Goal: Information Seeking & Learning: Learn about a topic

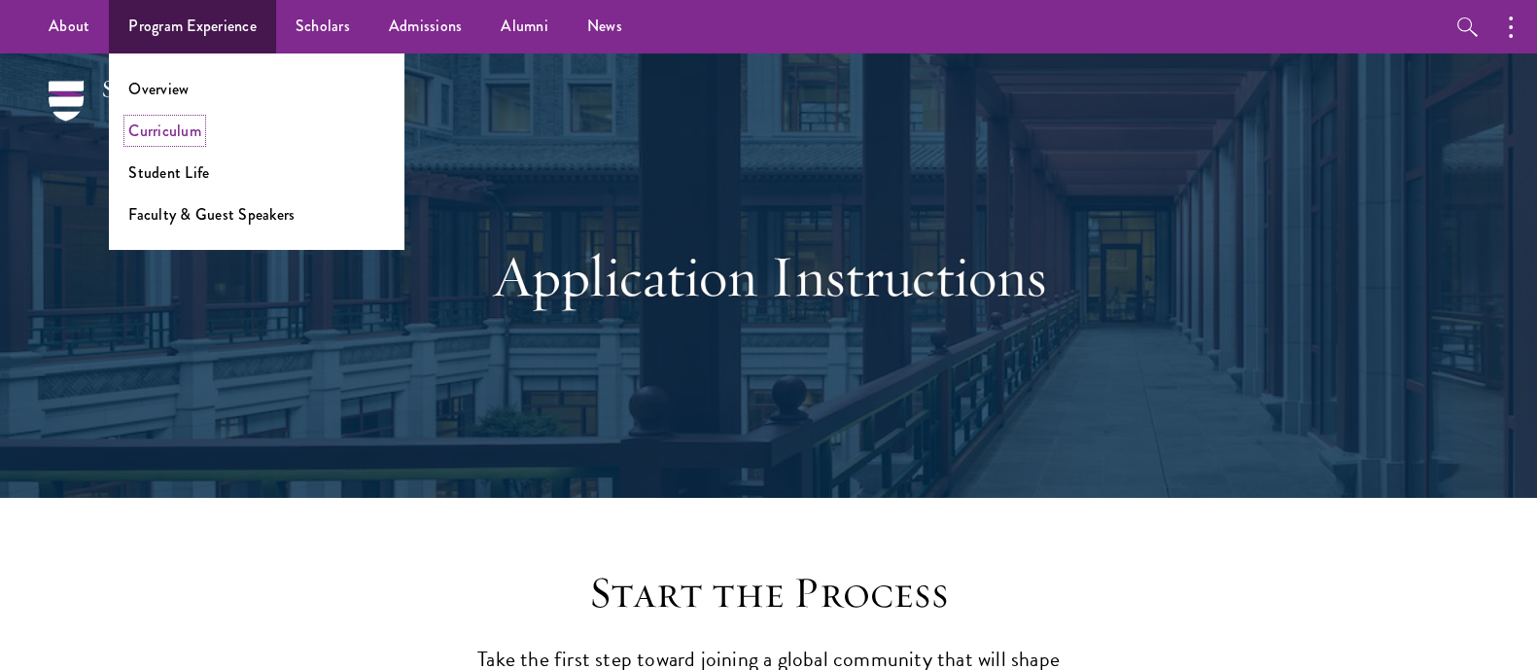
click at [159, 133] on link "Curriculum" at bounding box center [164, 131] width 73 height 22
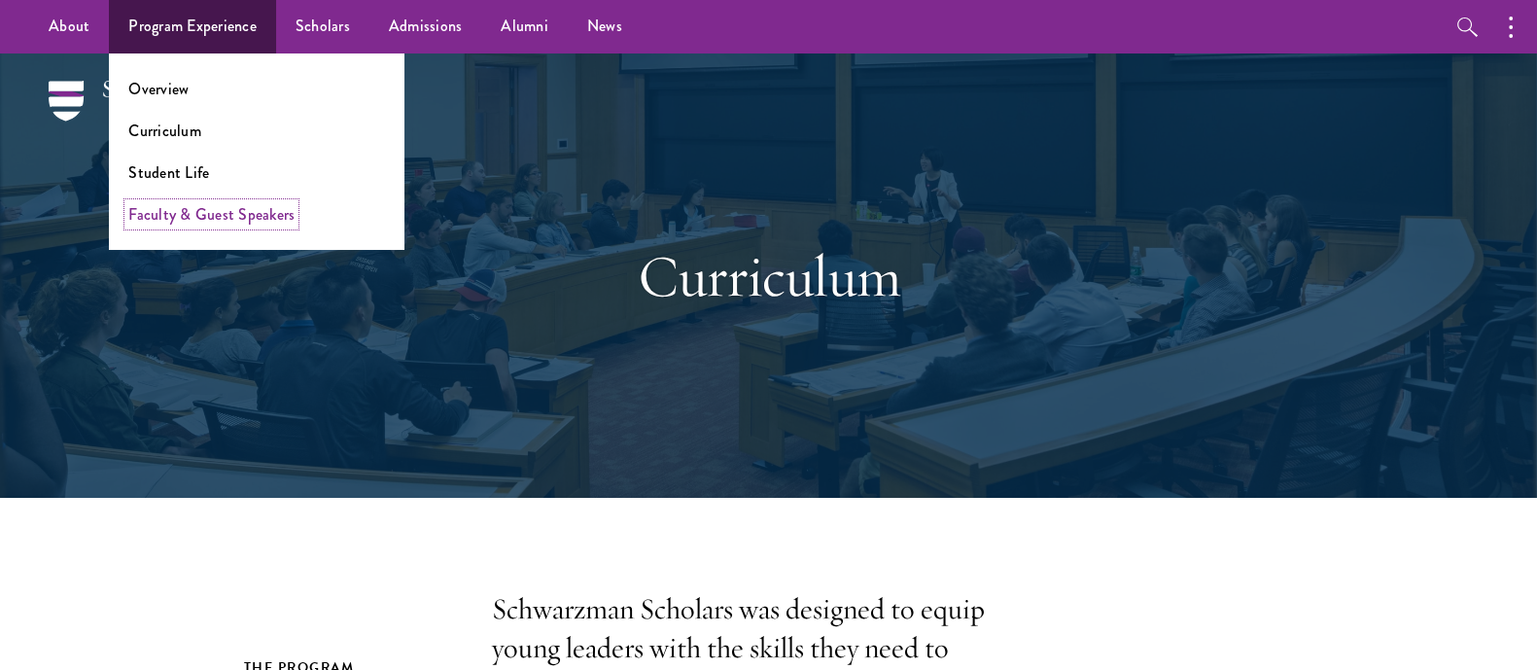
click at [186, 212] on link "Faculty & Guest Speakers" at bounding box center [211, 214] width 166 height 22
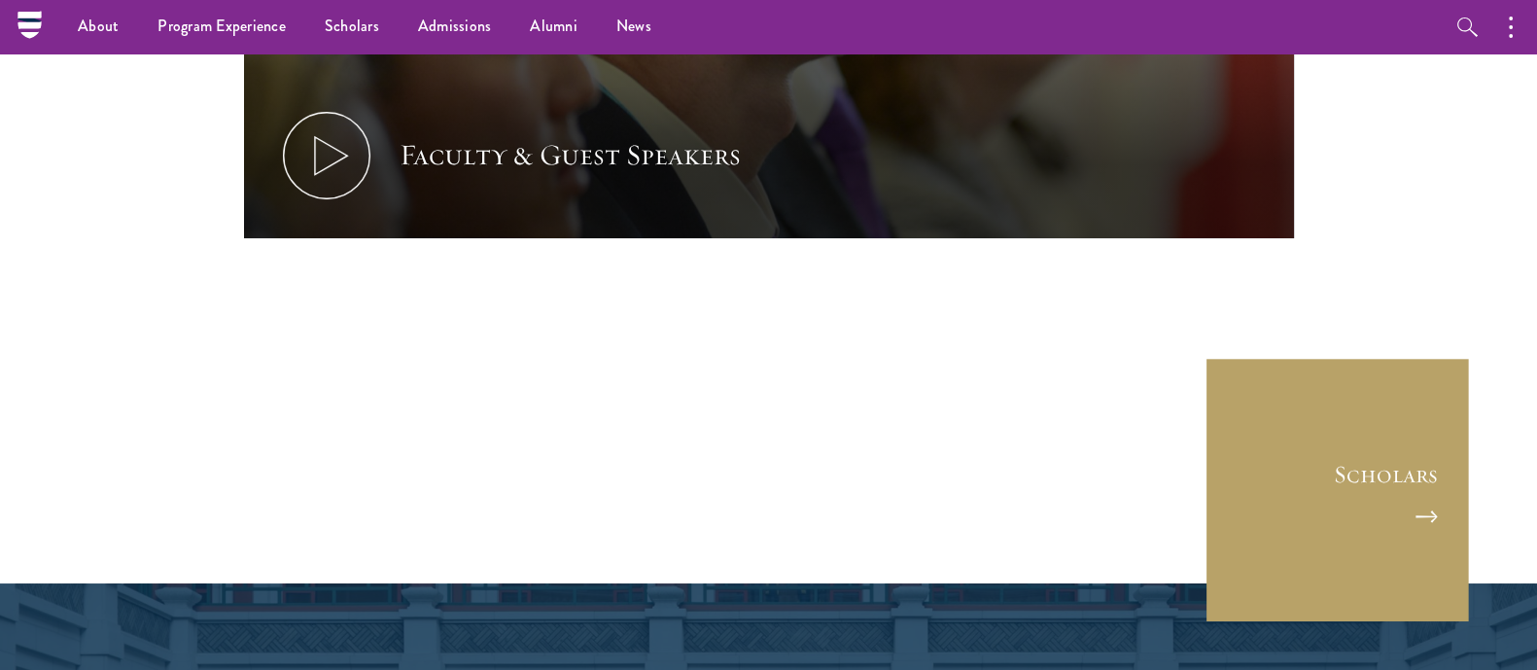
scroll to position [9385, 0]
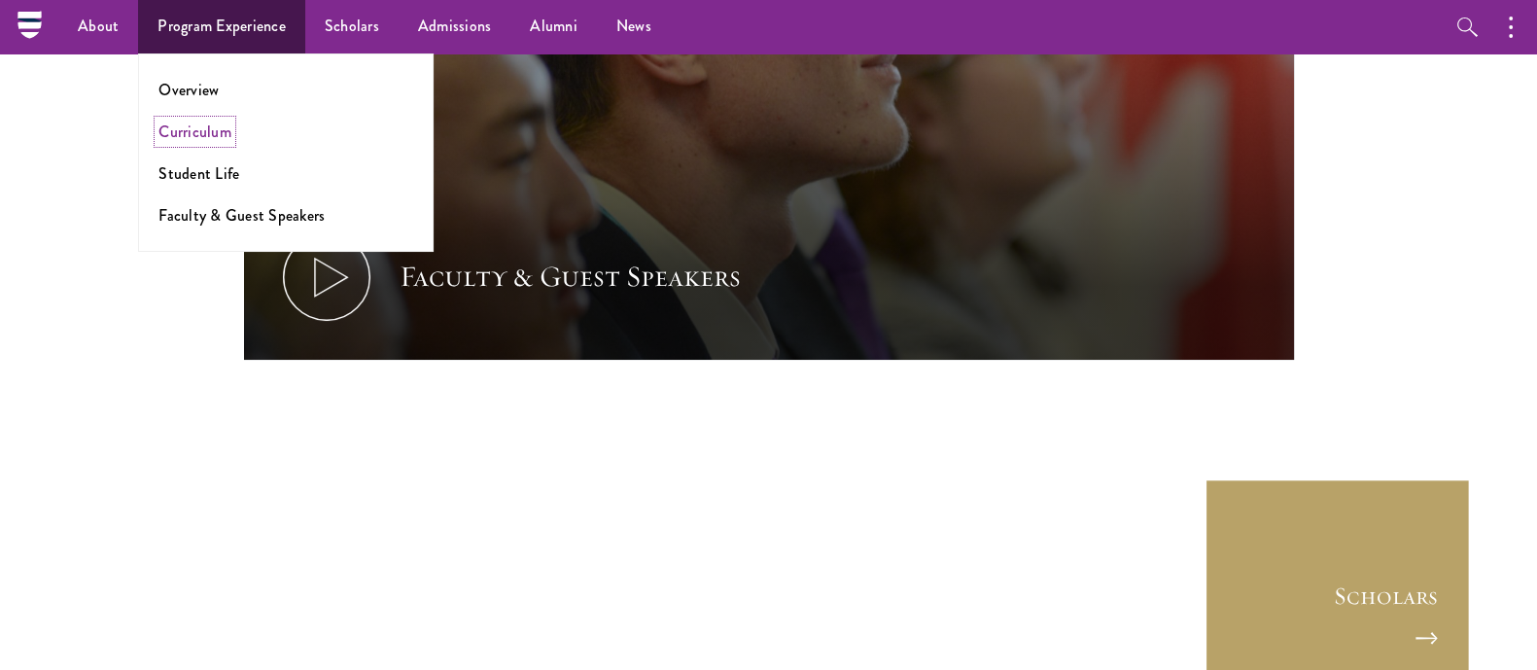
click at [182, 131] on link "Curriculum" at bounding box center [194, 132] width 73 height 22
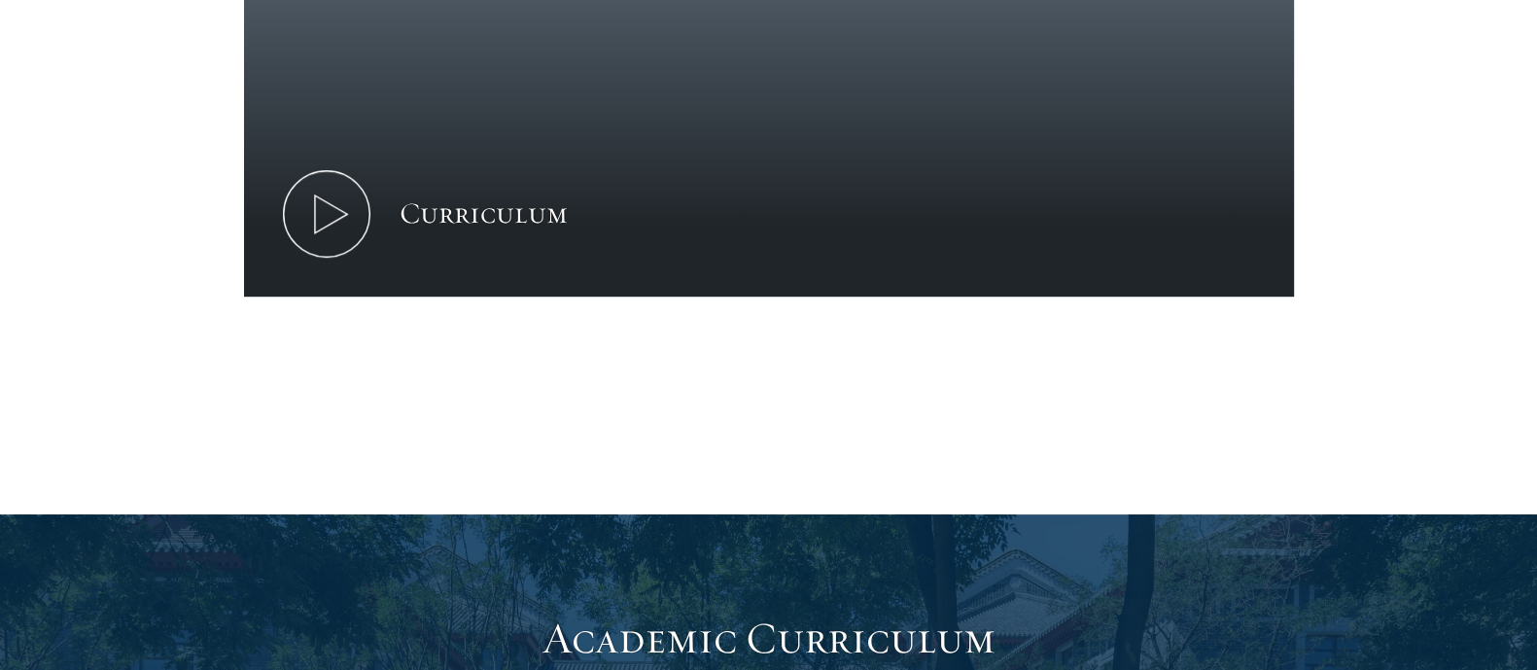
scroll to position [1124, 0]
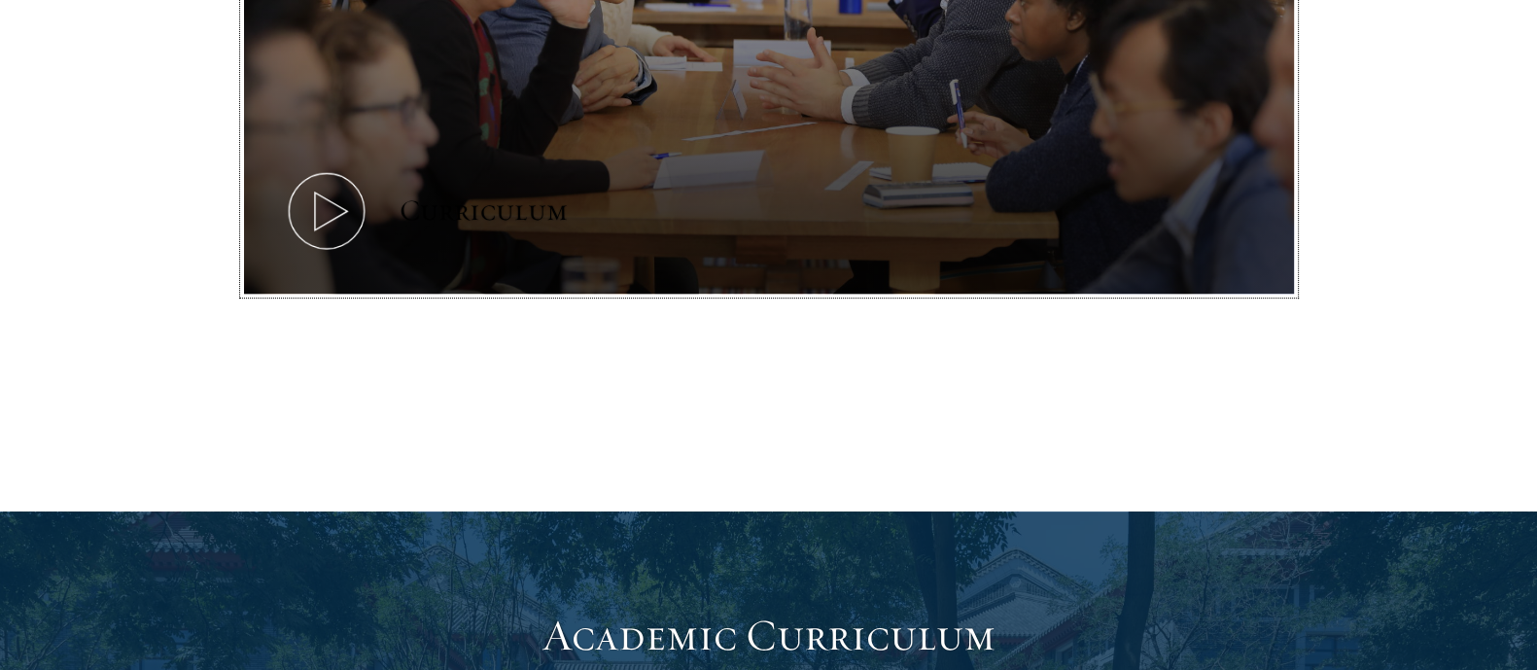
click at [316, 214] on icon at bounding box center [326, 210] width 87 height 87
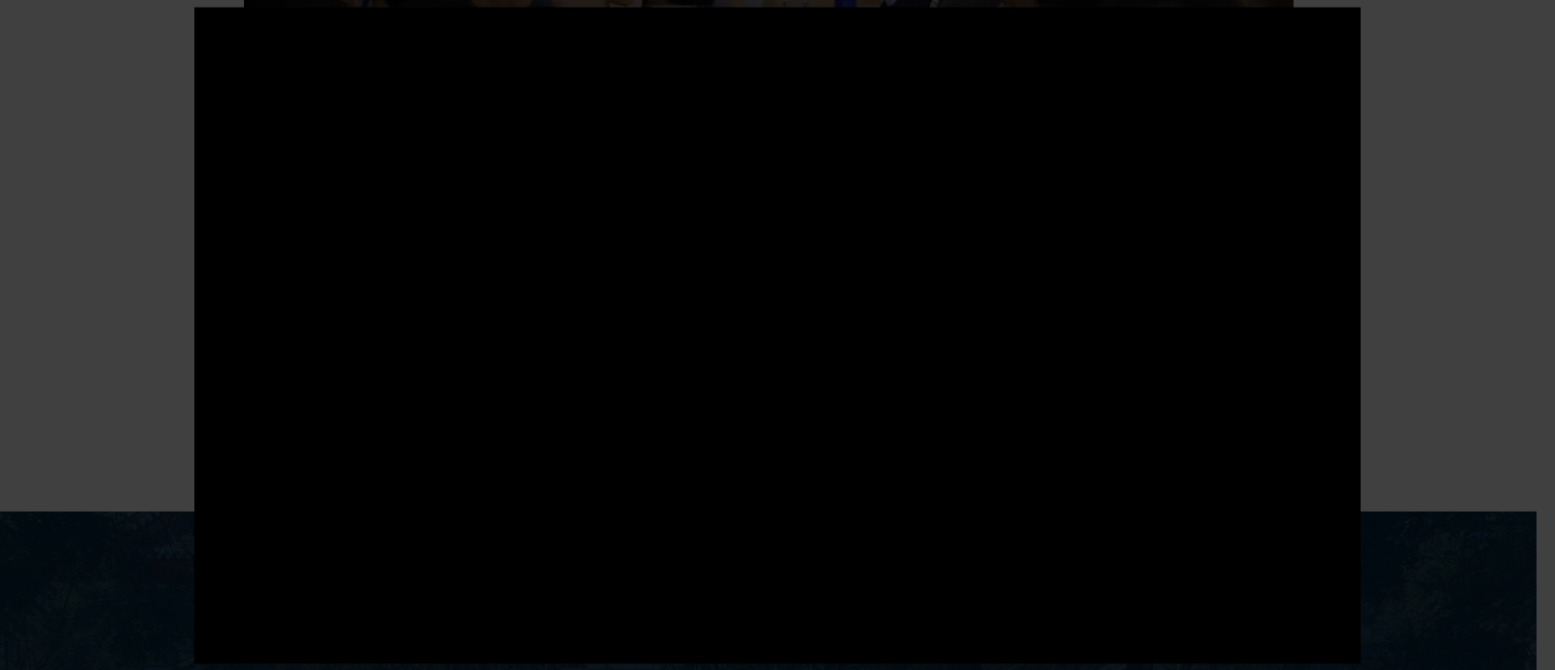
click at [1533, 187] on div at bounding box center [777, 335] width 1555 height 670
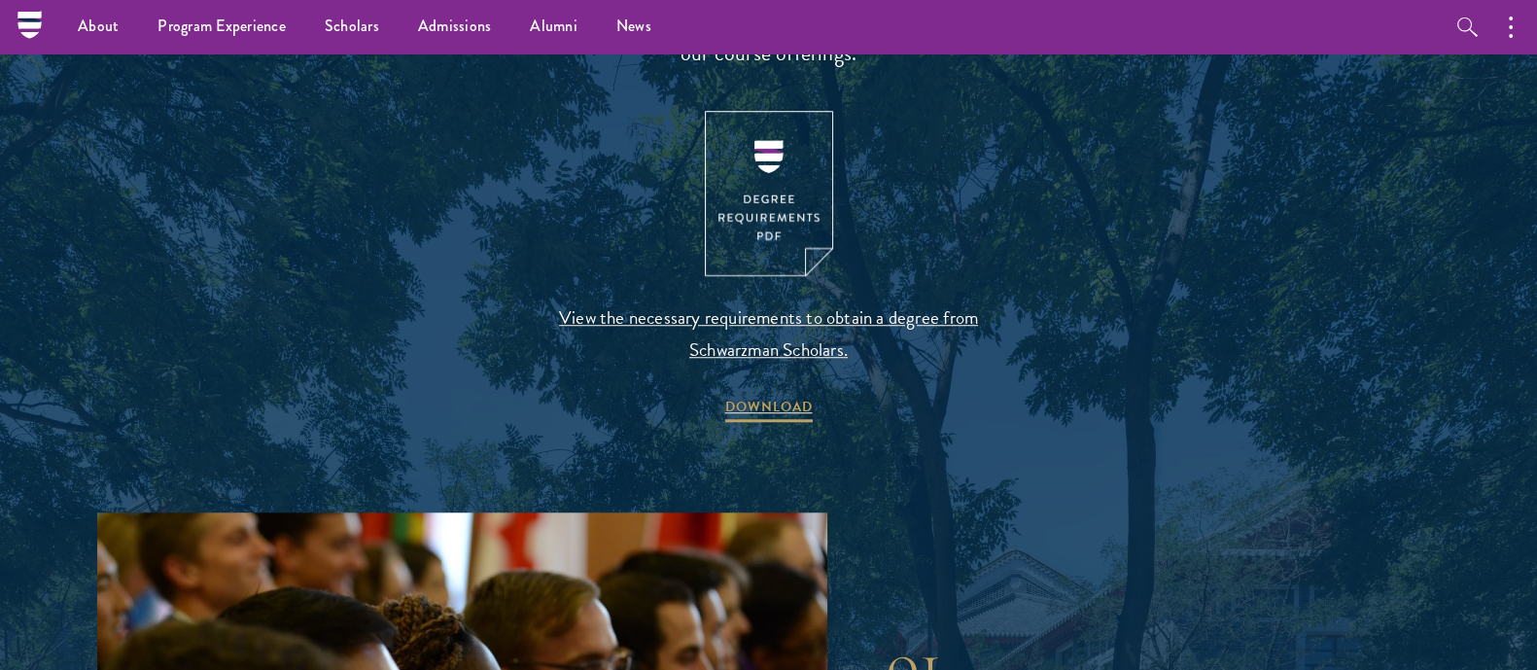
scroll to position [2059, 0]
click at [742, 319] on span "View the necessary requirements to obtain a degree from Schwarzman Scholars." at bounding box center [768, 334] width 457 height 64
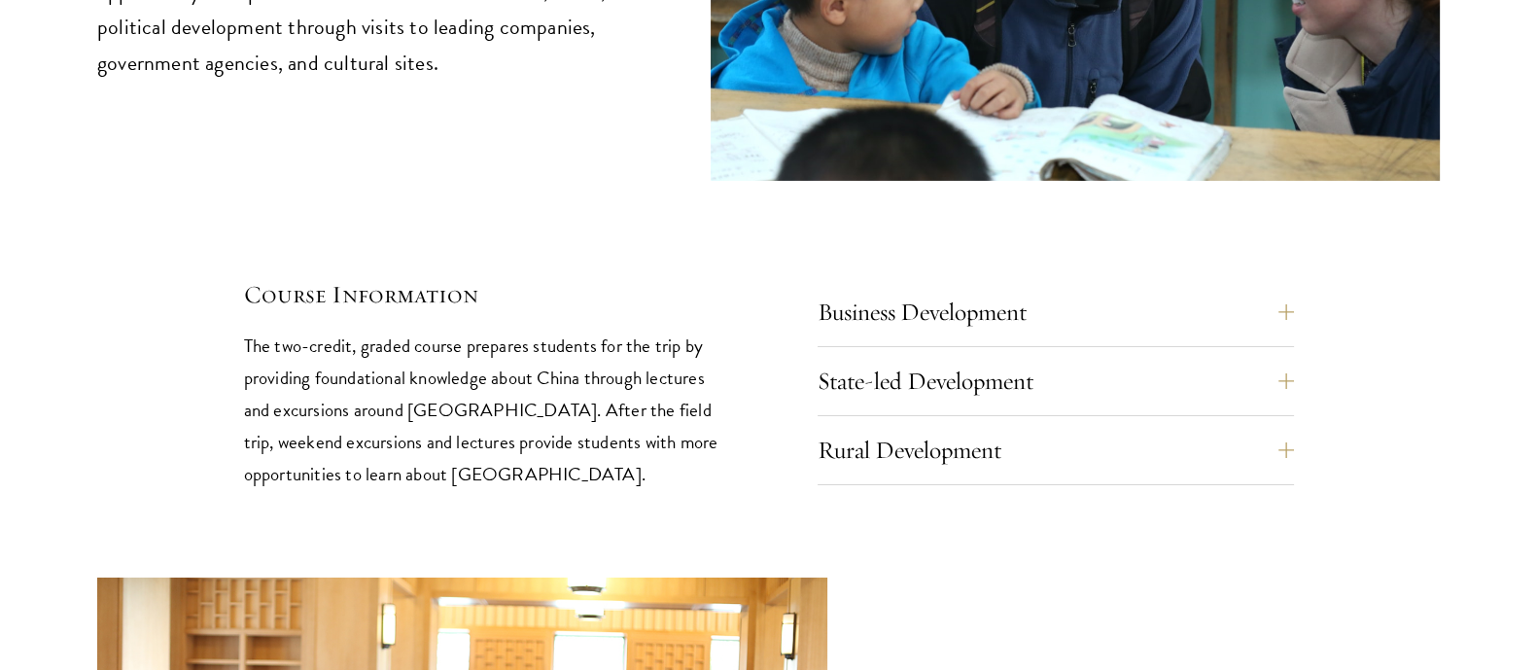
scroll to position [8349, 0]
click at [1080, 288] on button "Business Development" at bounding box center [1070, 311] width 476 height 47
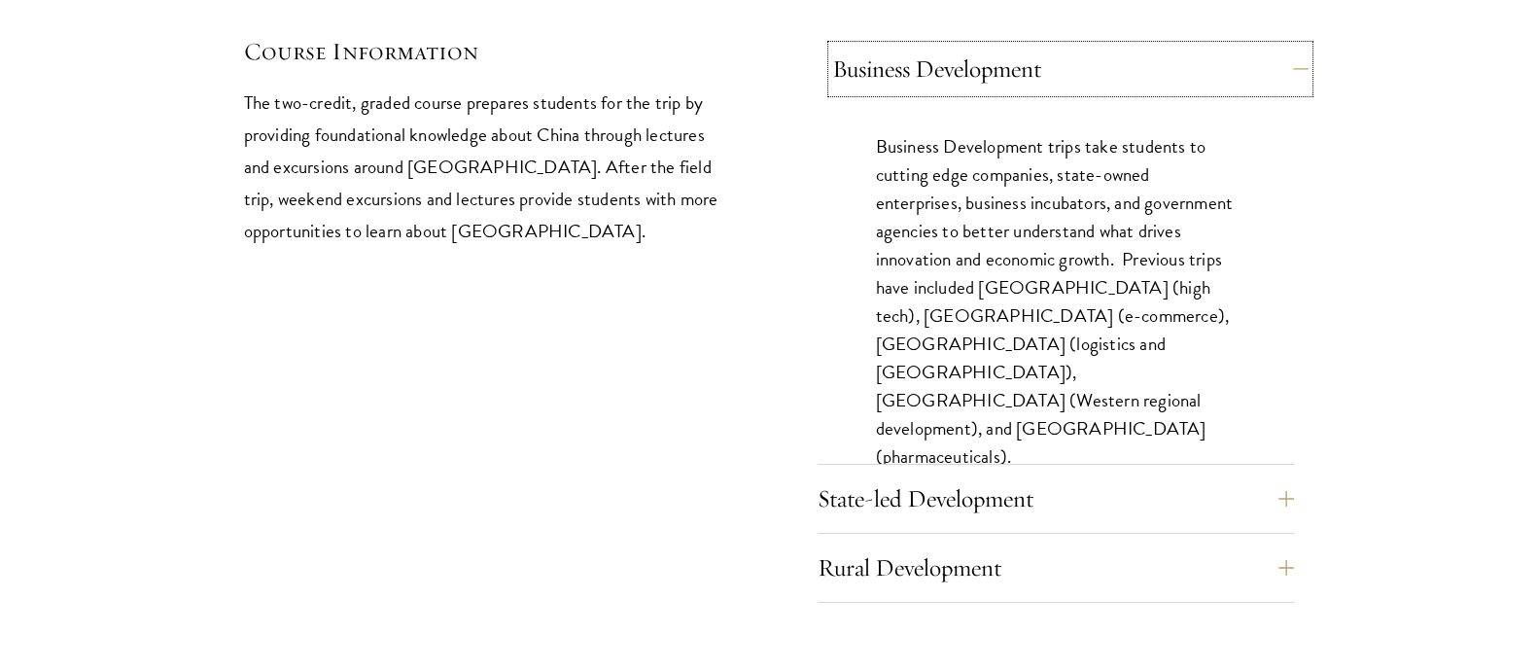
scroll to position [8618, 0]
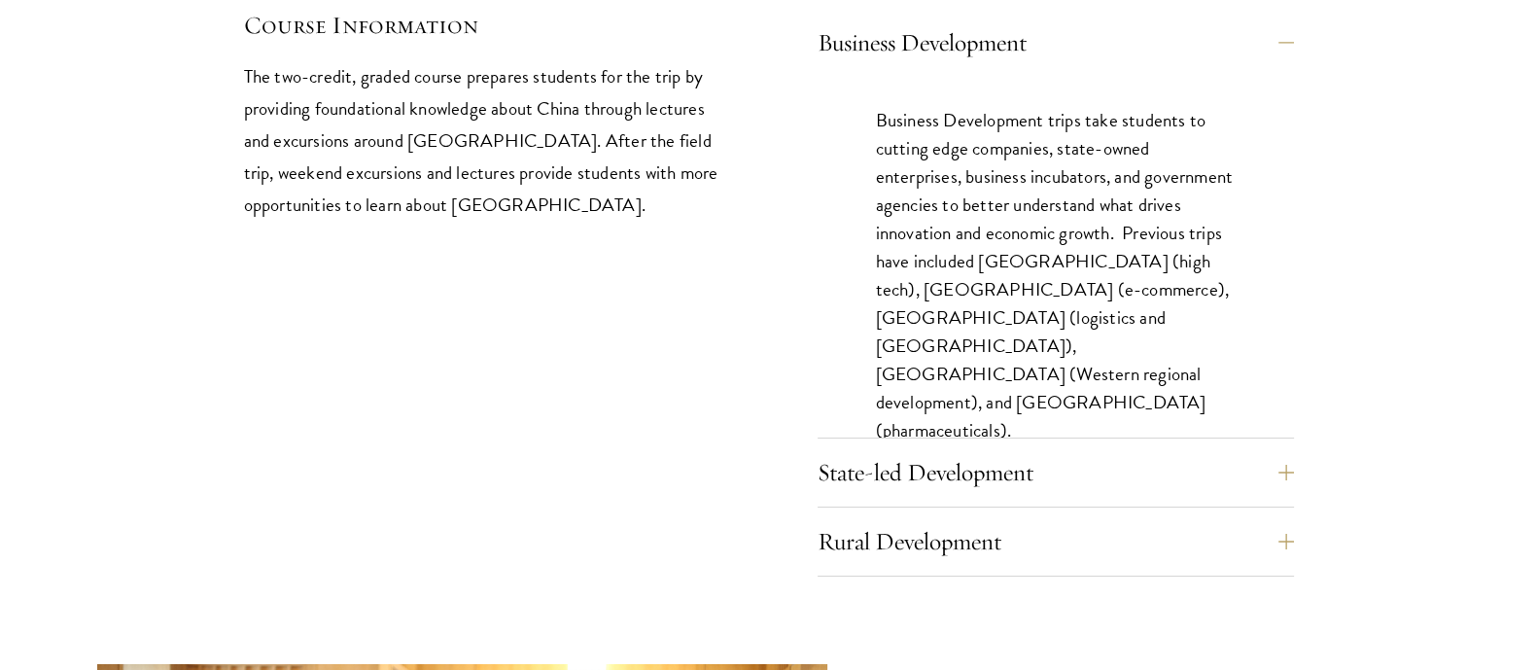
click at [1001, 364] on div "Business Development Business Development trips take students to cutting edge c…" at bounding box center [1055, 297] width 476 height 557
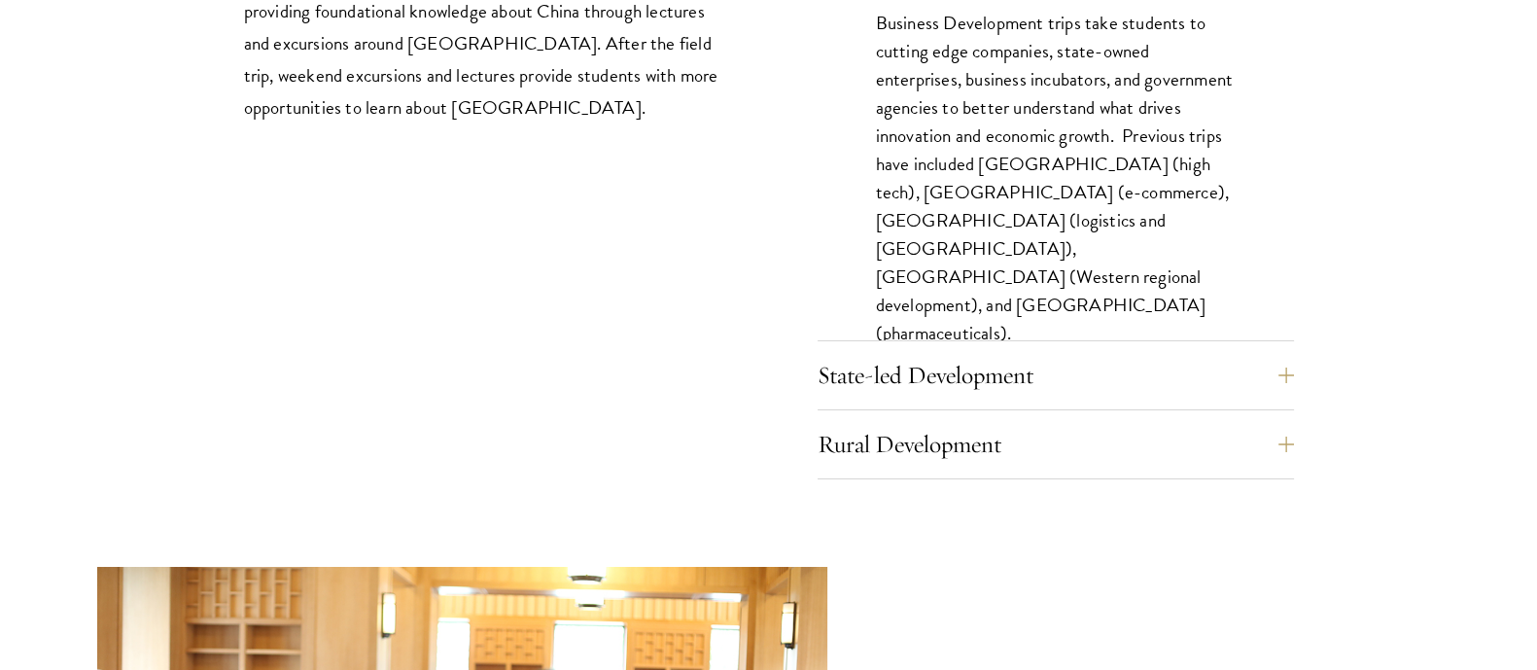
scroll to position [8717, 0]
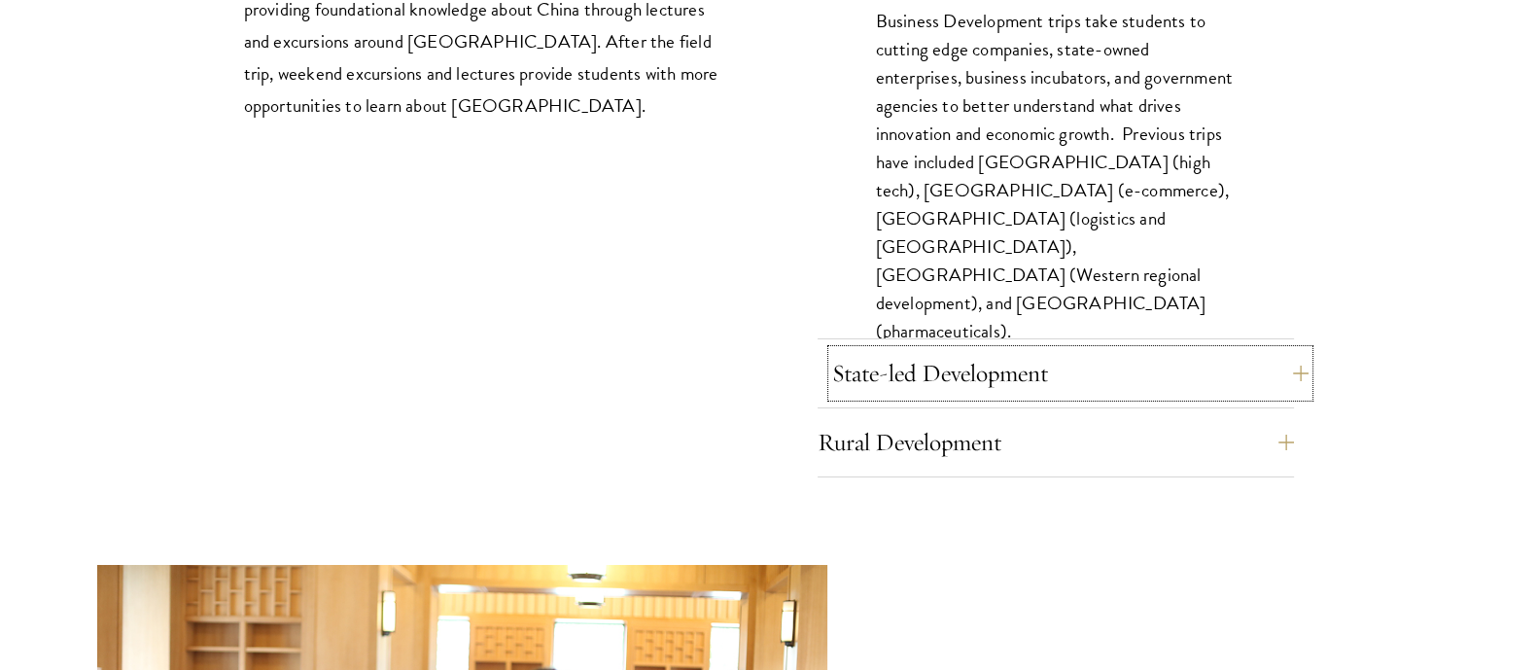
click at [1006, 350] on button "State-led Development" at bounding box center [1070, 373] width 476 height 47
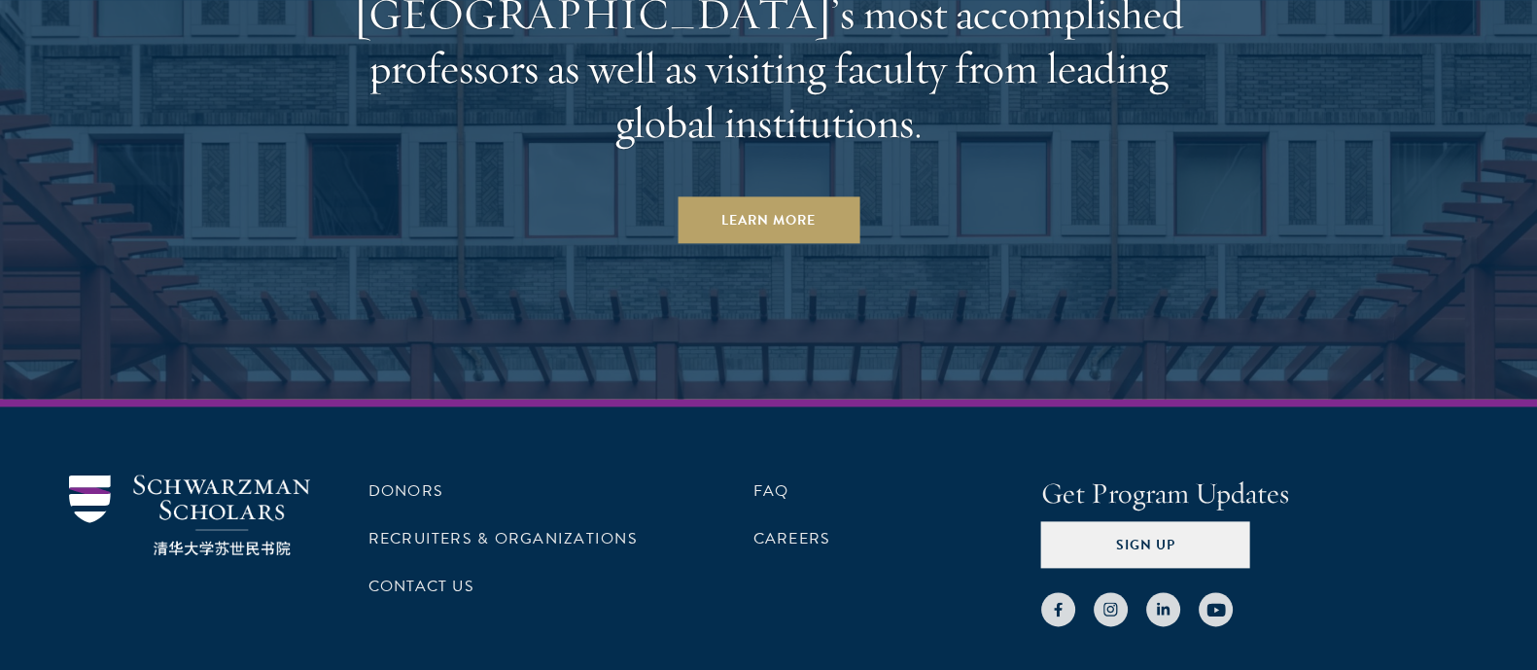
scroll to position [12413, 0]
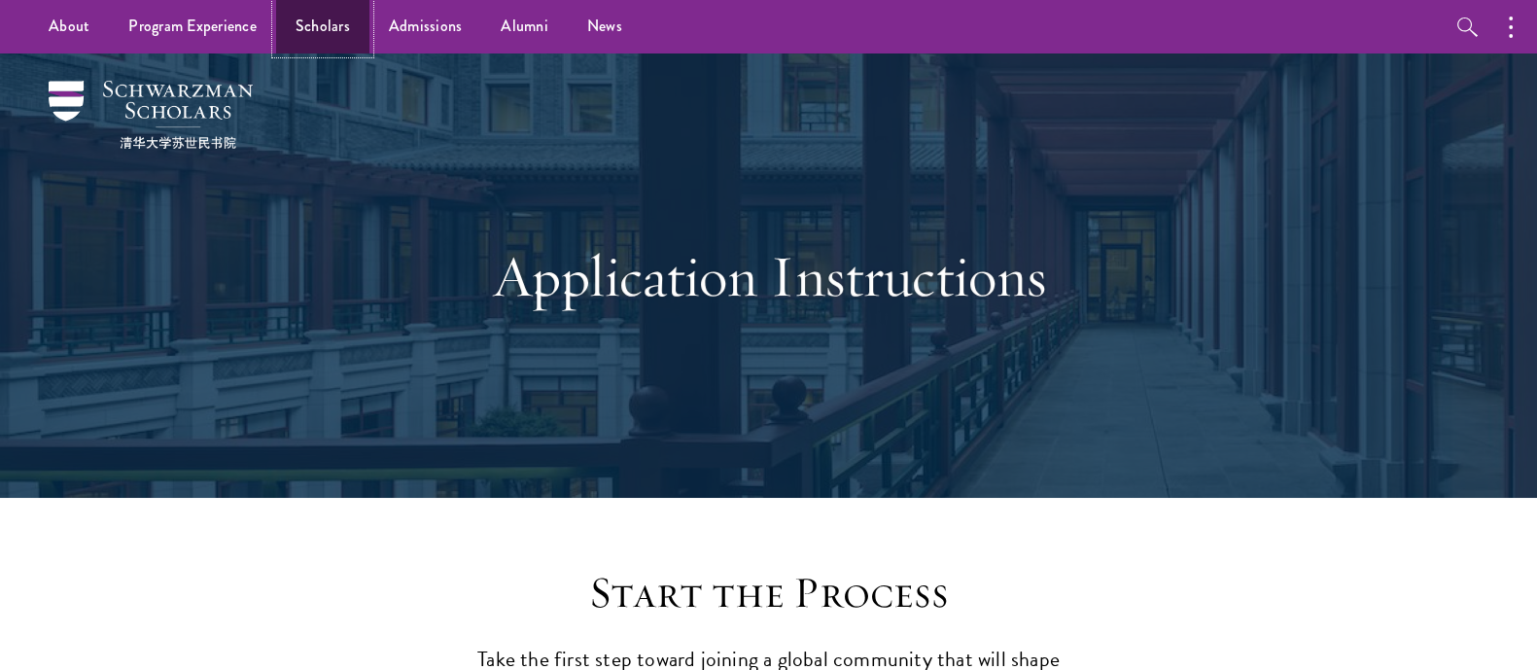
click at [331, 26] on link "Scholars" at bounding box center [322, 26] width 93 height 53
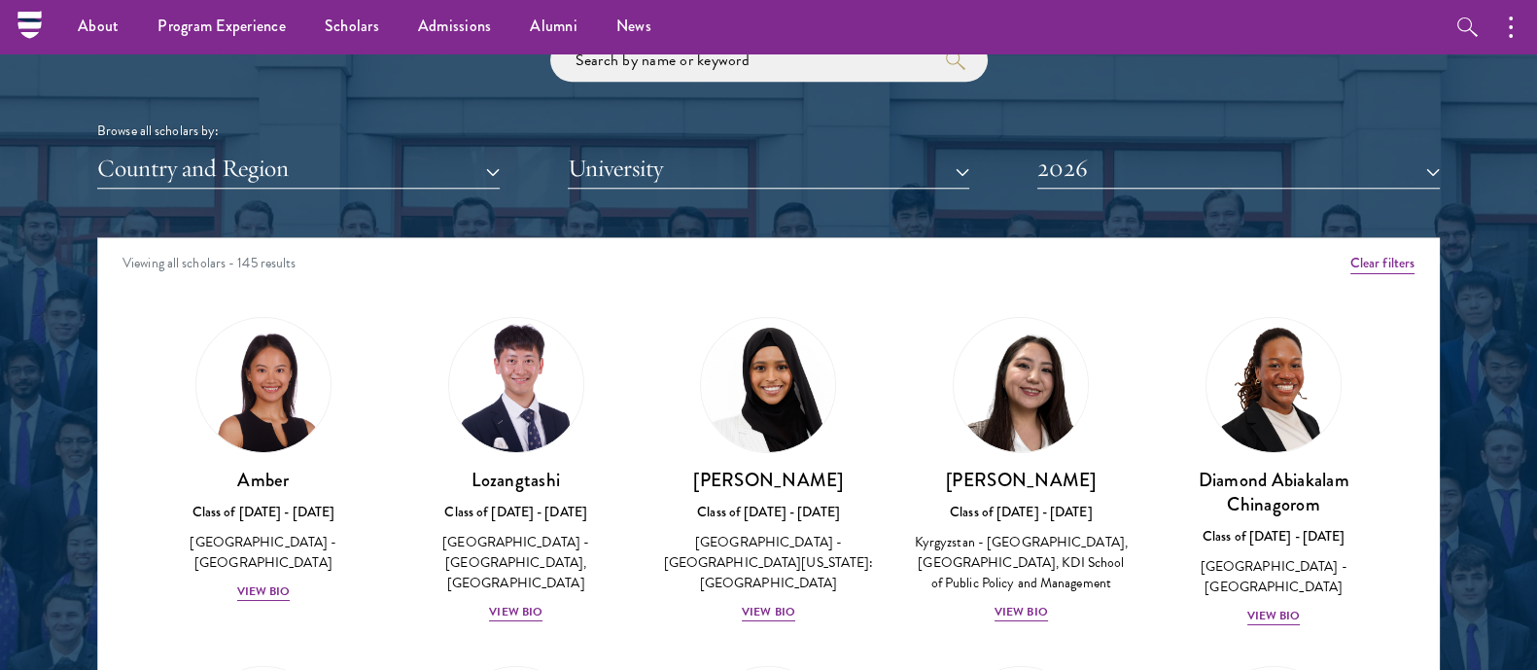
scroll to position [2336, 0]
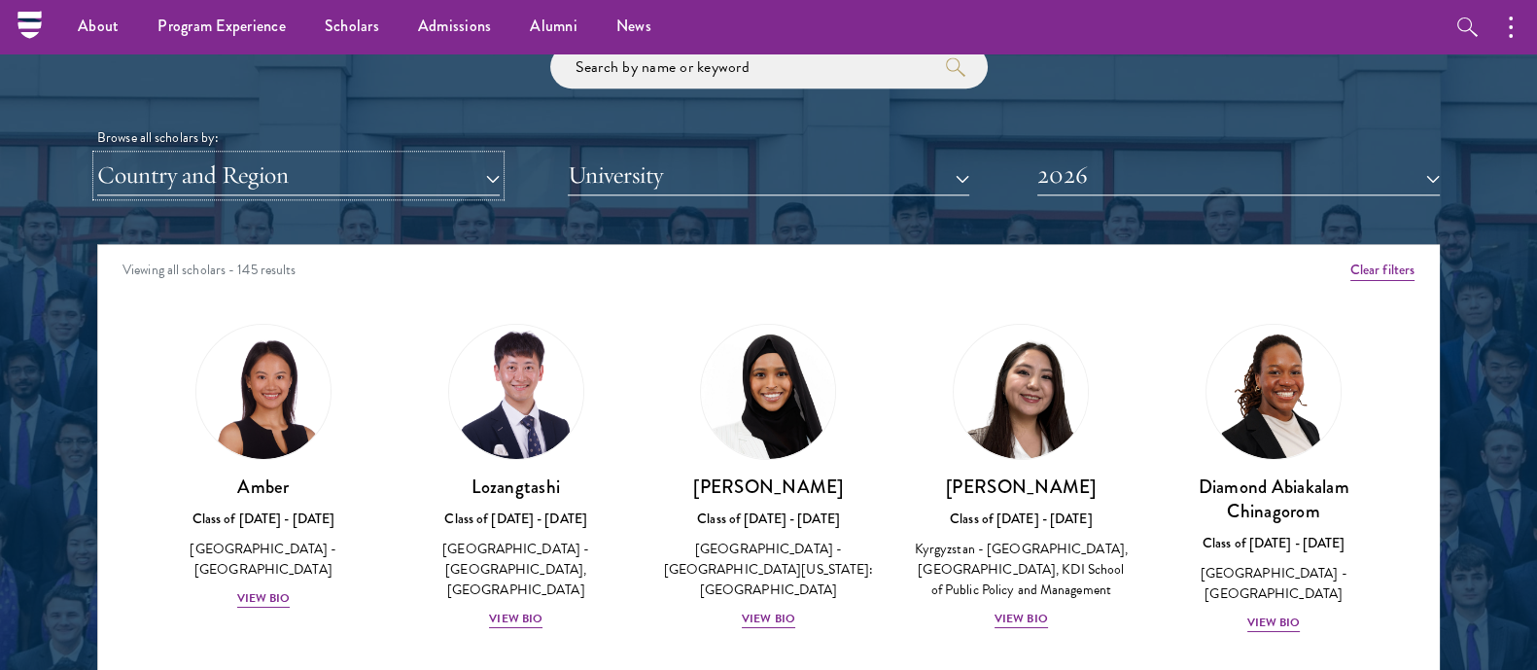
click at [399, 177] on button "Country and Region" at bounding box center [298, 176] width 402 height 40
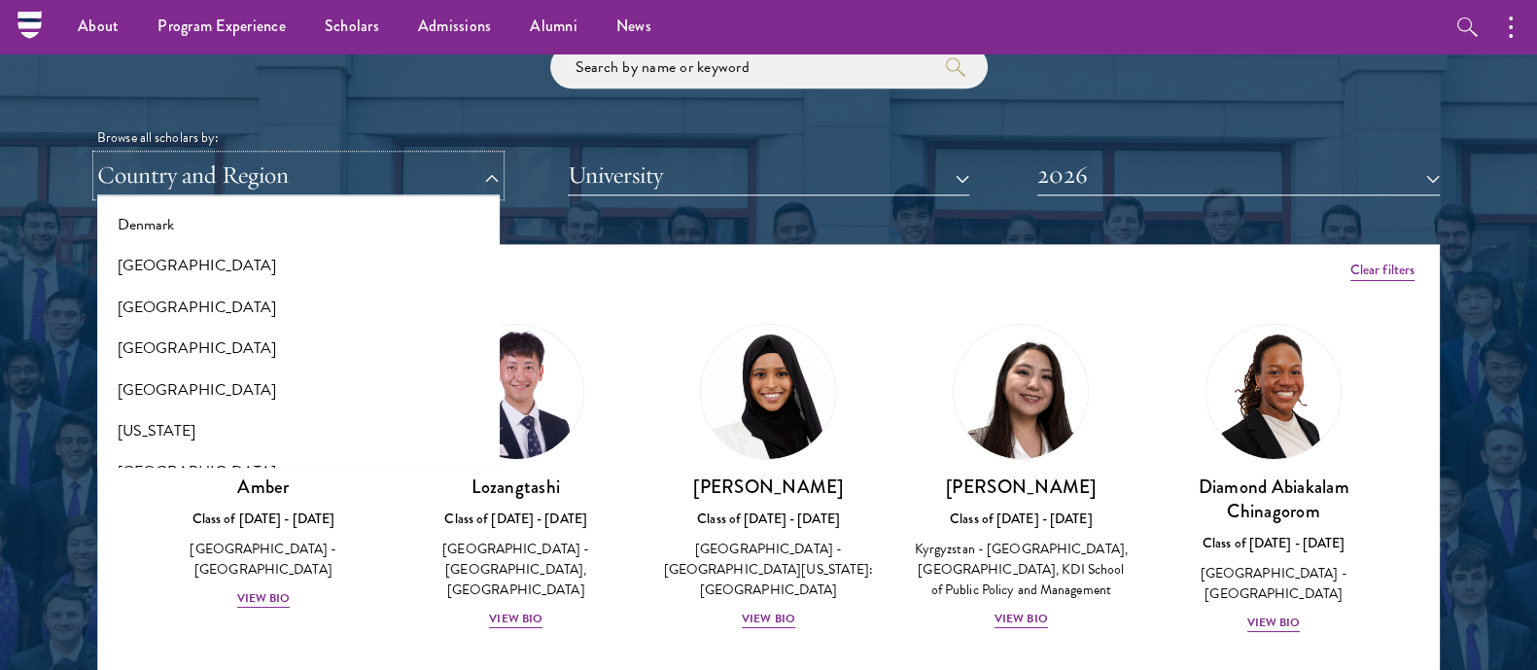
scroll to position [919, 0]
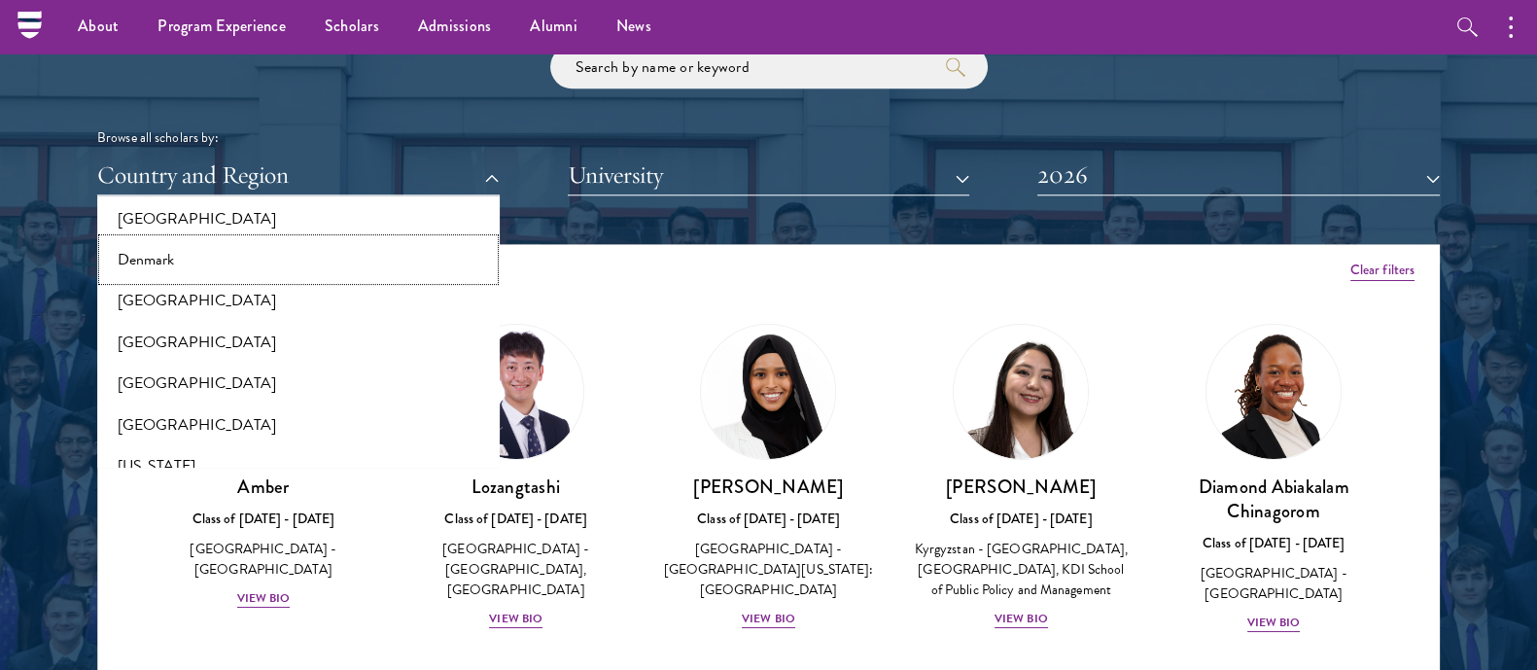
click at [234, 275] on button "Denmark" at bounding box center [298, 259] width 391 height 41
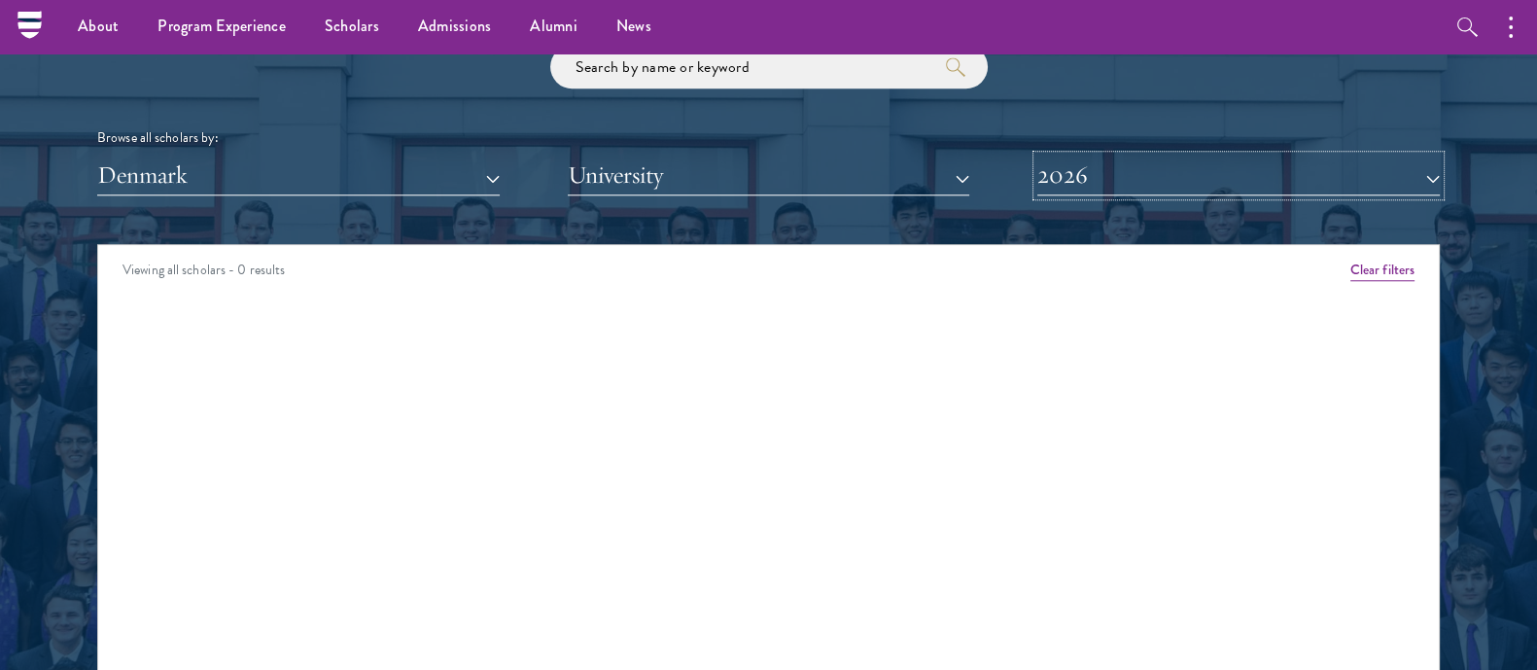
click at [1189, 165] on button "2026" at bounding box center [1238, 176] width 402 height 40
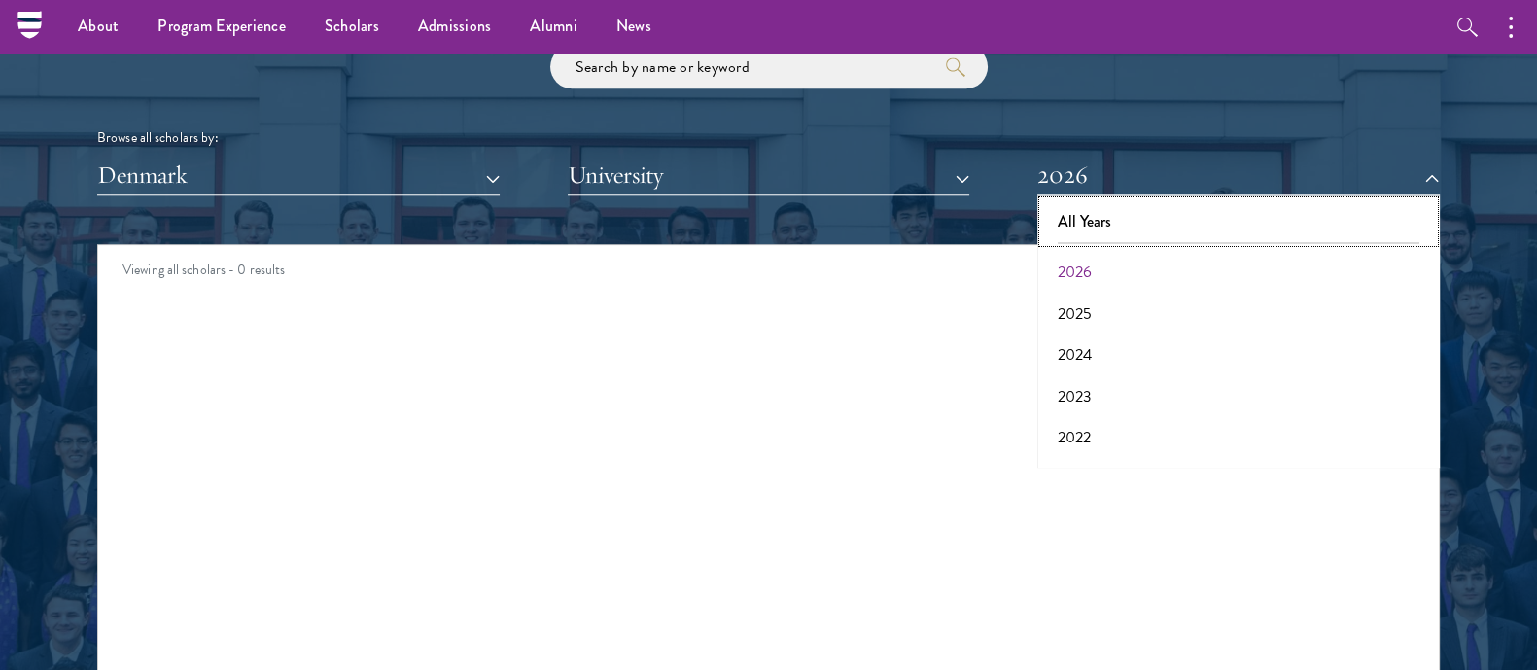
click at [1123, 202] on button "All Years" at bounding box center [1238, 221] width 391 height 41
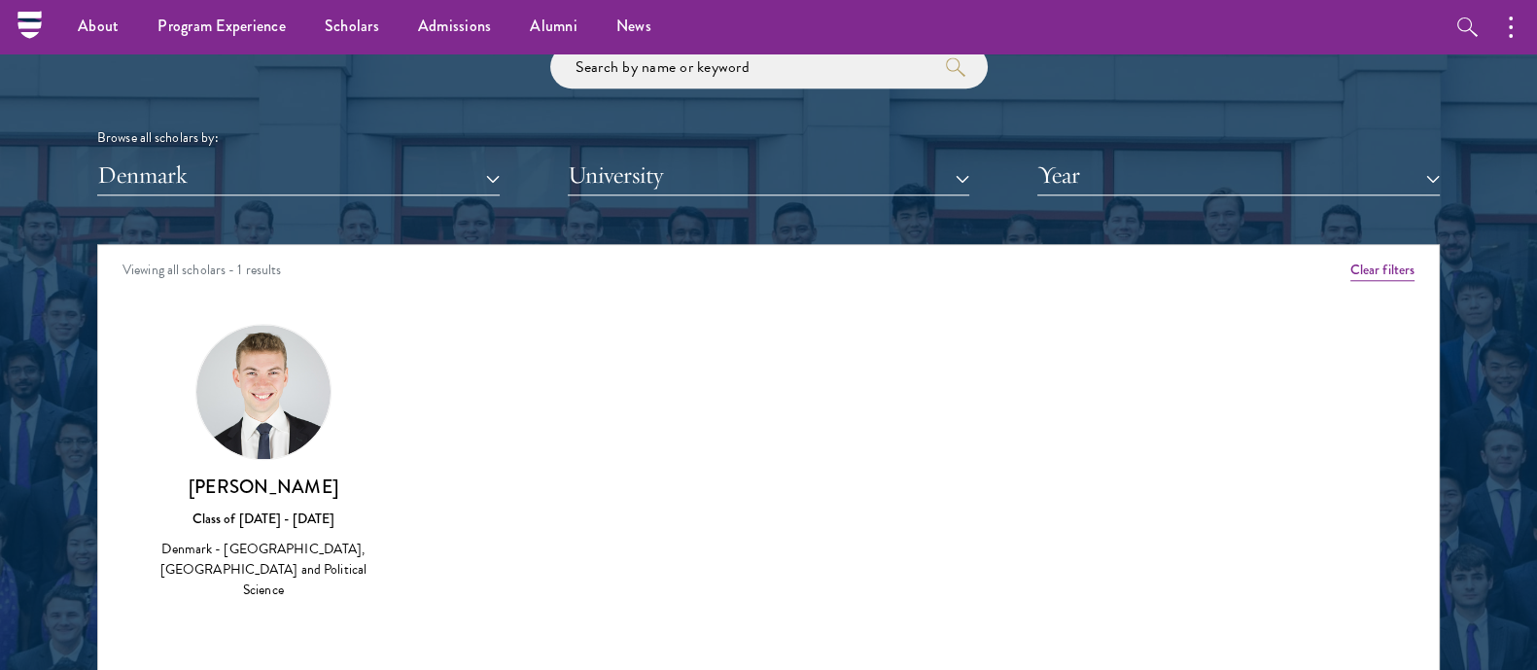
click at [259, 502] on div "[PERSON_NAME] Class of [DATE] - [DATE] [GEOGRAPHIC_DATA] - [GEOGRAPHIC_DATA], […" at bounding box center [263, 537] width 214 height 127
click at [199, 193] on button "Denmark" at bounding box center [298, 176] width 402 height 40
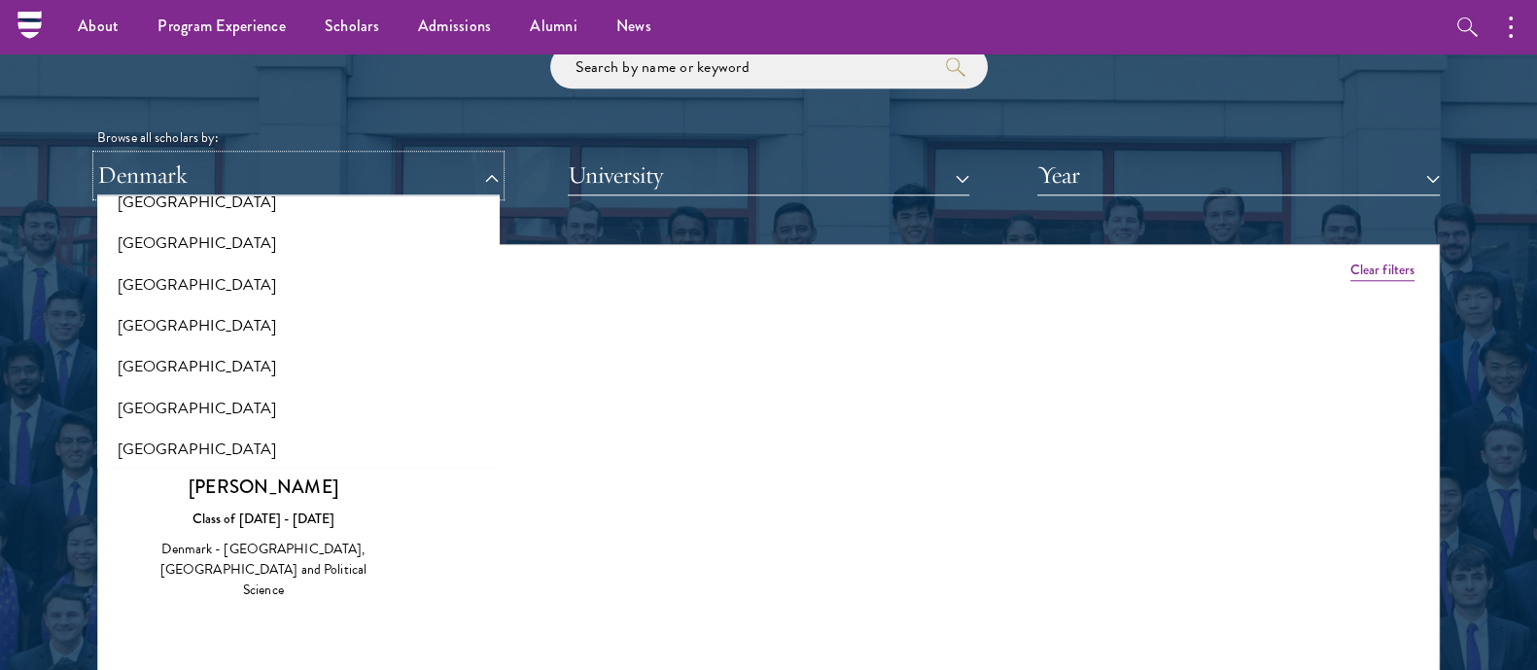
scroll to position [2783, 0]
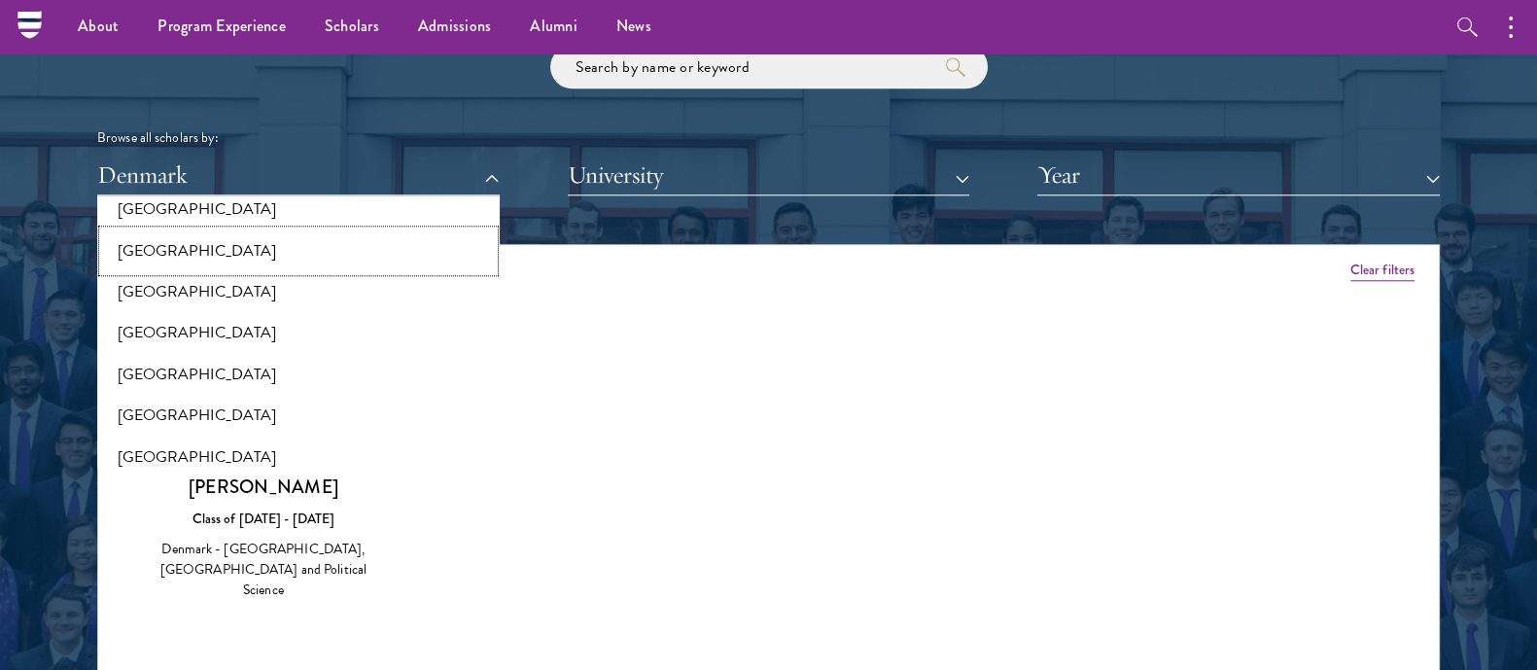
click at [147, 247] on button "[GEOGRAPHIC_DATA]" at bounding box center [298, 250] width 391 height 41
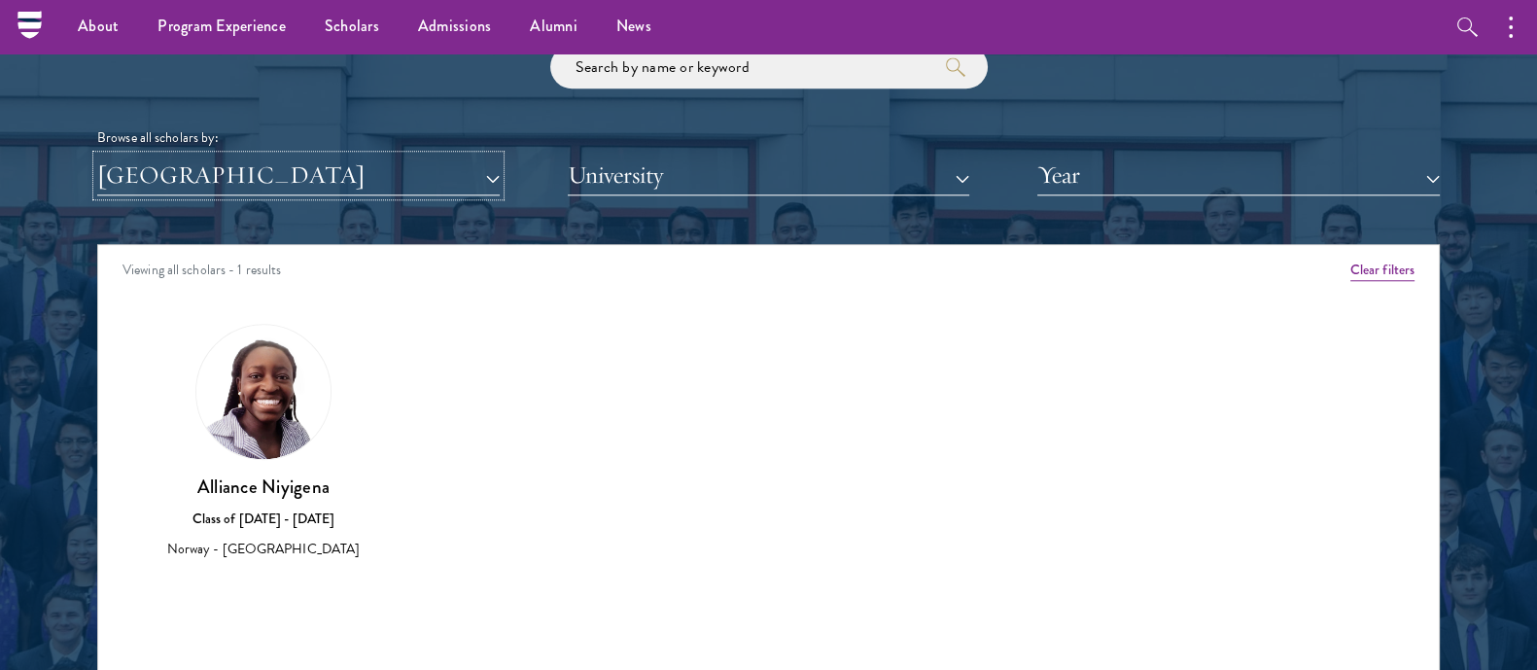
click at [177, 156] on button "[GEOGRAPHIC_DATA]" at bounding box center [298, 176] width 402 height 40
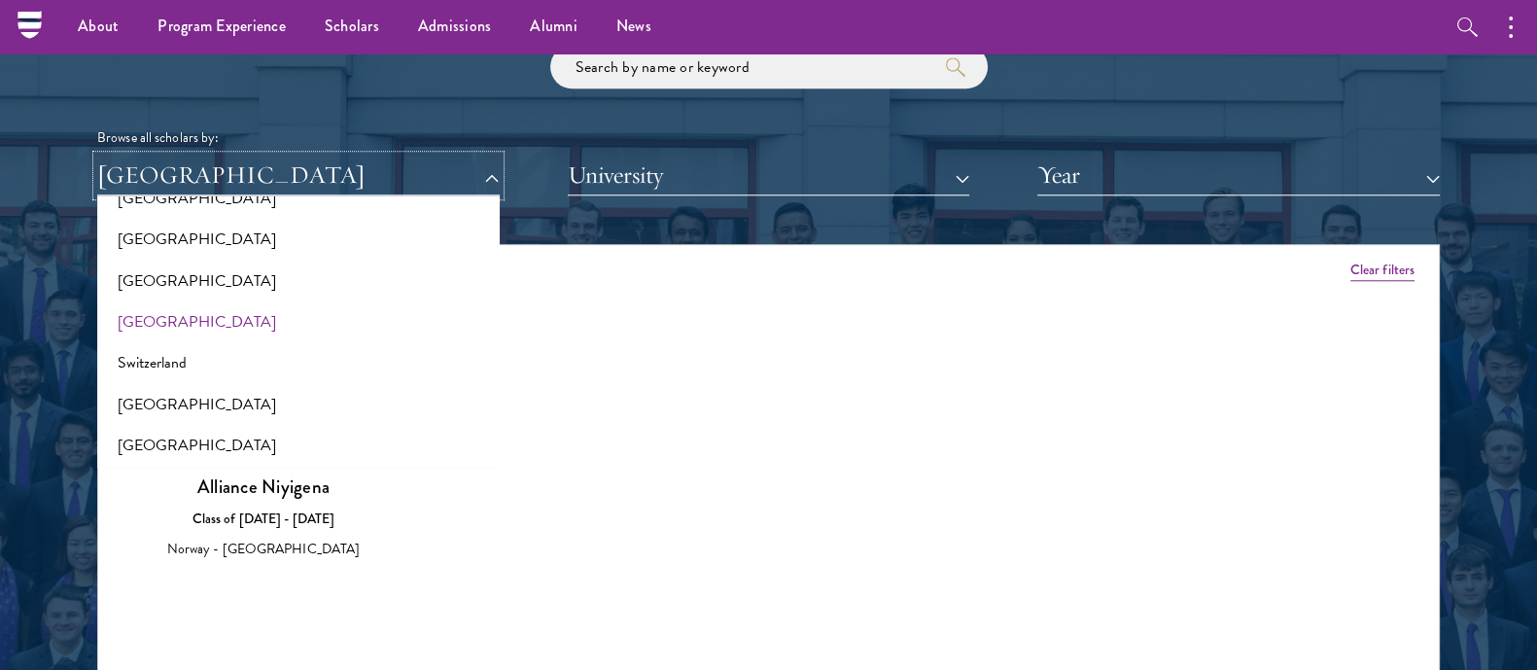
scroll to position [3496, 0]
click at [165, 316] on button "[GEOGRAPHIC_DATA]" at bounding box center [298, 319] width 391 height 41
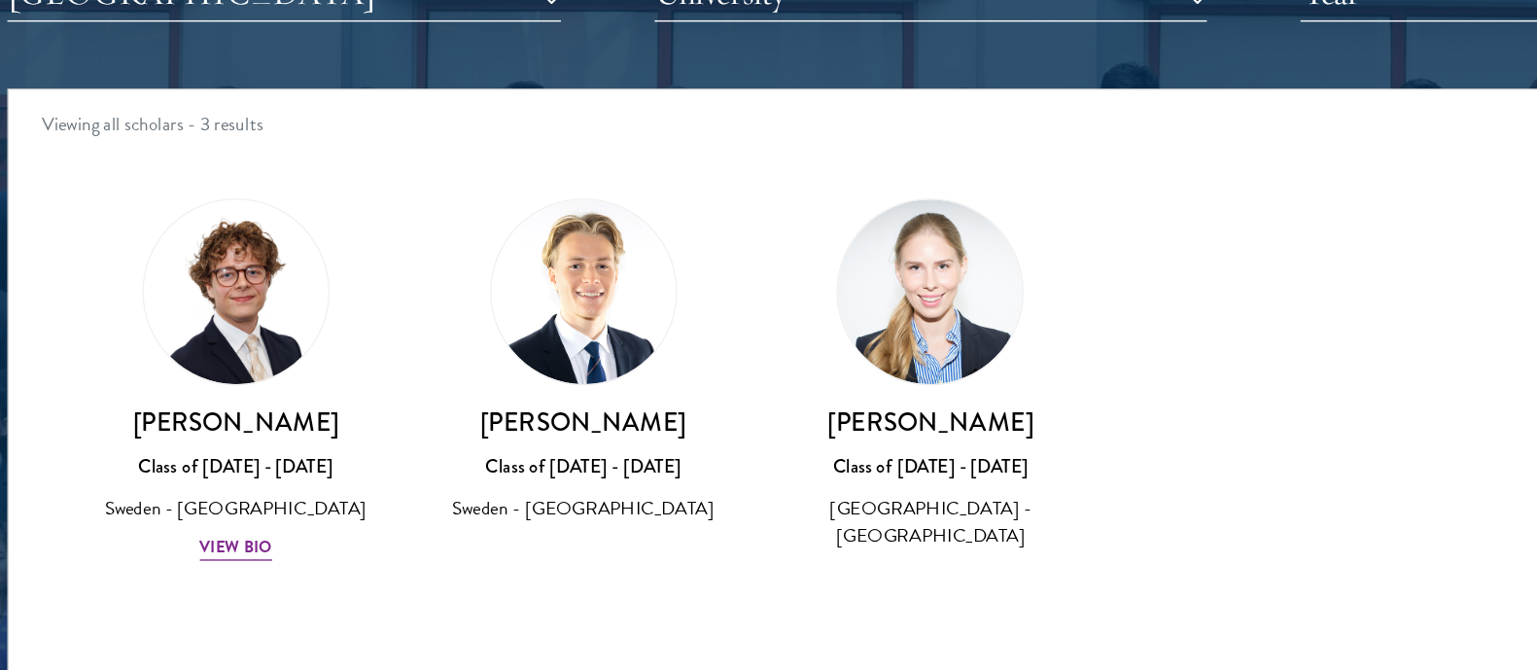
scroll to position [2377, 0]
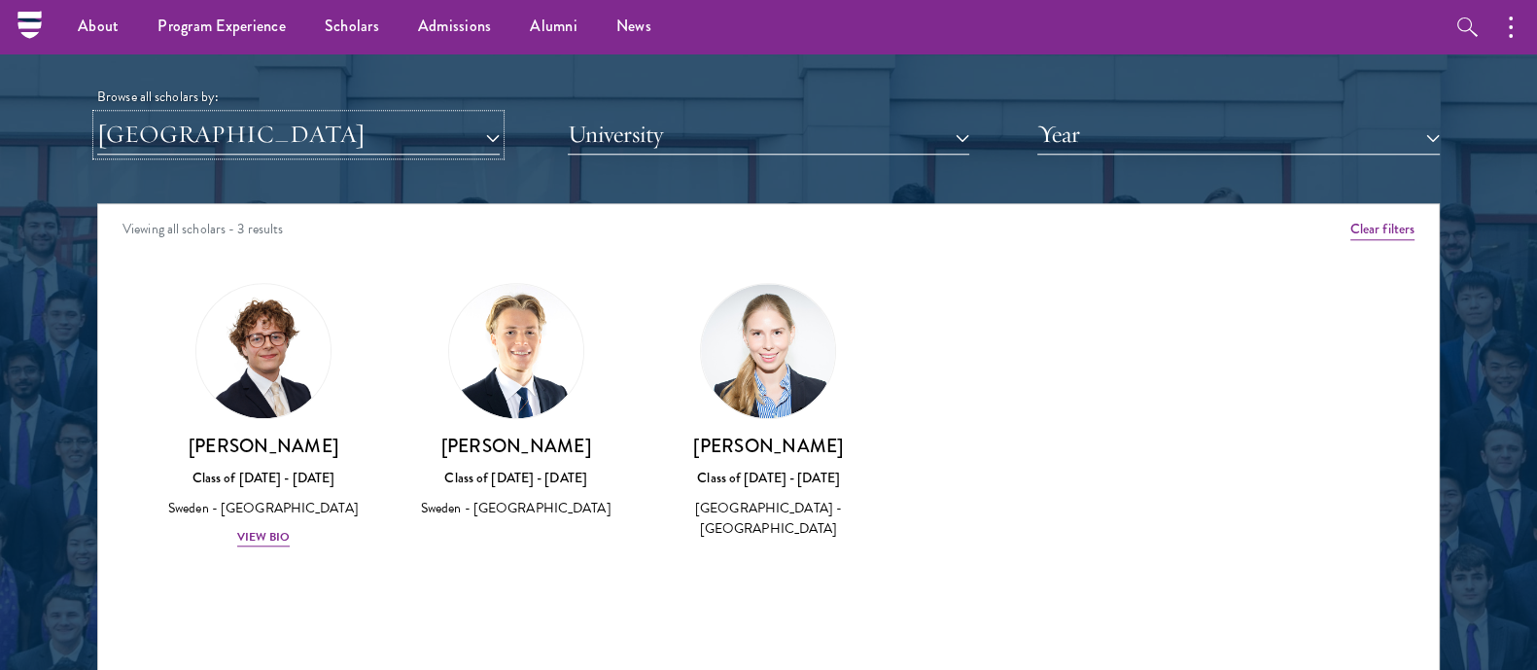
click at [196, 123] on button "[GEOGRAPHIC_DATA]" at bounding box center [298, 135] width 402 height 40
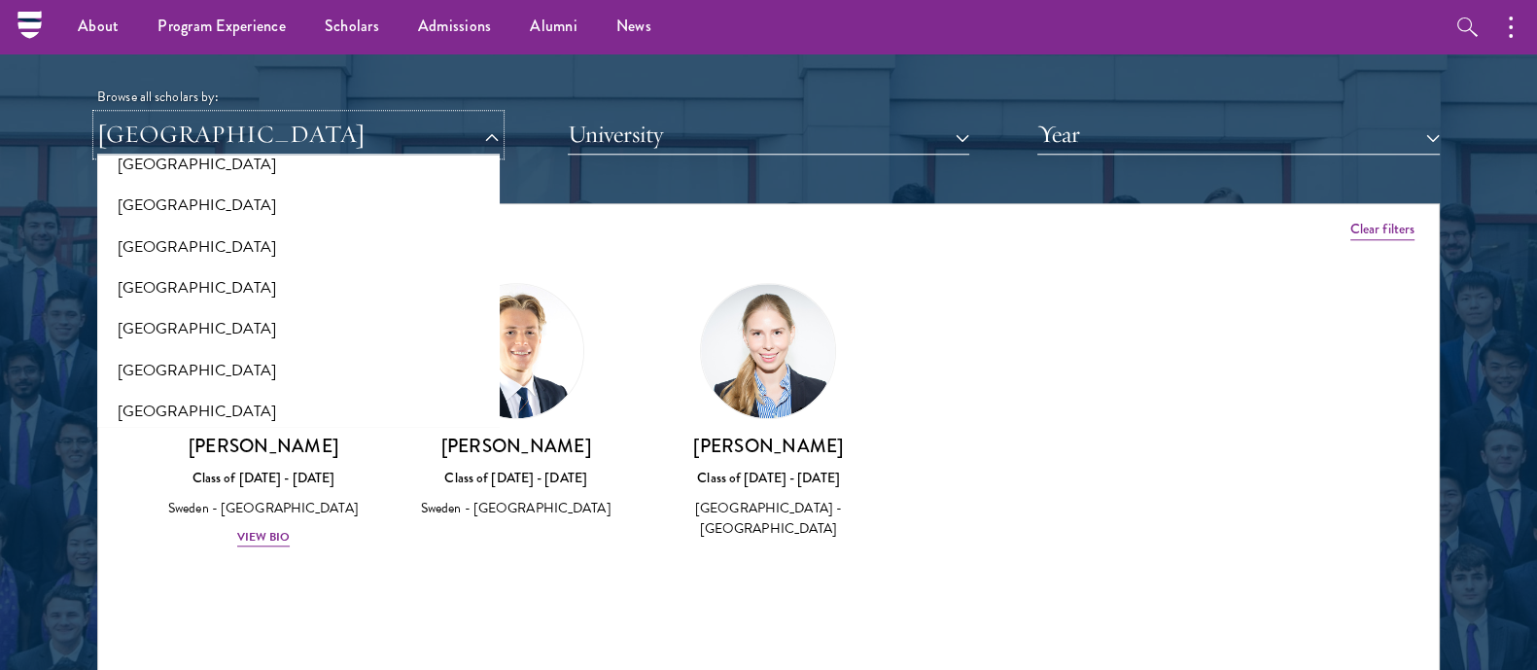
scroll to position [3280, 0]
click at [115, 401] on button "[GEOGRAPHIC_DATA]" at bounding box center [298, 412] width 391 height 41
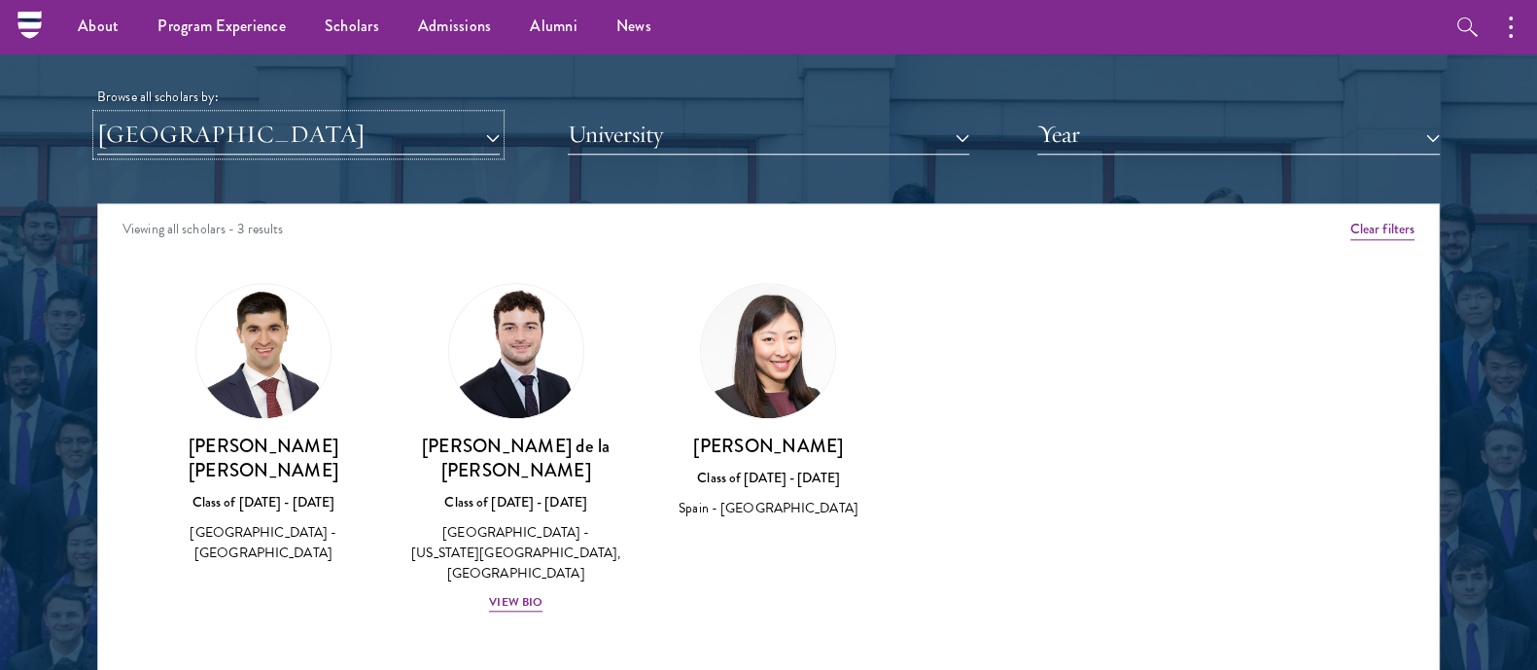
click at [225, 122] on button "[GEOGRAPHIC_DATA]" at bounding box center [298, 135] width 402 height 40
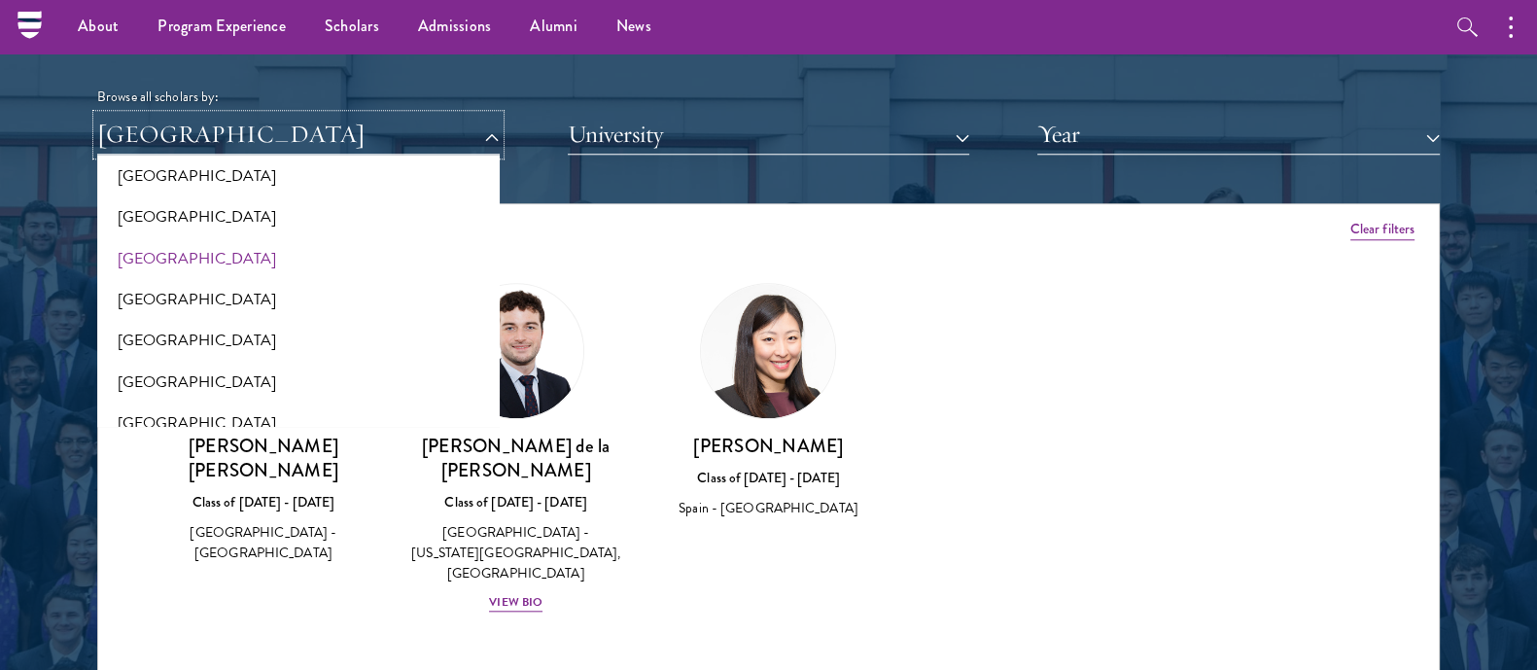
scroll to position [3267, 0]
click at [170, 209] on button "[GEOGRAPHIC_DATA]" at bounding box center [298, 218] width 391 height 41
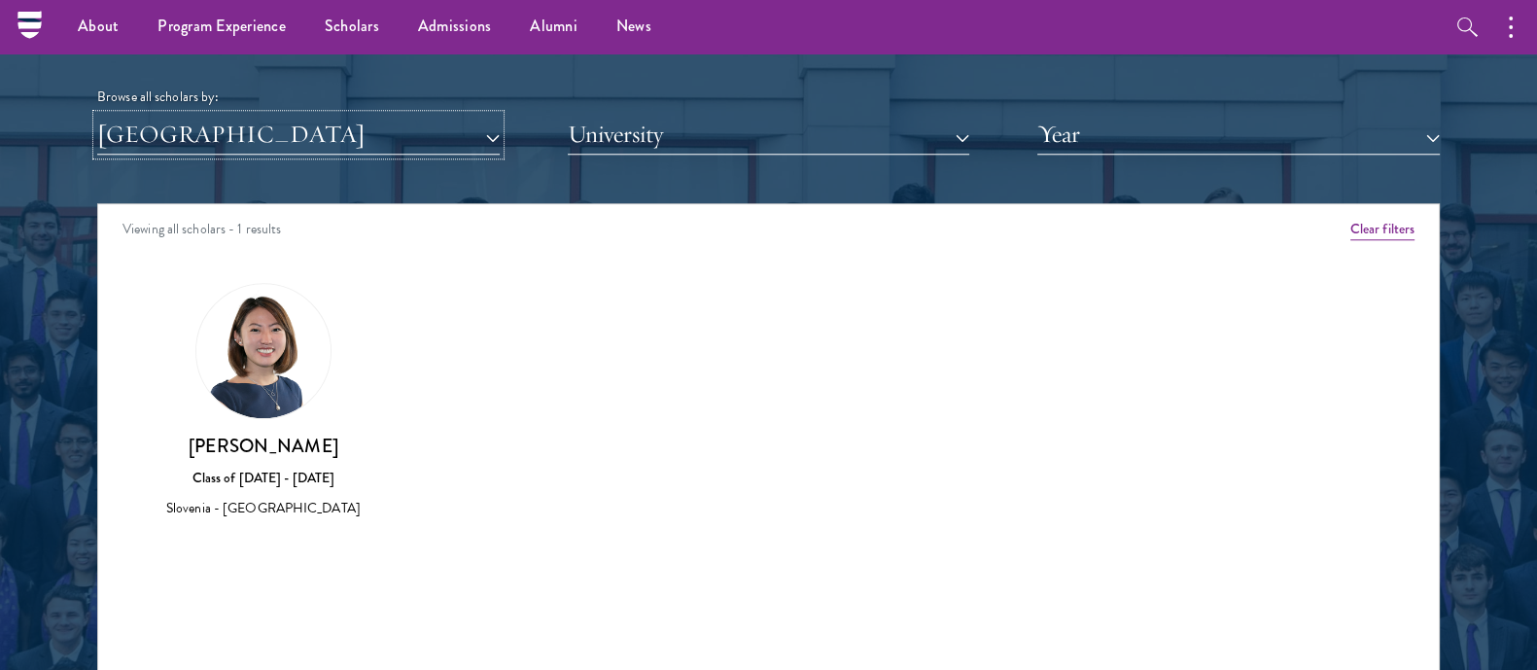
click at [219, 138] on button "[GEOGRAPHIC_DATA]" at bounding box center [298, 135] width 402 height 40
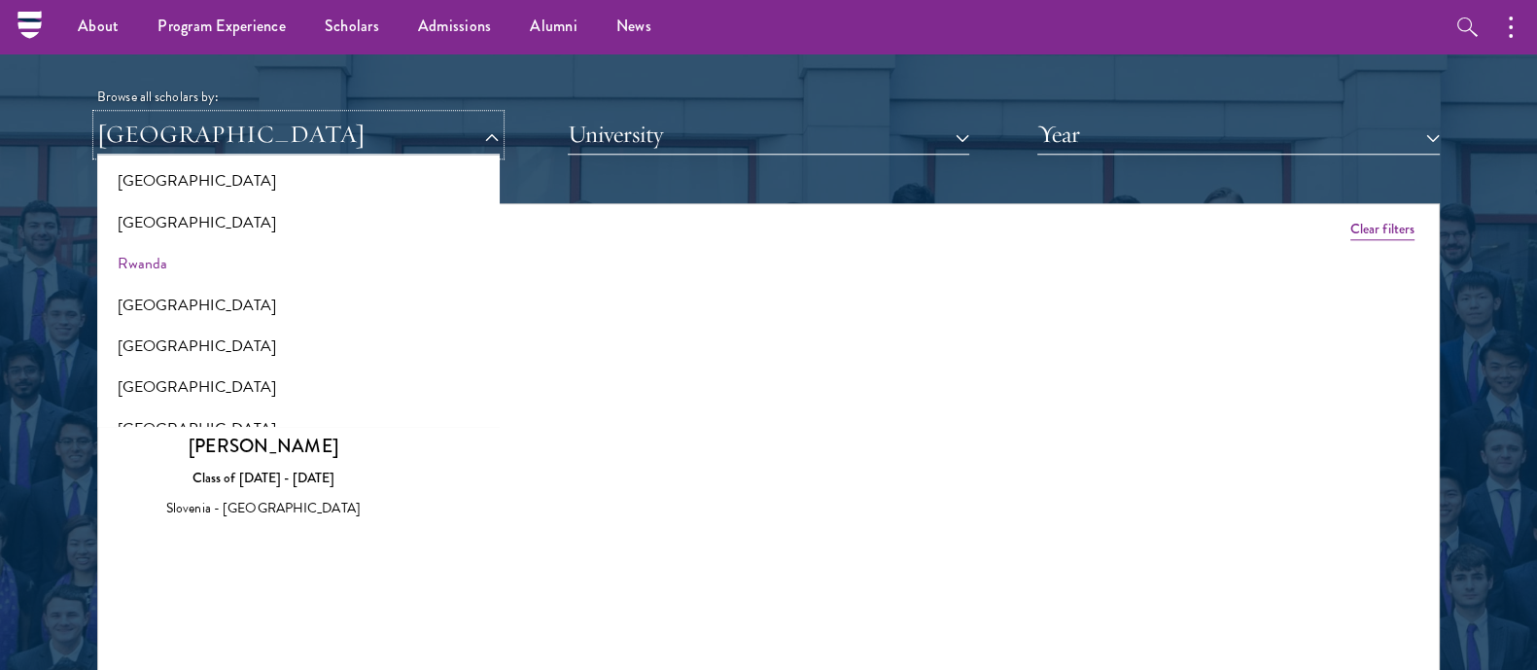
scroll to position [3090, 0]
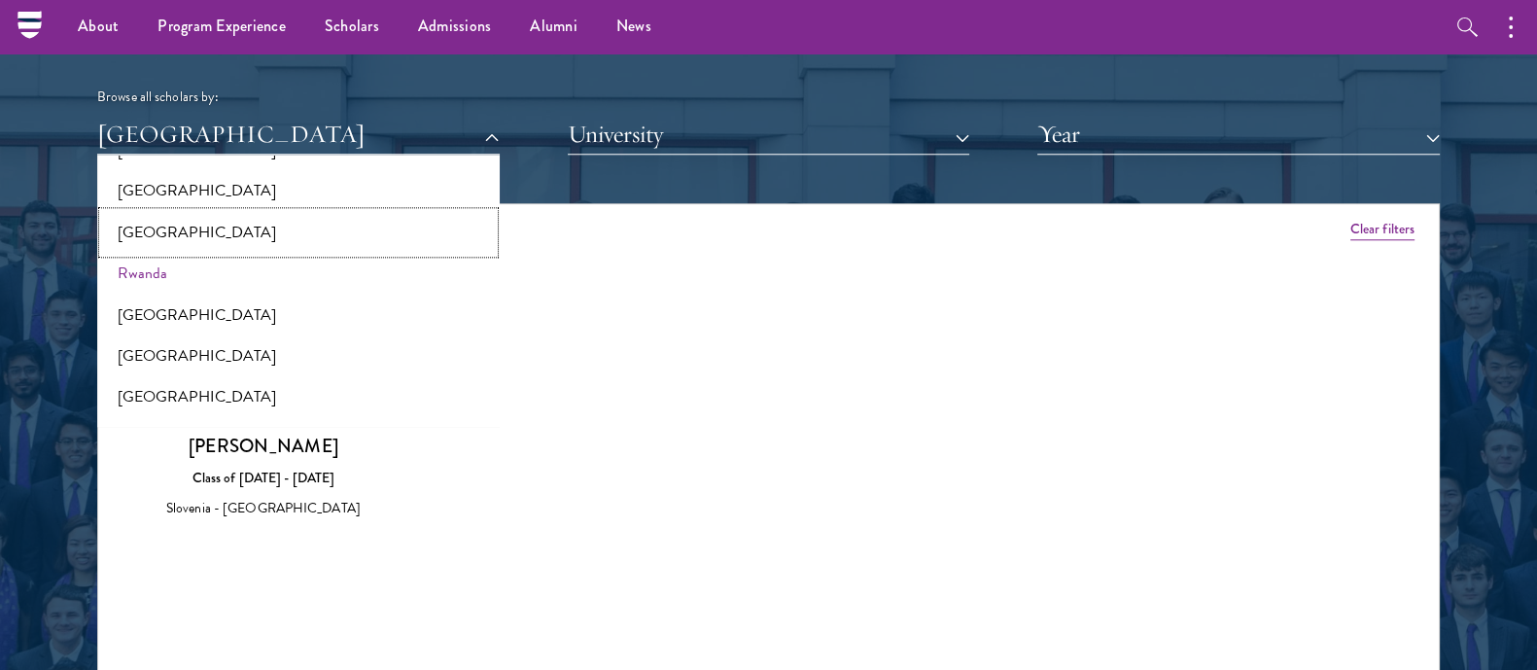
click at [191, 227] on button "[GEOGRAPHIC_DATA]" at bounding box center [298, 232] width 391 height 41
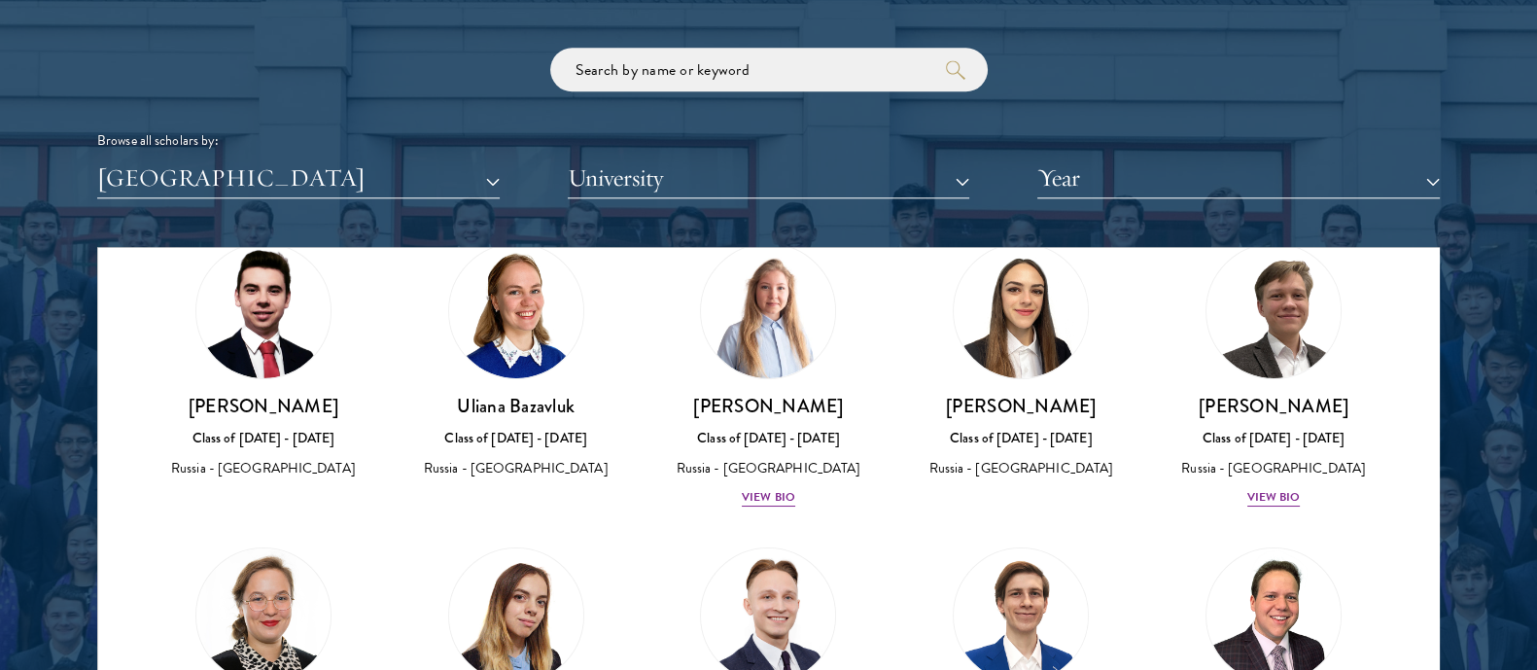
scroll to position [83, 0]
click at [334, 172] on button "[GEOGRAPHIC_DATA]" at bounding box center [298, 178] width 402 height 40
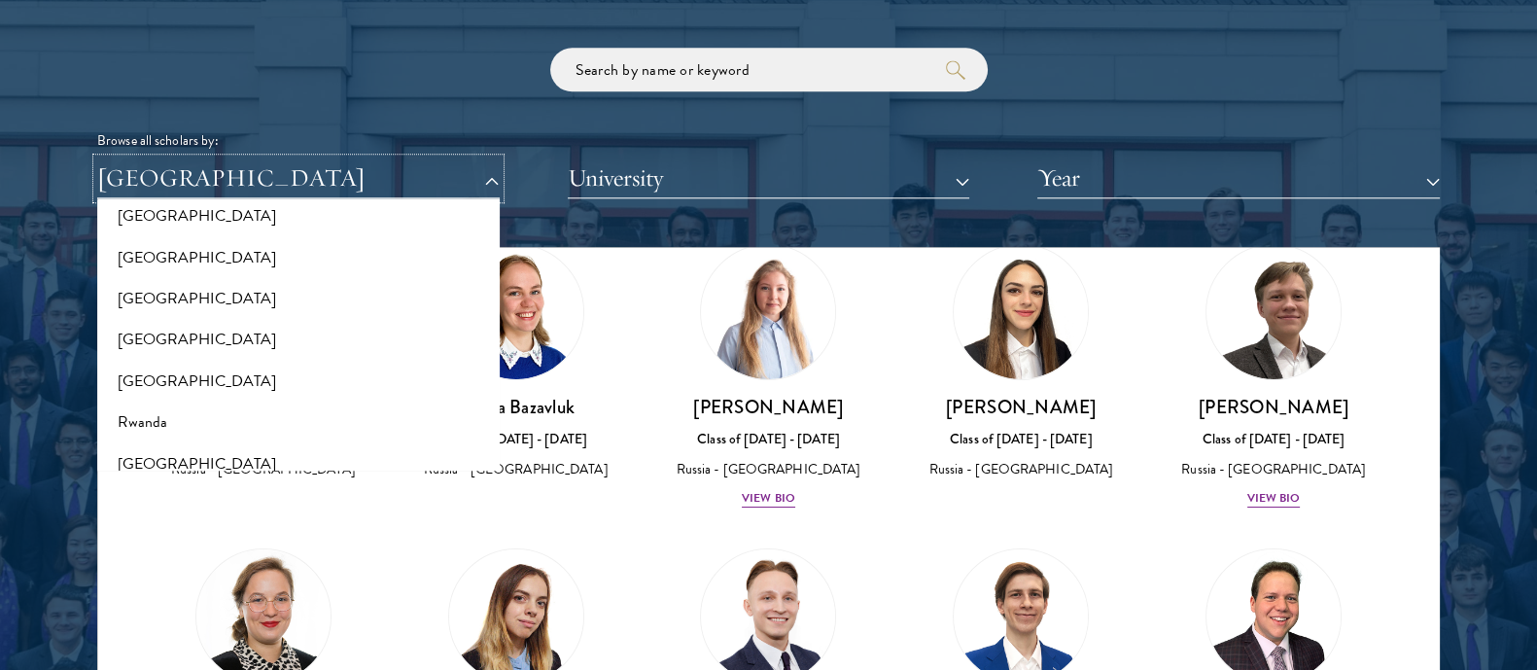
scroll to position [2921, 0]
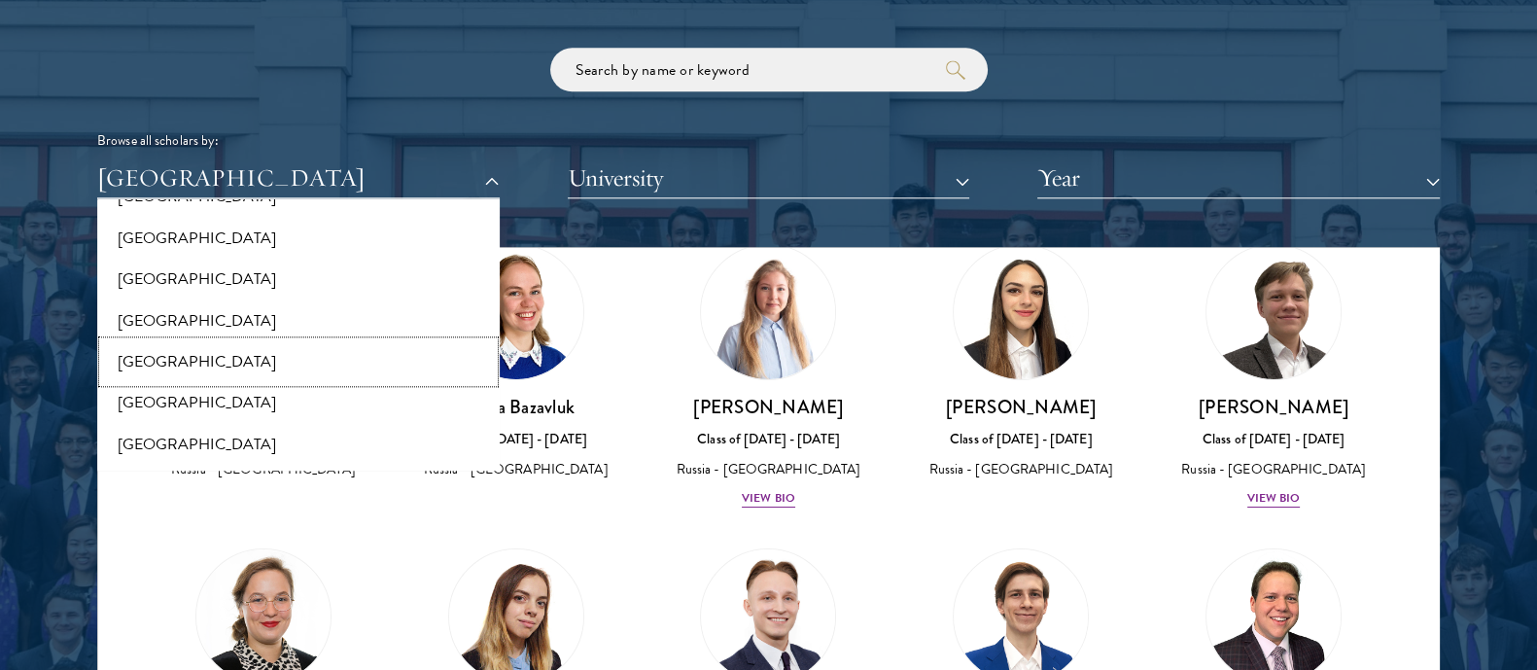
click at [220, 355] on button "[GEOGRAPHIC_DATA]" at bounding box center [298, 361] width 391 height 41
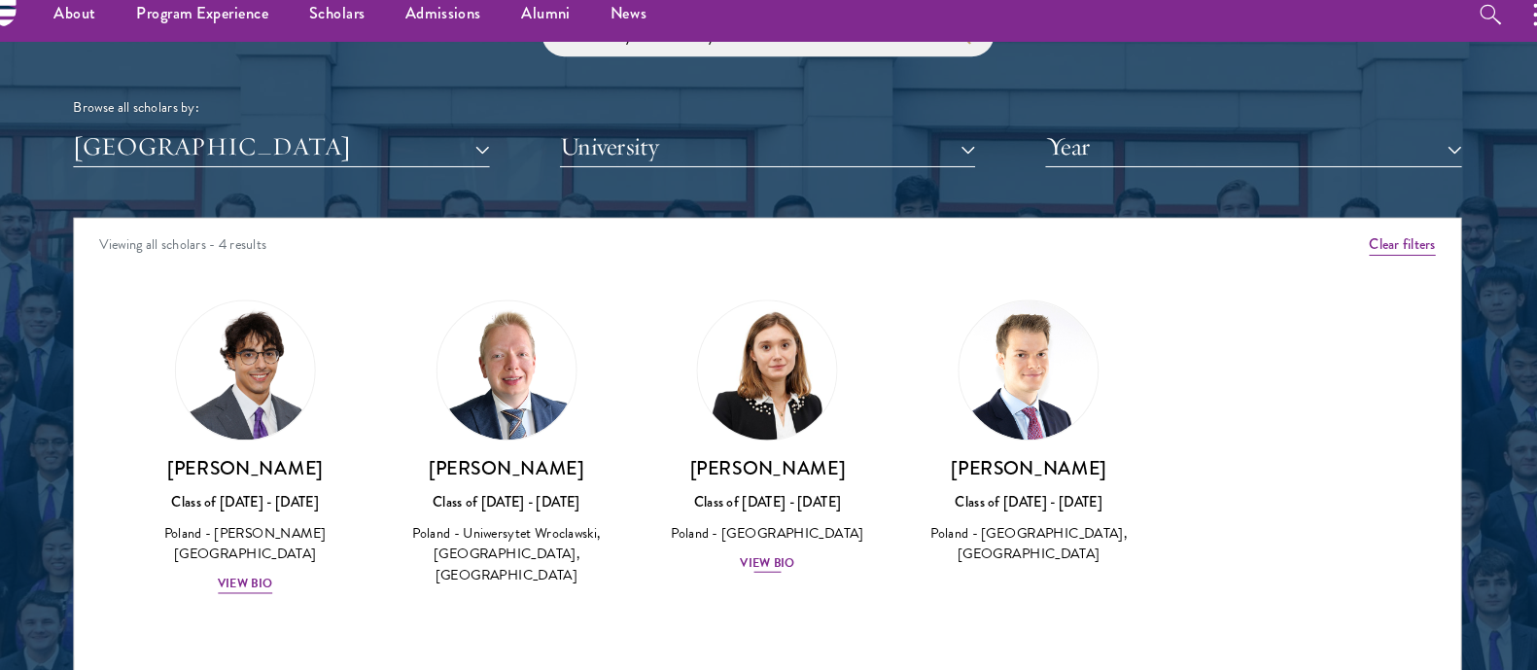
scroll to position [2356, 0]
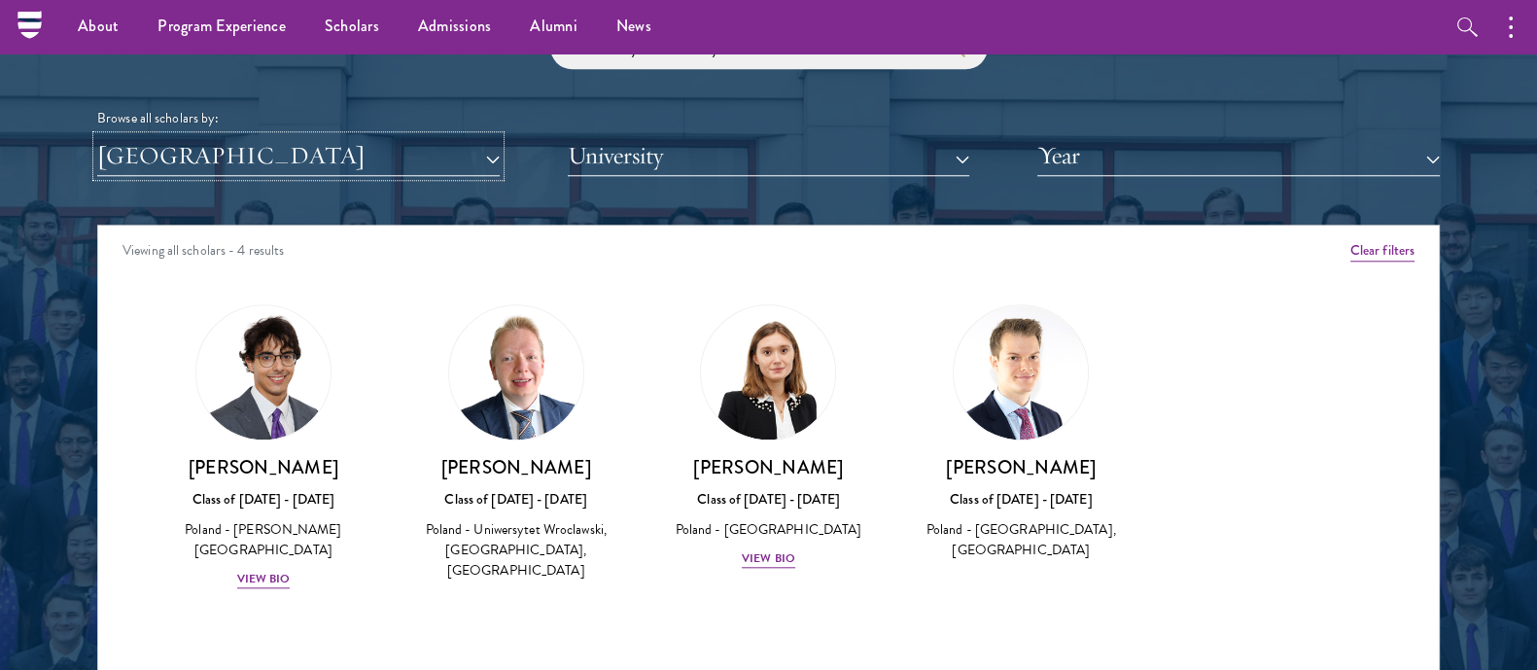
click at [170, 166] on button "[GEOGRAPHIC_DATA]" at bounding box center [298, 156] width 402 height 40
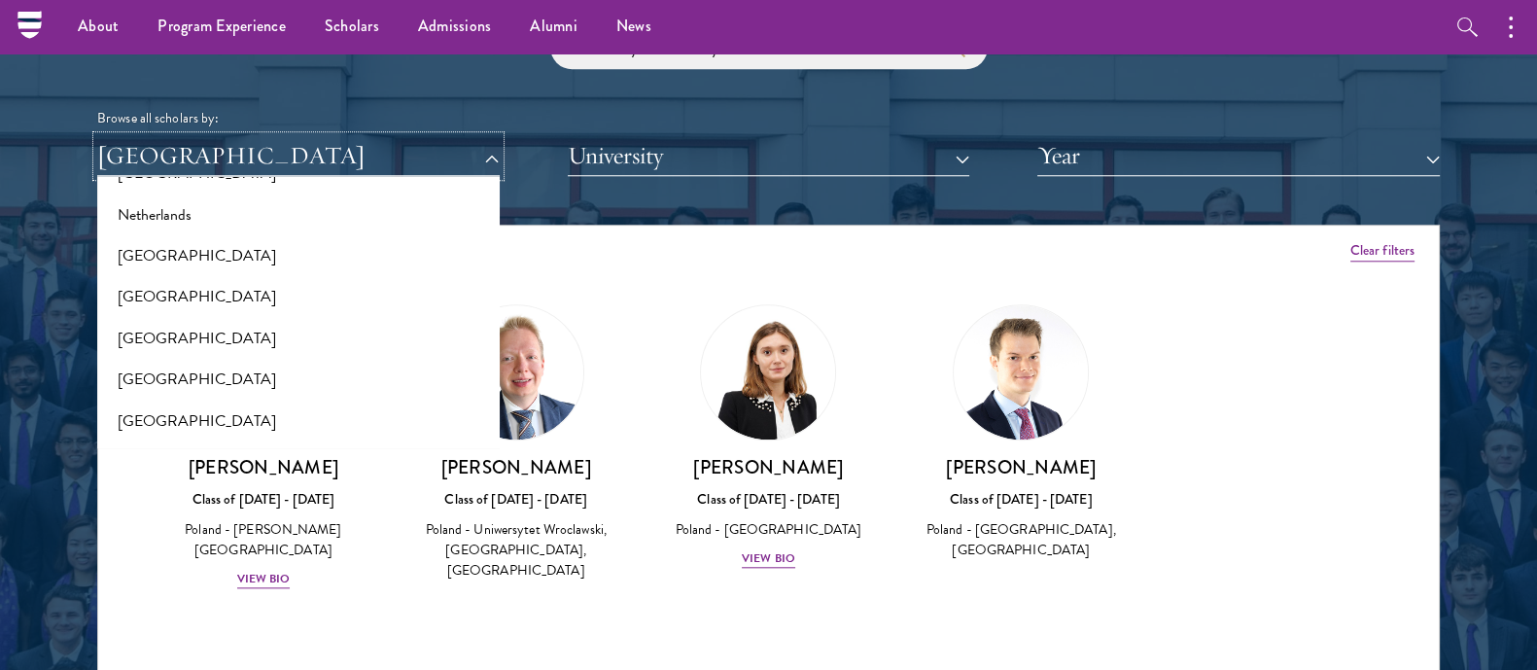
scroll to position [2564, 0]
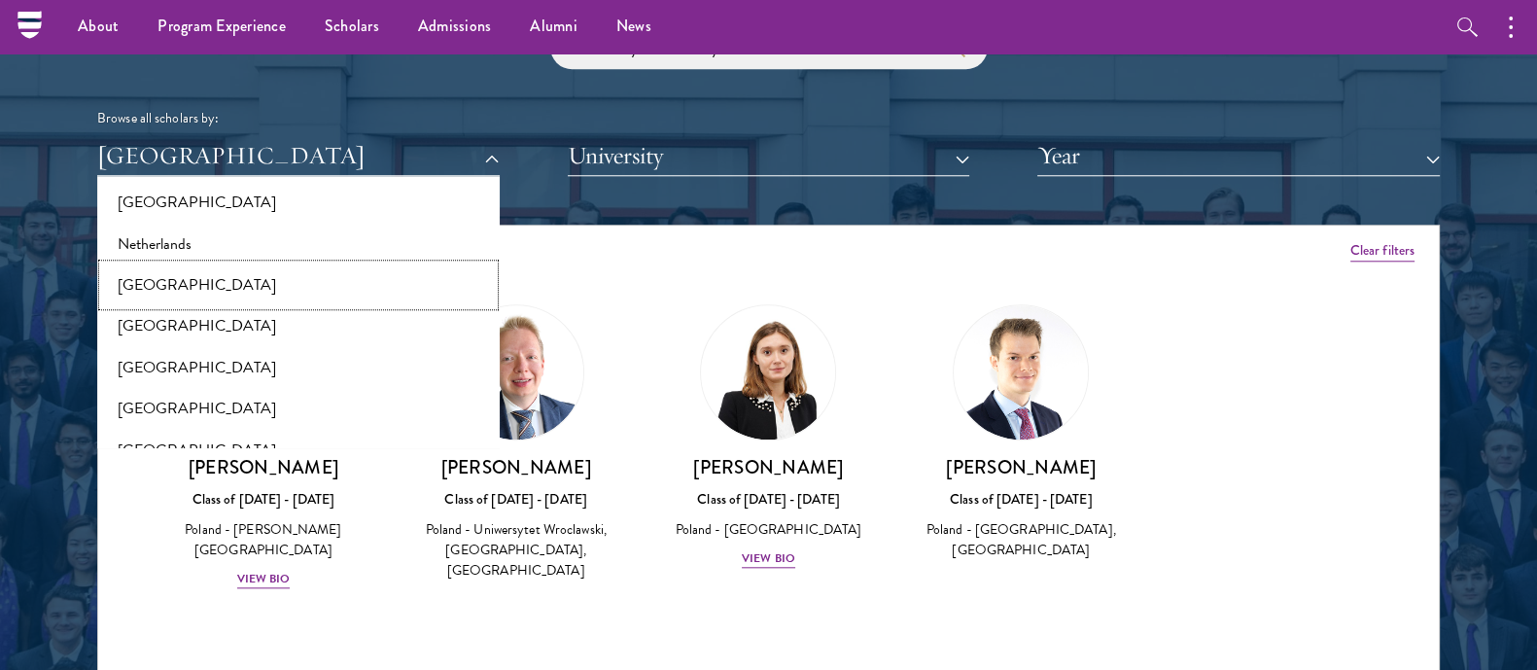
click at [224, 272] on button "[GEOGRAPHIC_DATA]" at bounding box center [298, 284] width 391 height 41
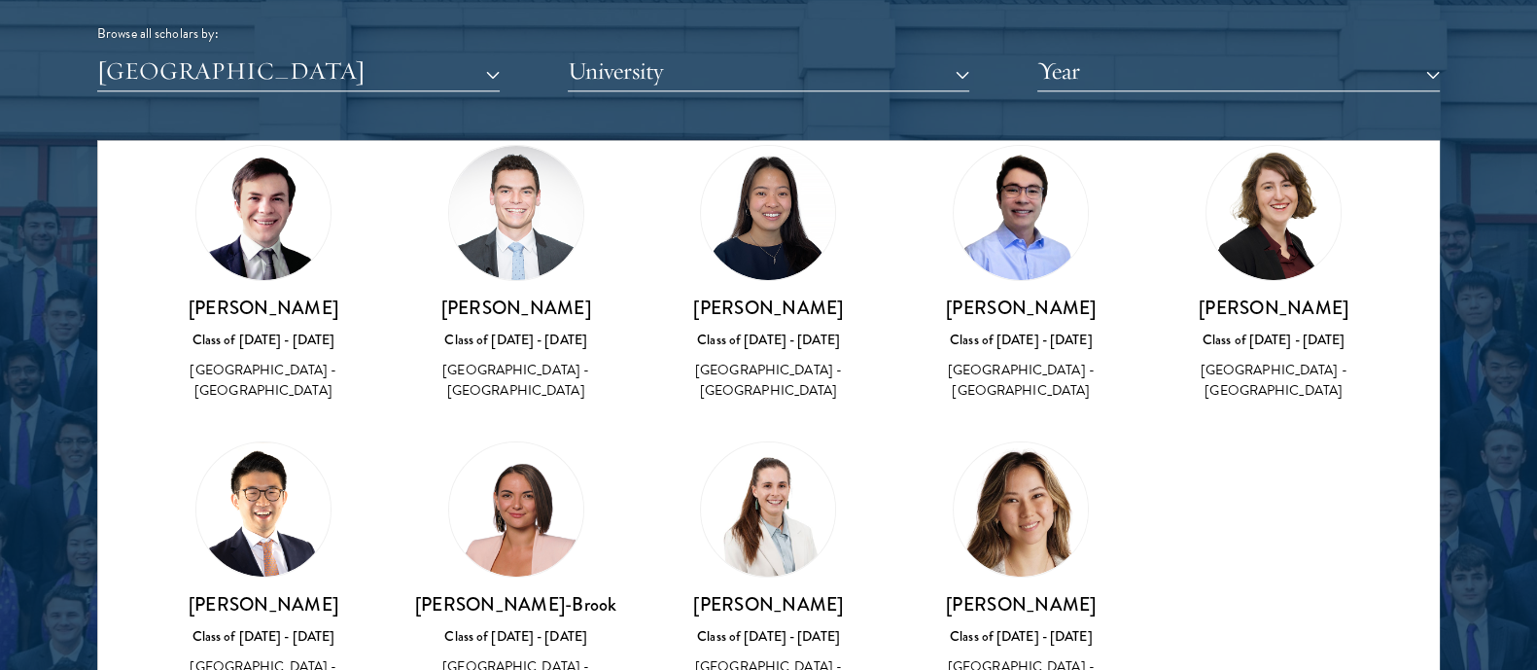
scroll to position [72, 0]
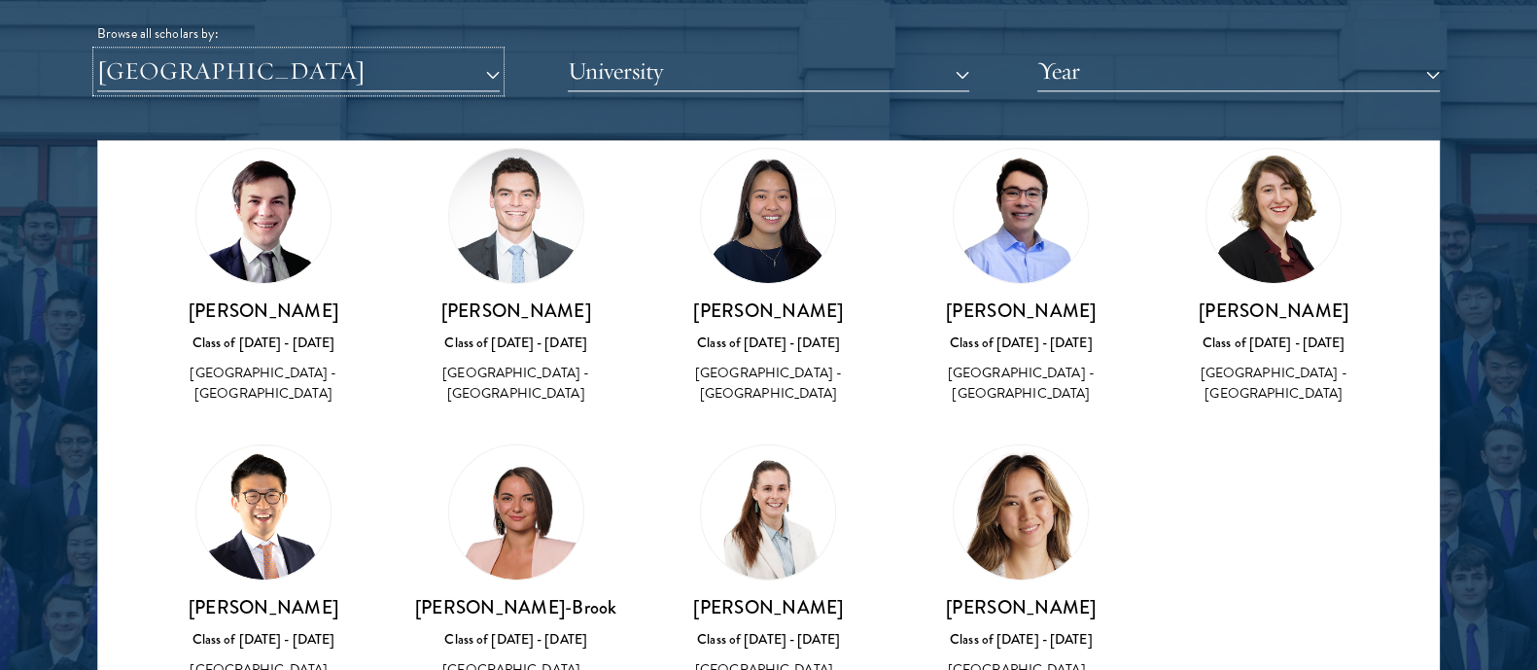
click at [248, 63] on button "[GEOGRAPHIC_DATA]" at bounding box center [298, 72] width 402 height 40
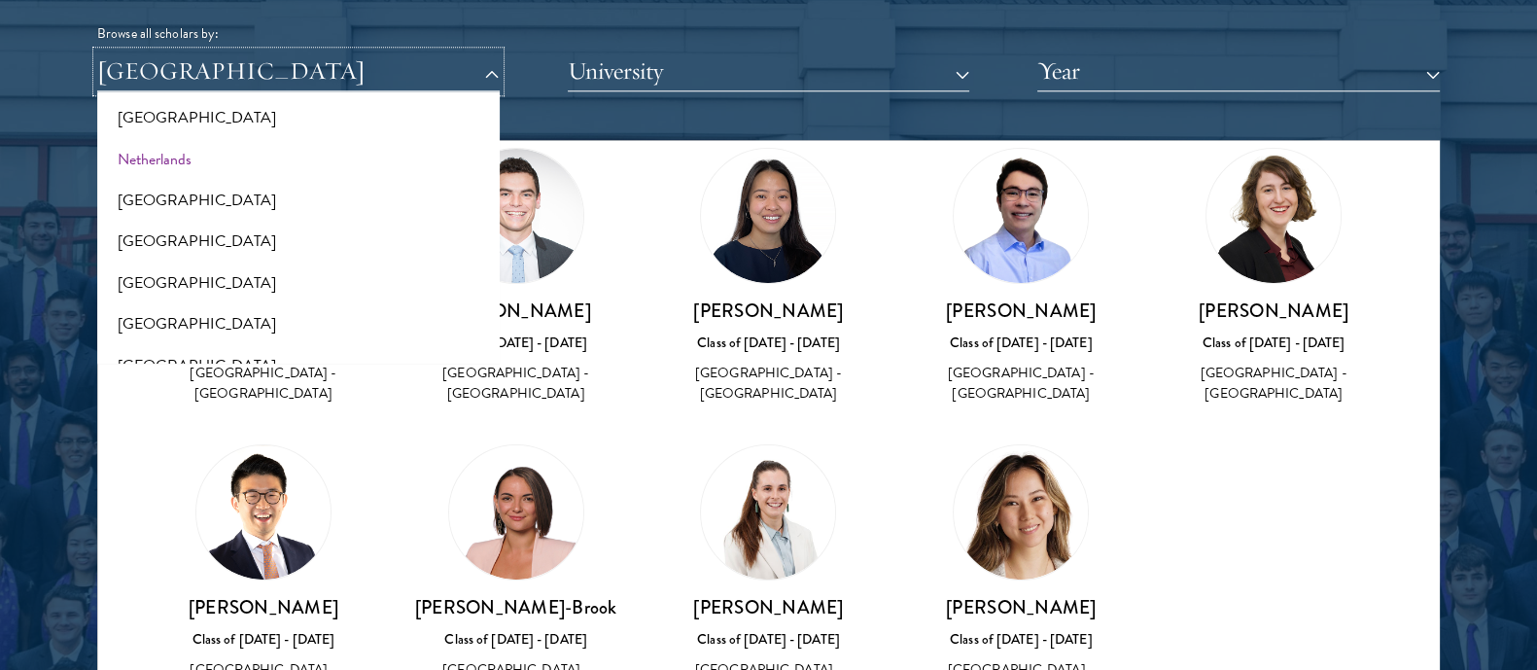
scroll to position [2548, 0]
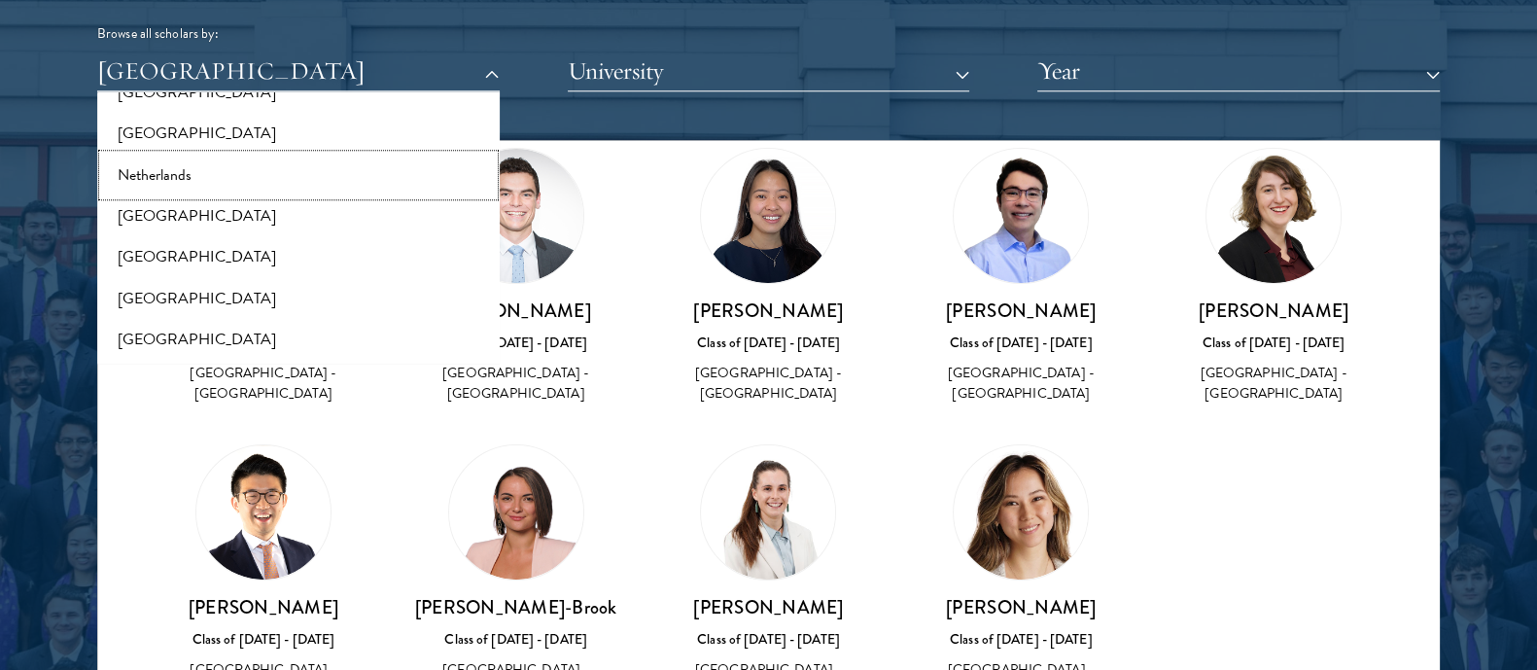
click at [244, 167] on button "Netherlands" at bounding box center [298, 175] width 391 height 41
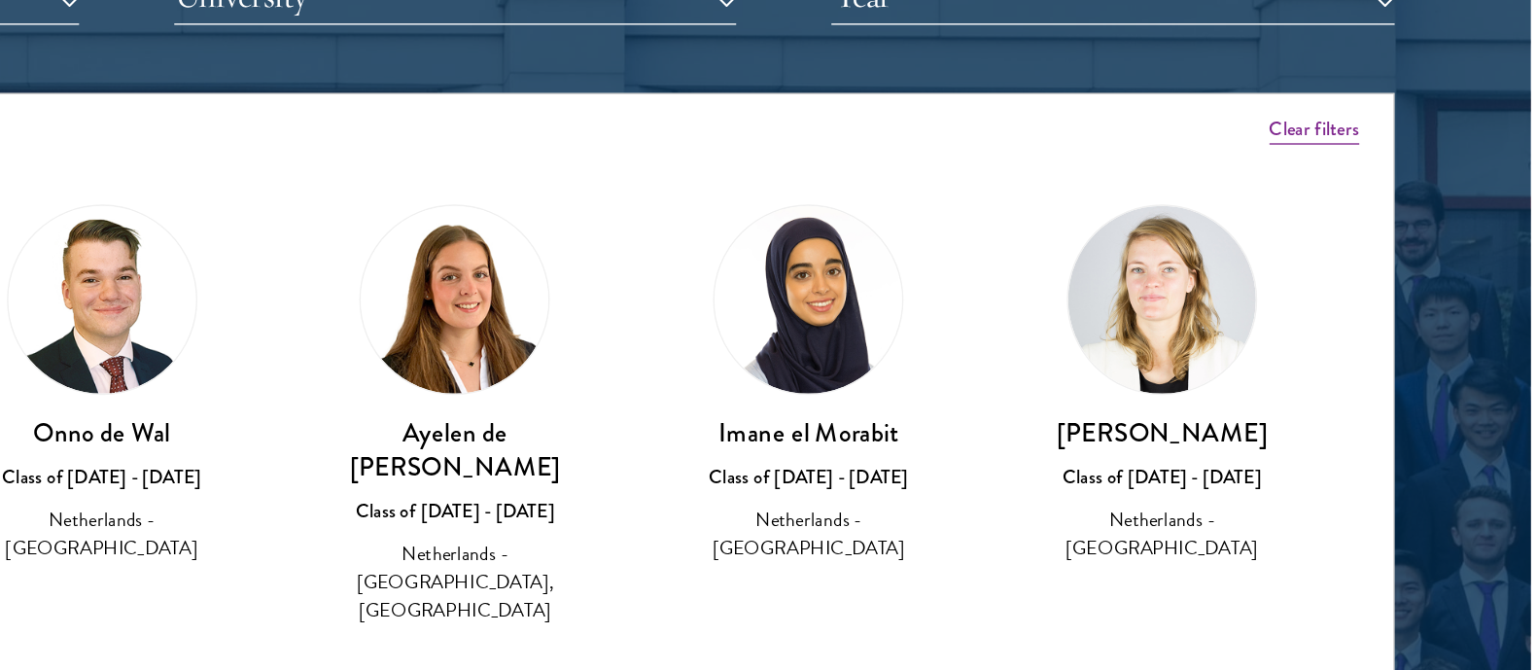
scroll to position [2440, 0]
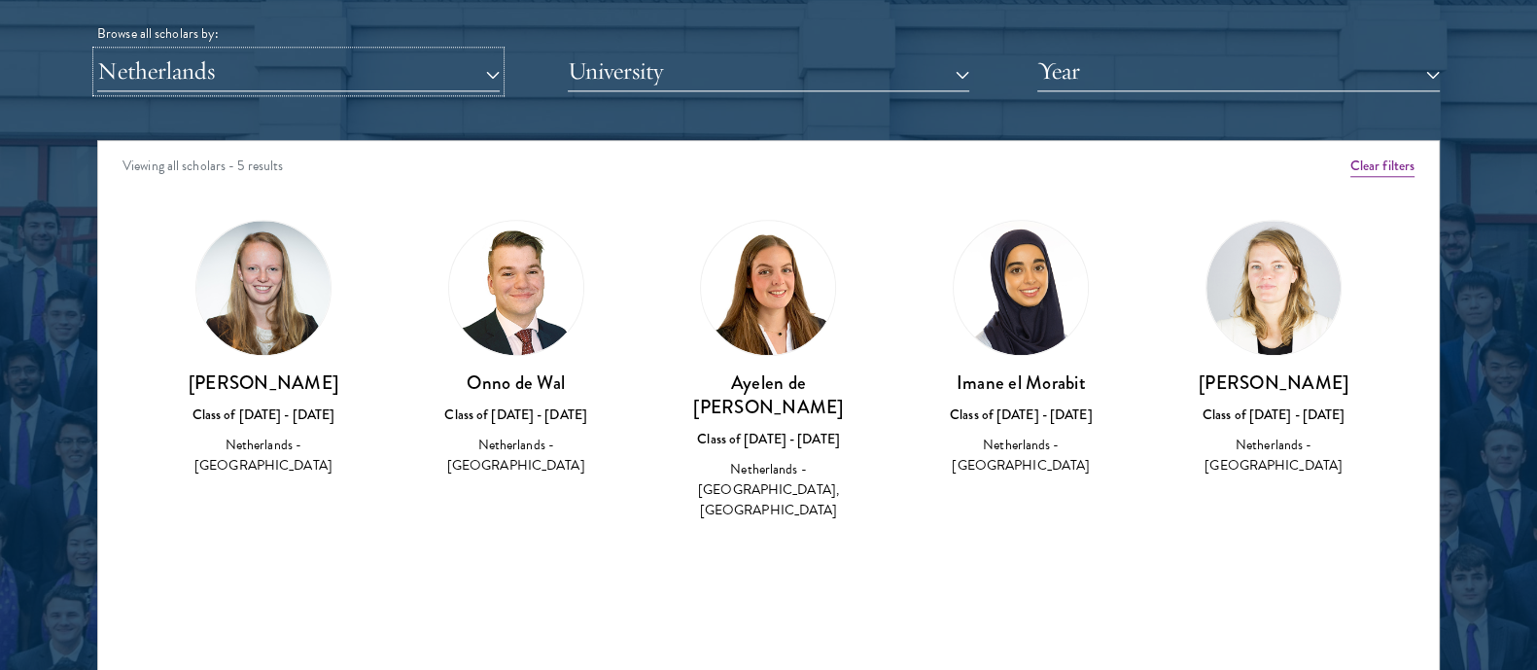
click at [199, 63] on button "Netherlands" at bounding box center [298, 72] width 402 height 40
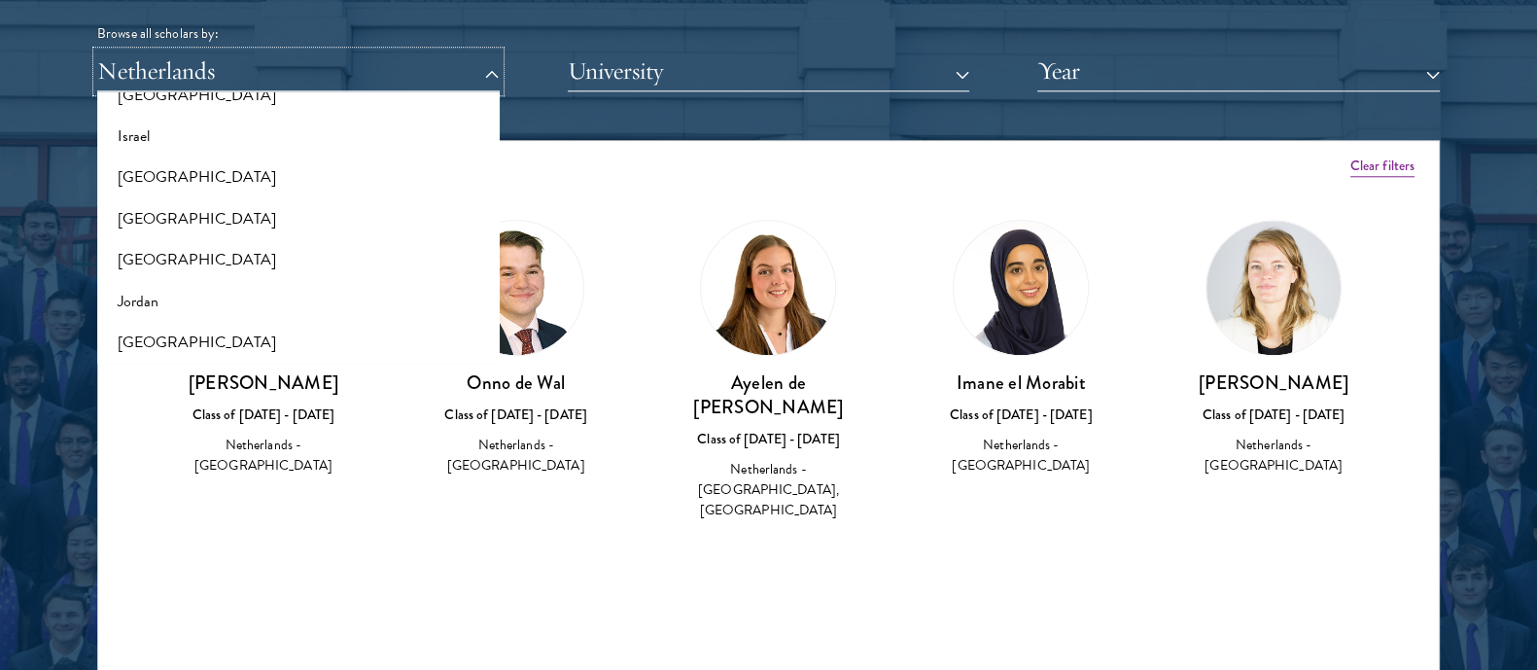
scroll to position [1654, 0]
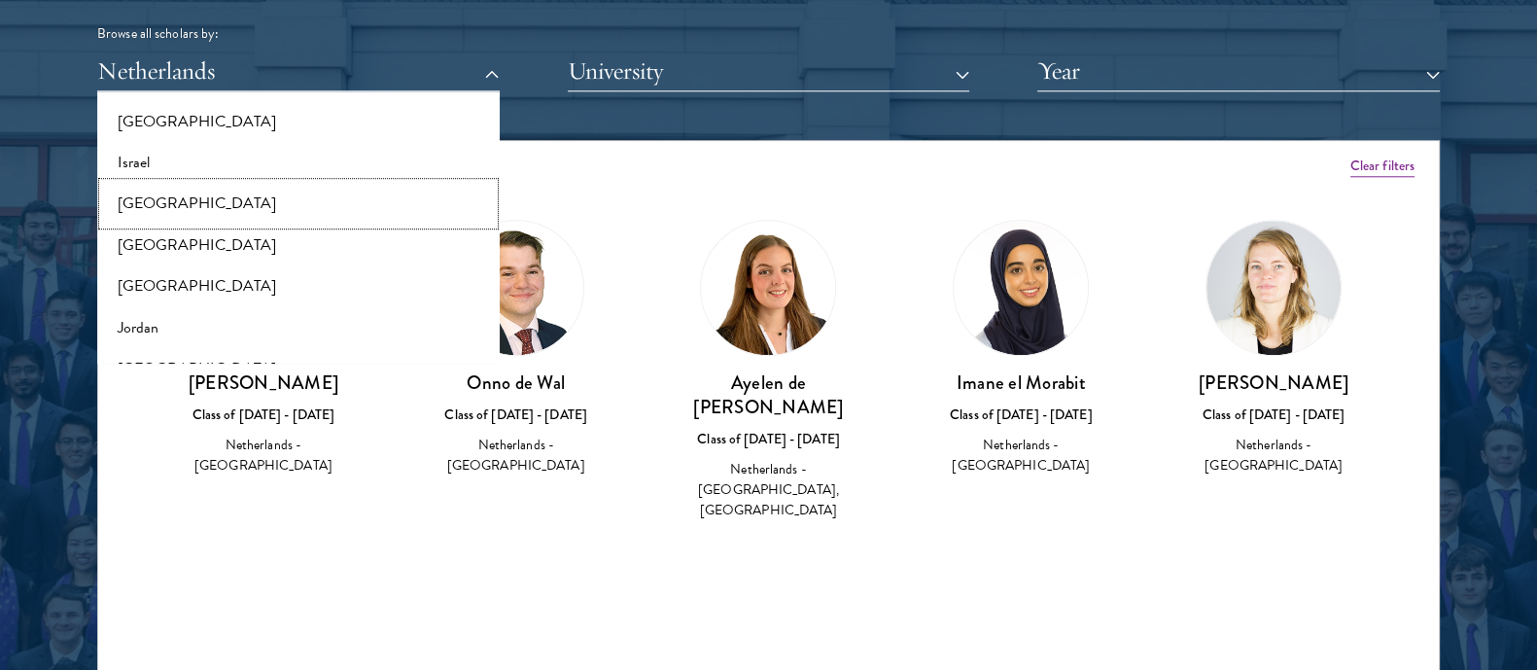
click at [167, 200] on button "[GEOGRAPHIC_DATA]" at bounding box center [298, 203] width 391 height 41
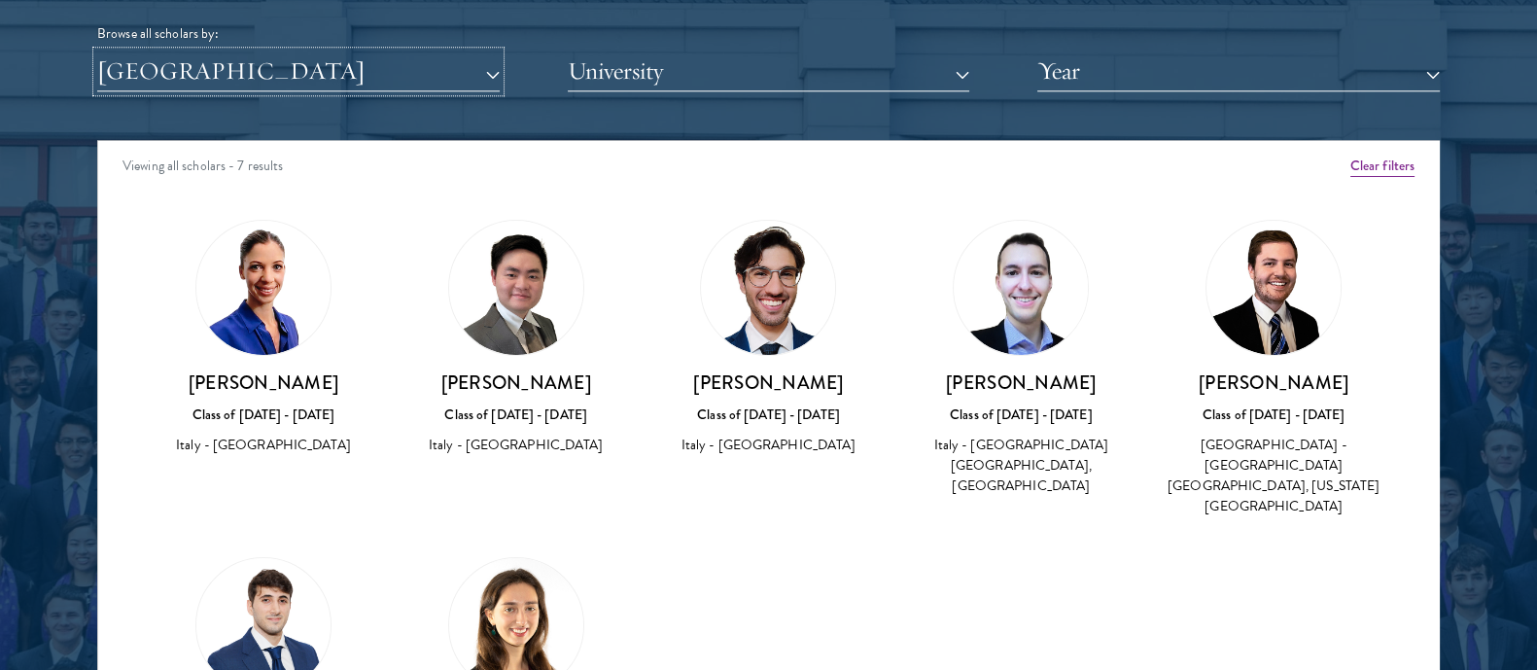
click at [153, 69] on button "[GEOGRAPHIC_DATA]" at bounding box center [298, 72] width 402 height 40
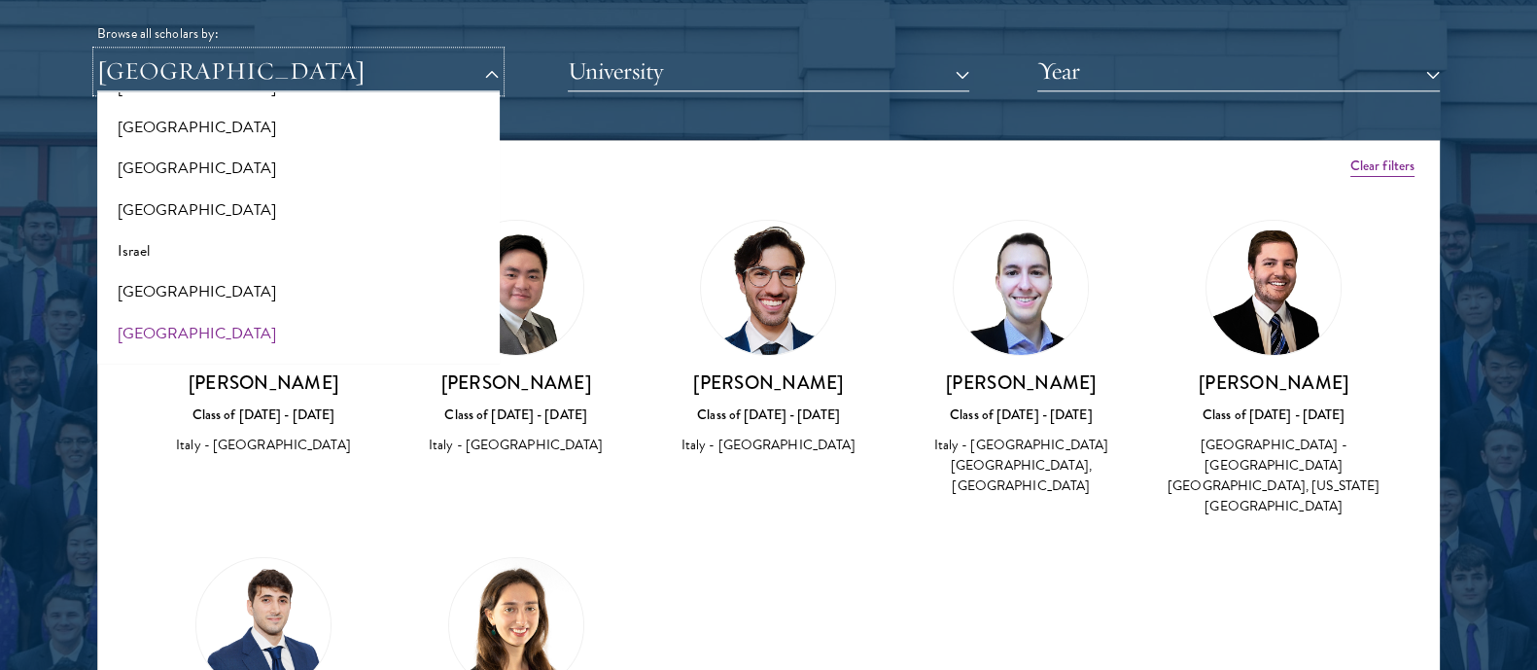
scroll to position [1564, 0]
click at [180, 244] on button "Israel" at bounding box center [298, 252] width 391 height 41
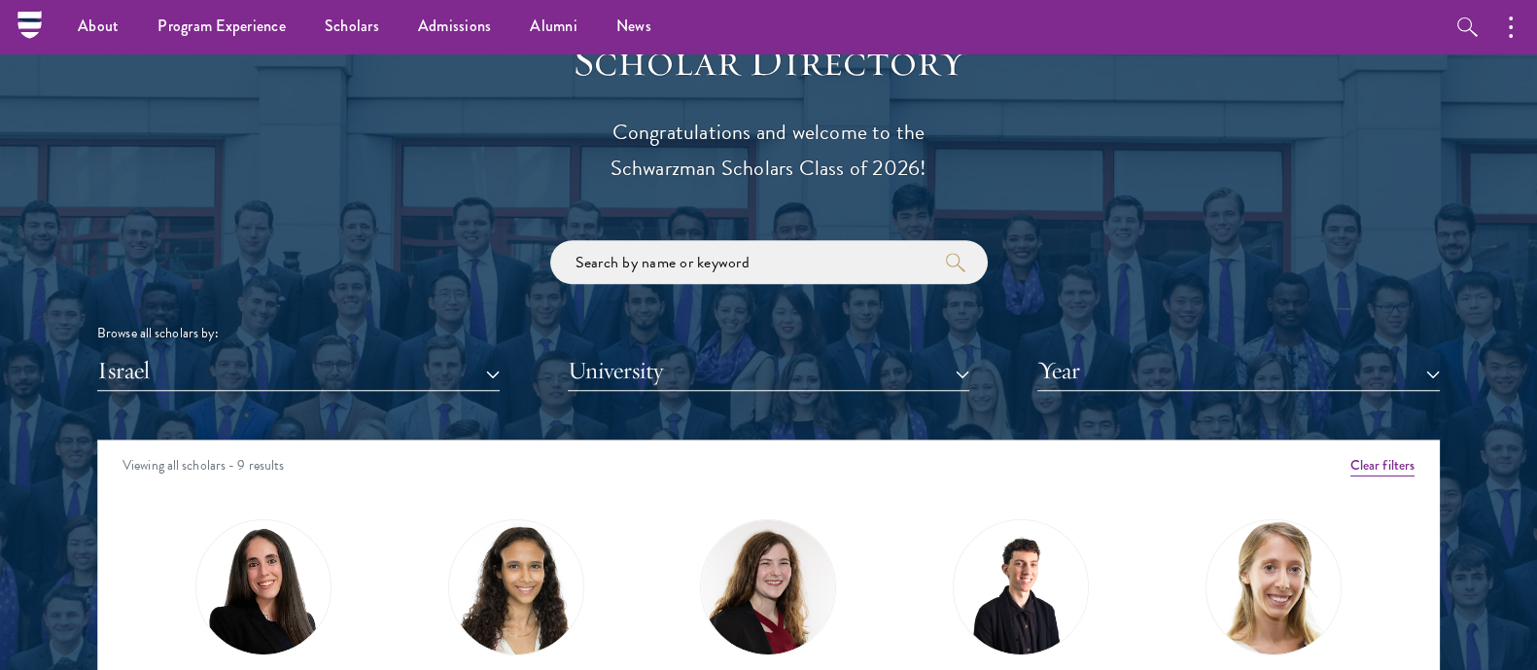
scroll to position [2118, 0]
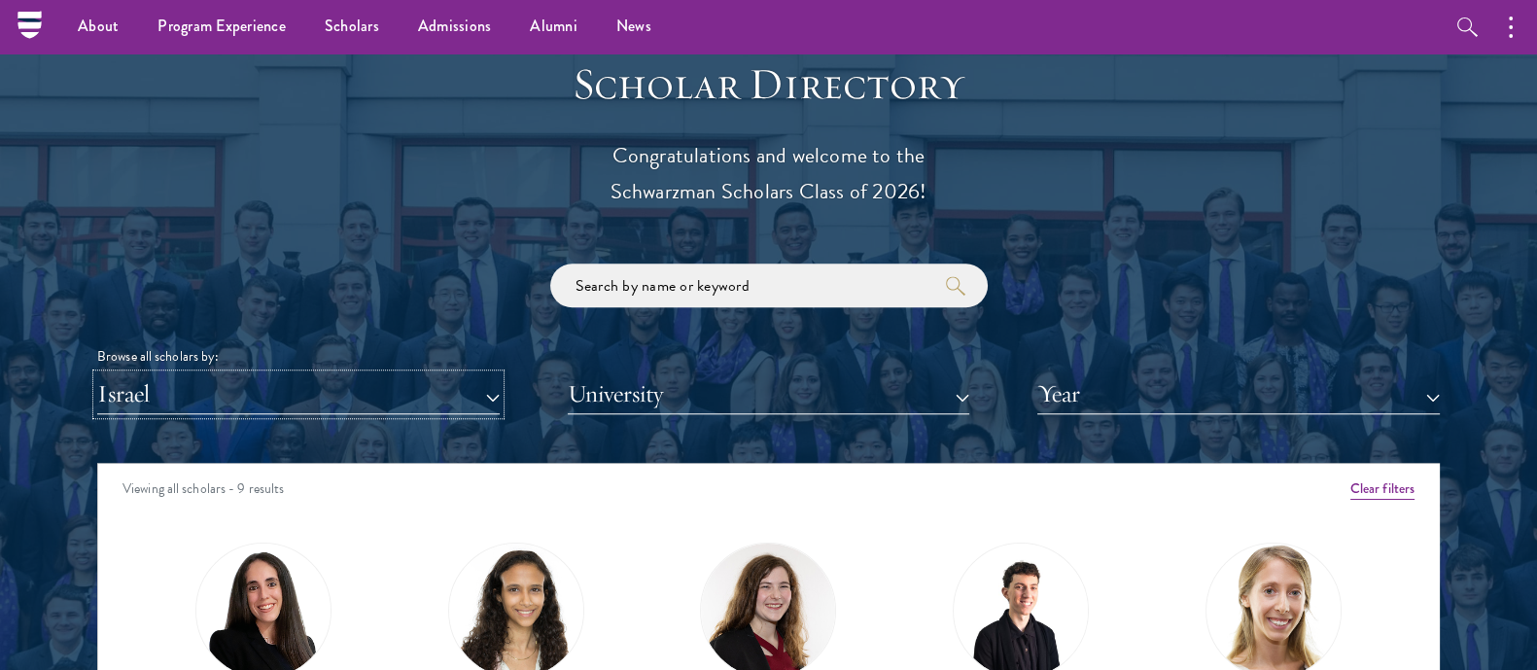
click at [198, 391] on button "Israel" at bounding box center [298, 394] width 402 height 40
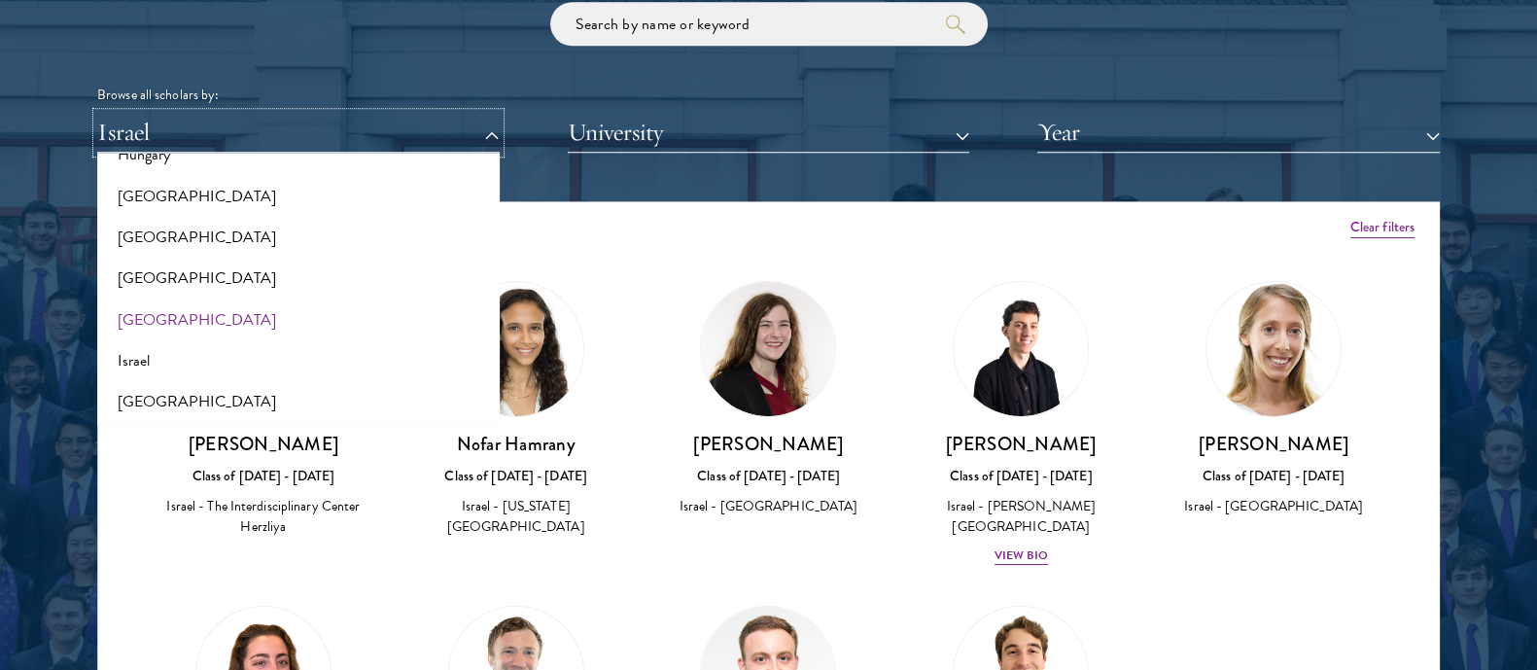
scroll to position [1505, 0]
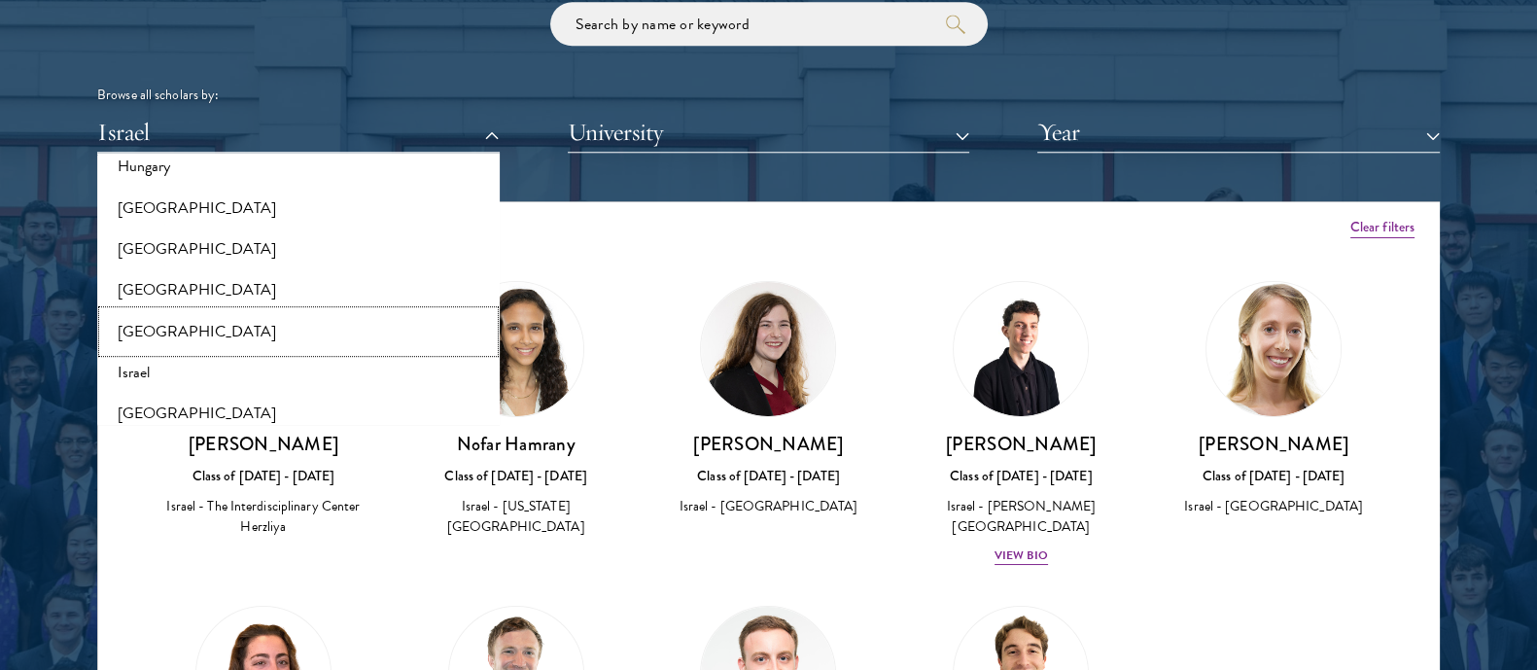
click at [175, 323] on button "[GEOGRAPHIC_DATA]" at bounding box center [298, 331] width 391 height 41
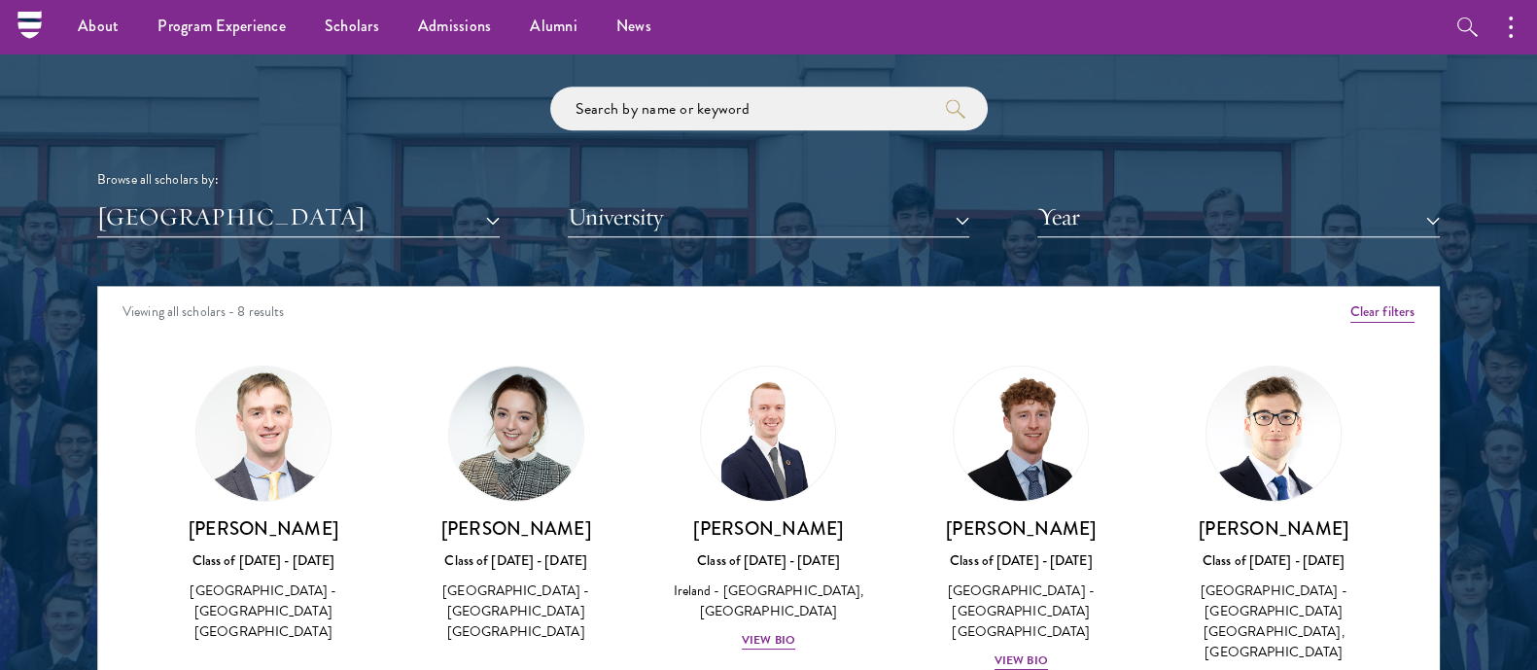
scroll to position [2280, 0]
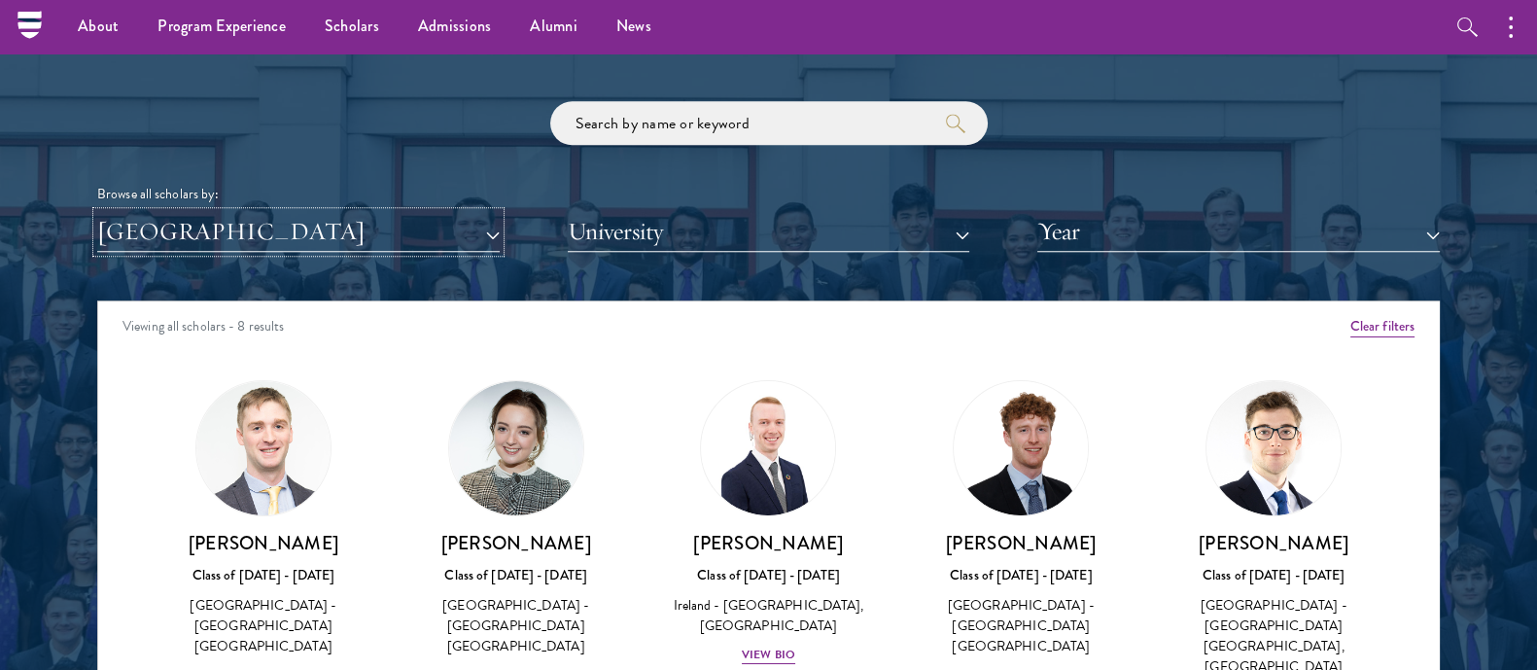
click at [170, 229] on button "[GEOGRAPHIC_DATA]" at bounding box center [298, 232] width 402 height 40
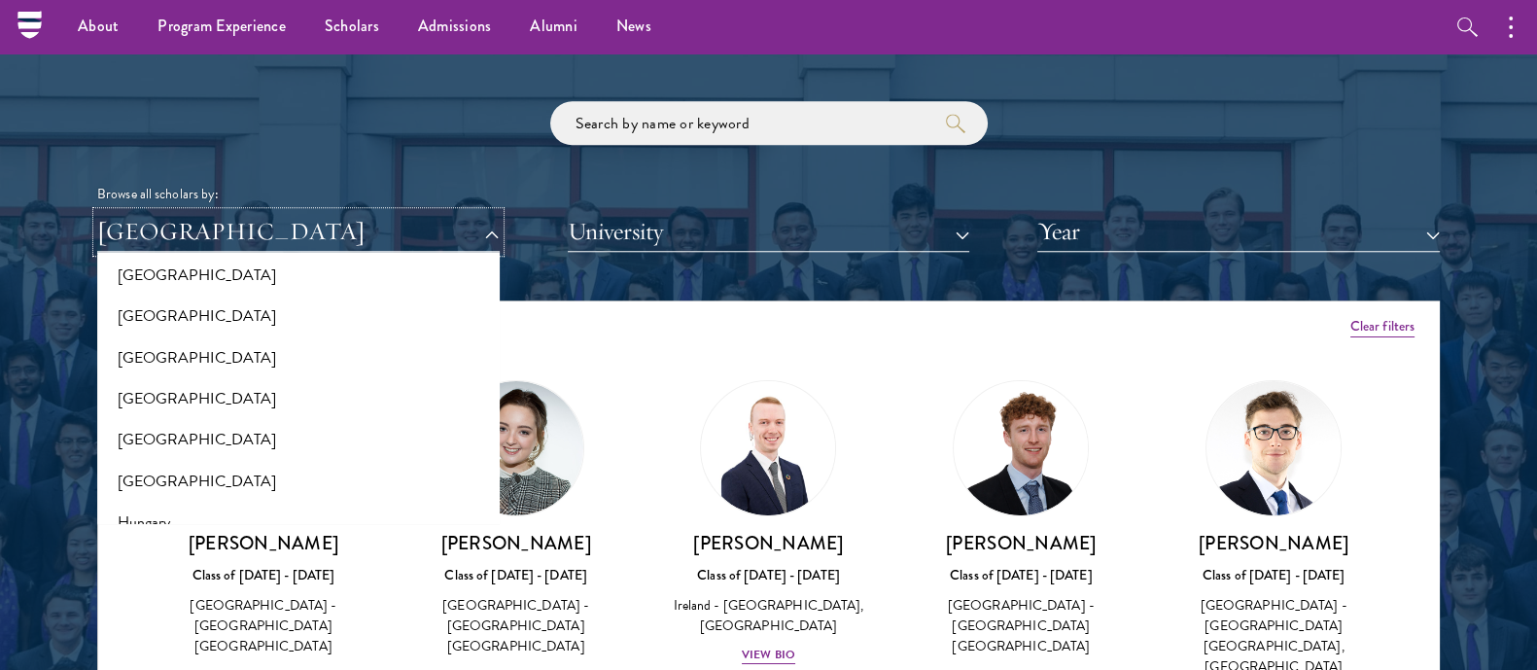
scroll to position [1189, 0]
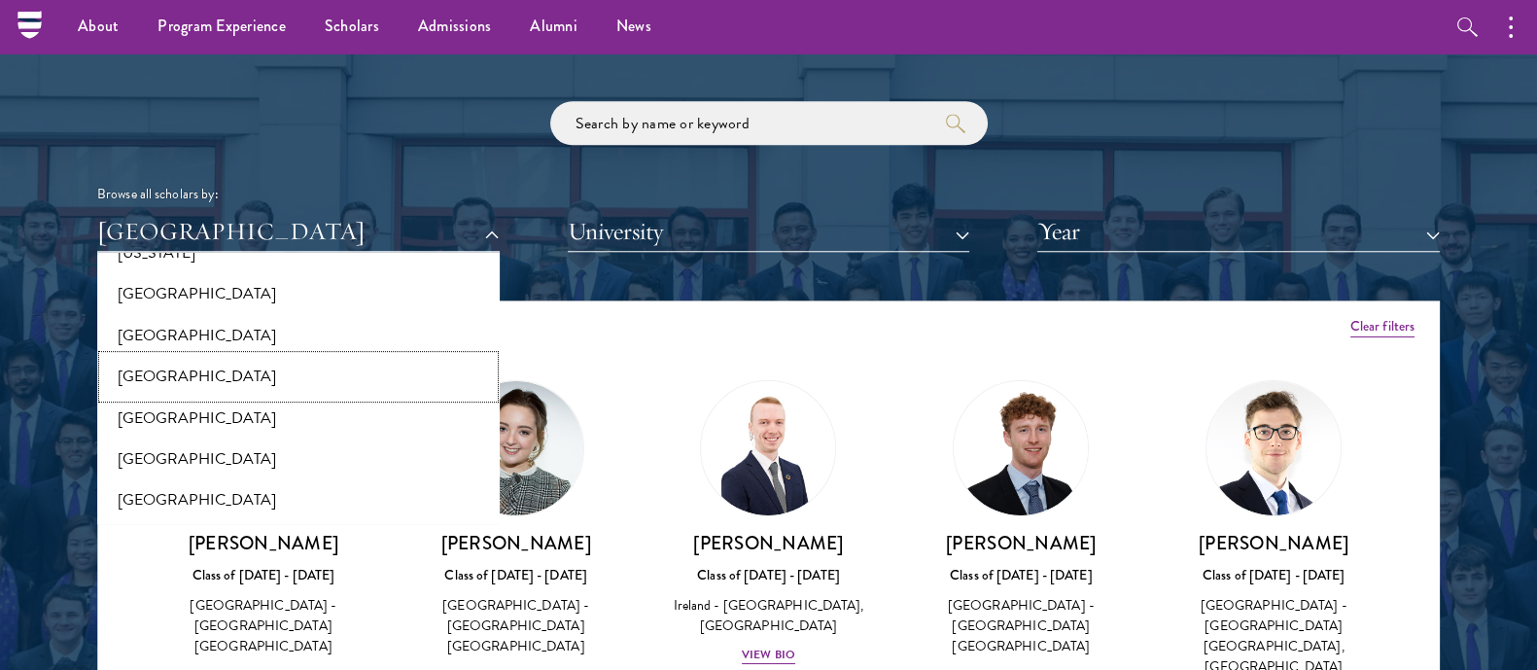
click at [156, 365] on button "[GEOGRAPHIC_DATA]" at bounding box center [298, 376] width 391 height 41
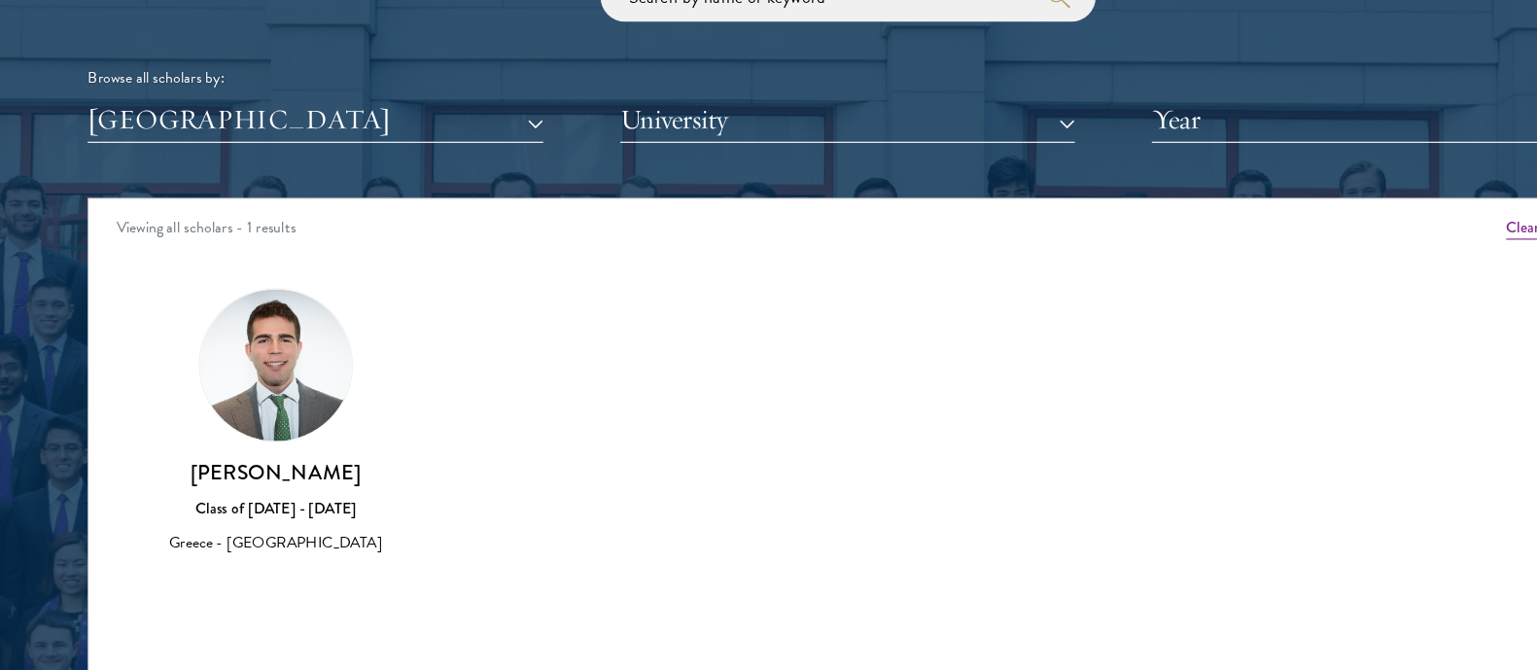
scroll to position [2361, 0]
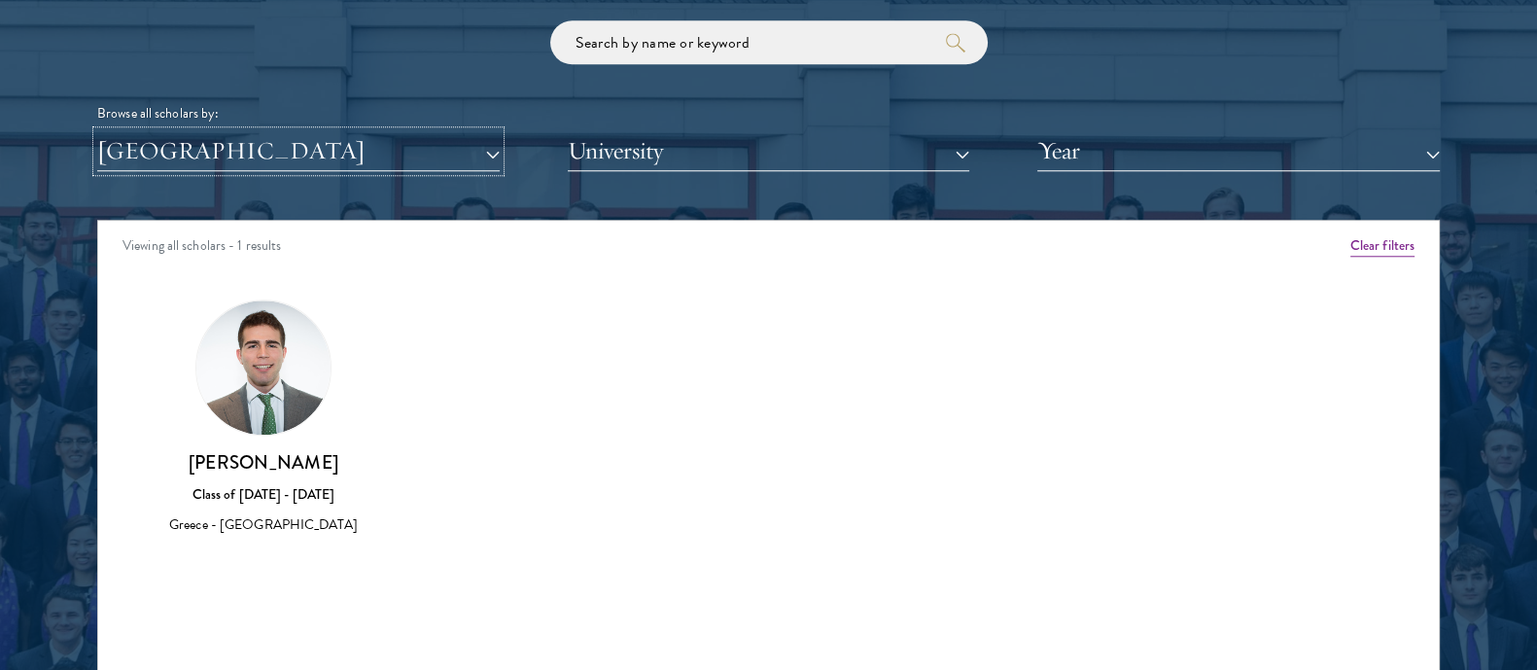
click at [166, 165] on button "[GEOGRAPHIC_DATA]" at bounding box center [298, 151] width 402 height 40
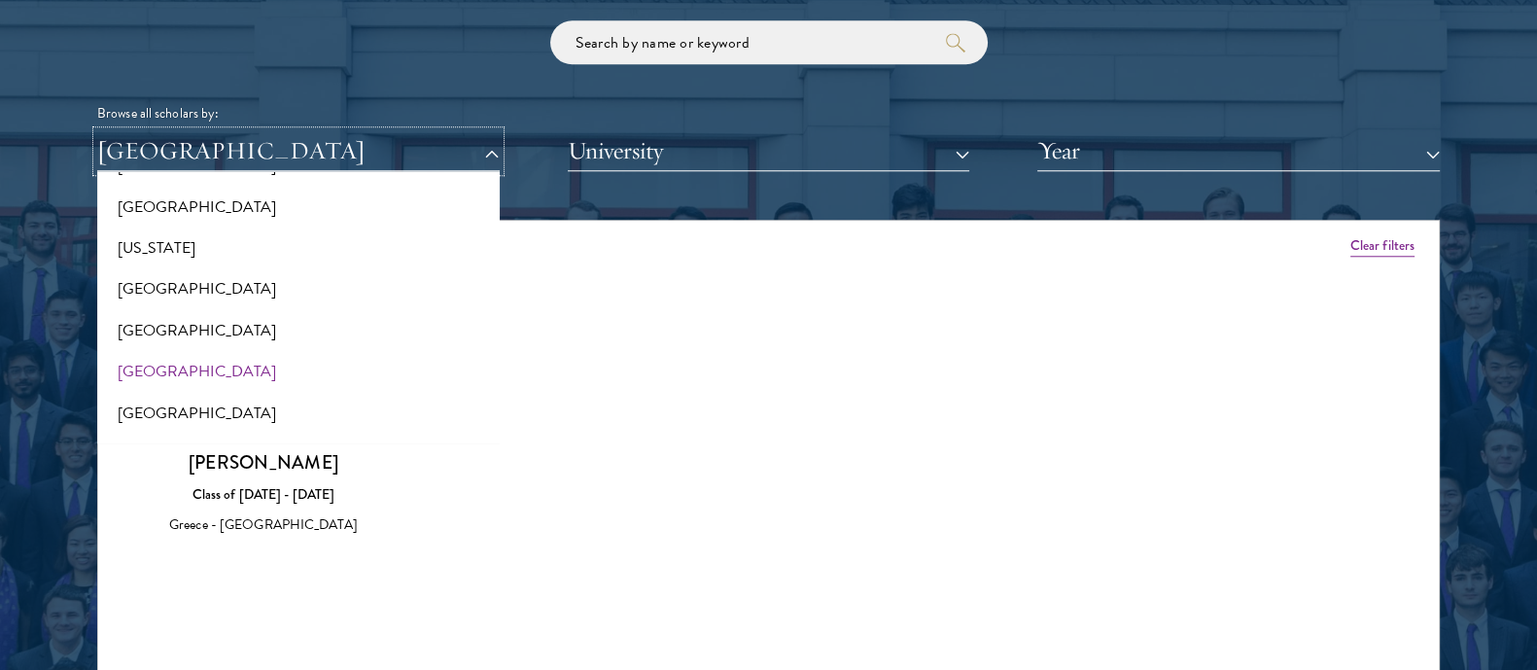
scroll to position [1113, 0]
click at [181, 288] on button "[GEOGRAPHIC_DATA]" at bounding box center [298, 288] width 391 height 41
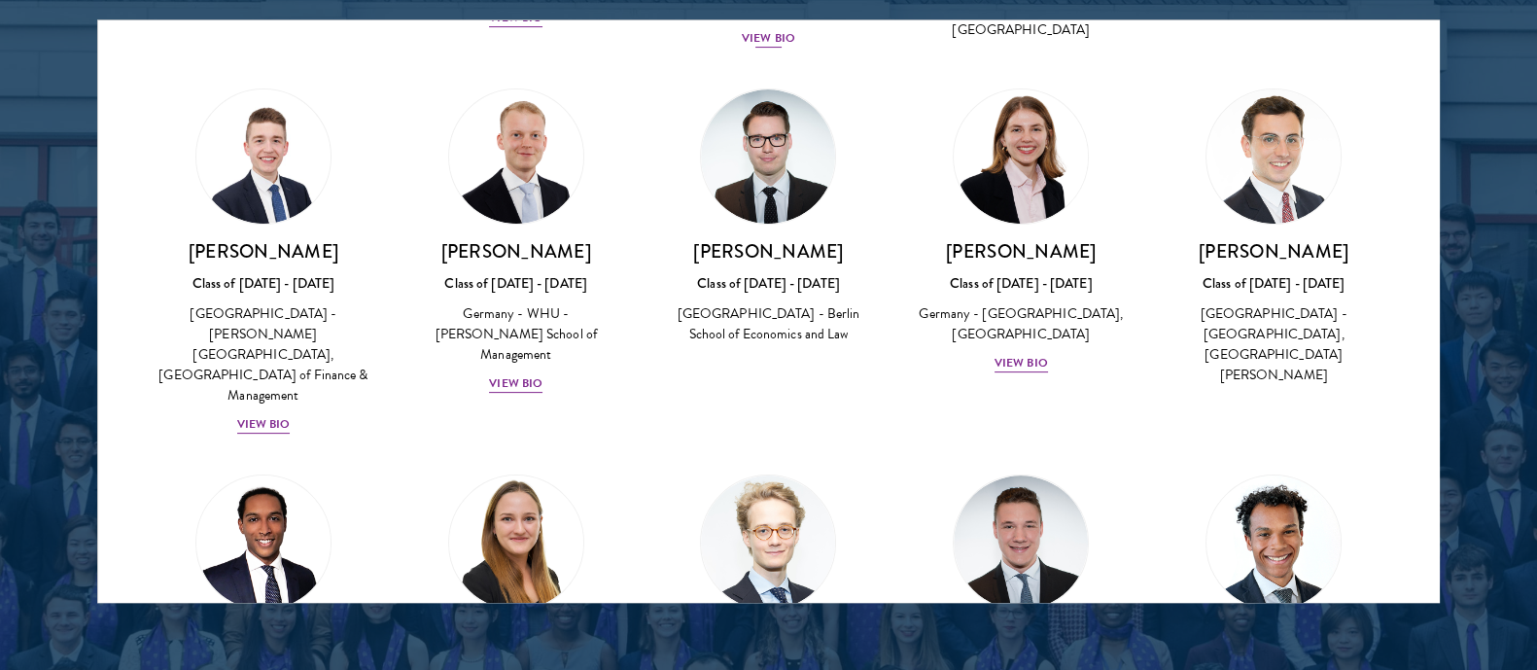
scroll to position [679, 0]
click at [1270, 247] on h3 "[PERSON_NAME]" at bounding box center [1273, 252] width 214 height 24
copy div "[PERSON_NAME]"
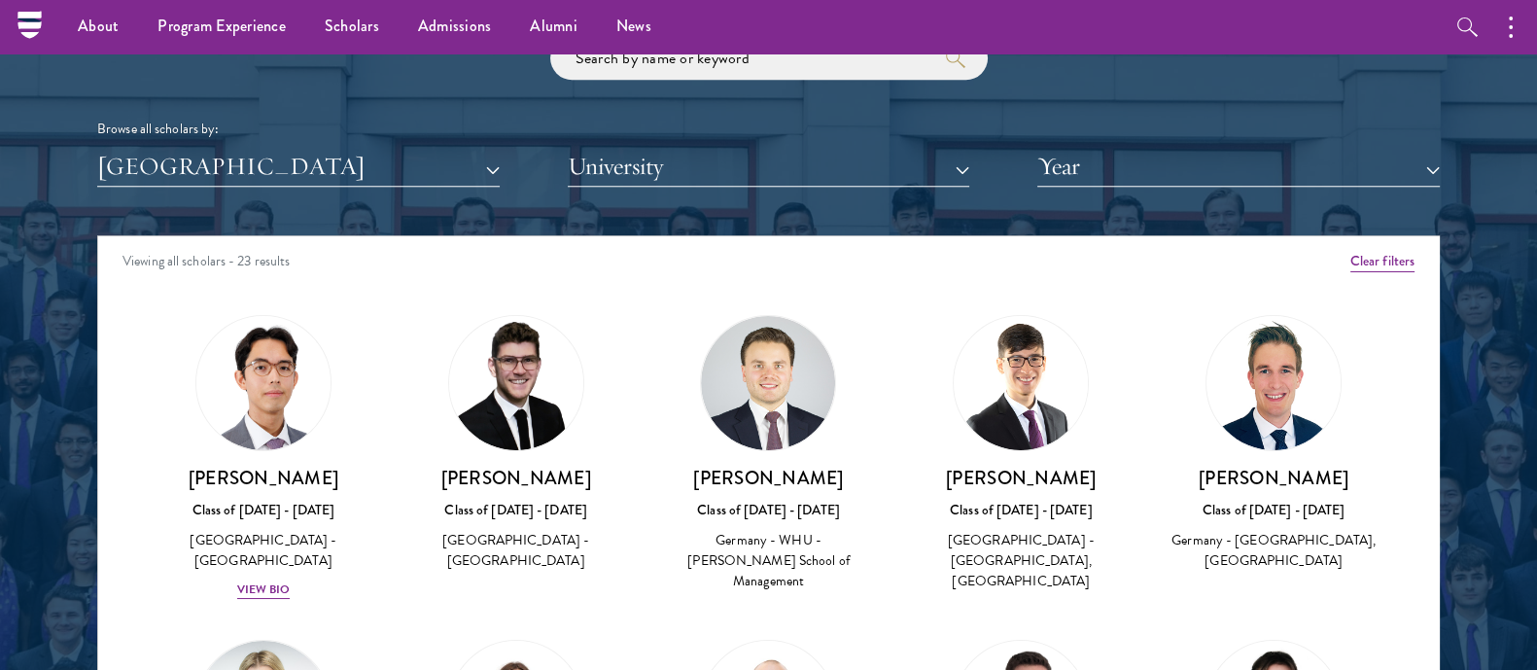
scroll to position [2314, 0]
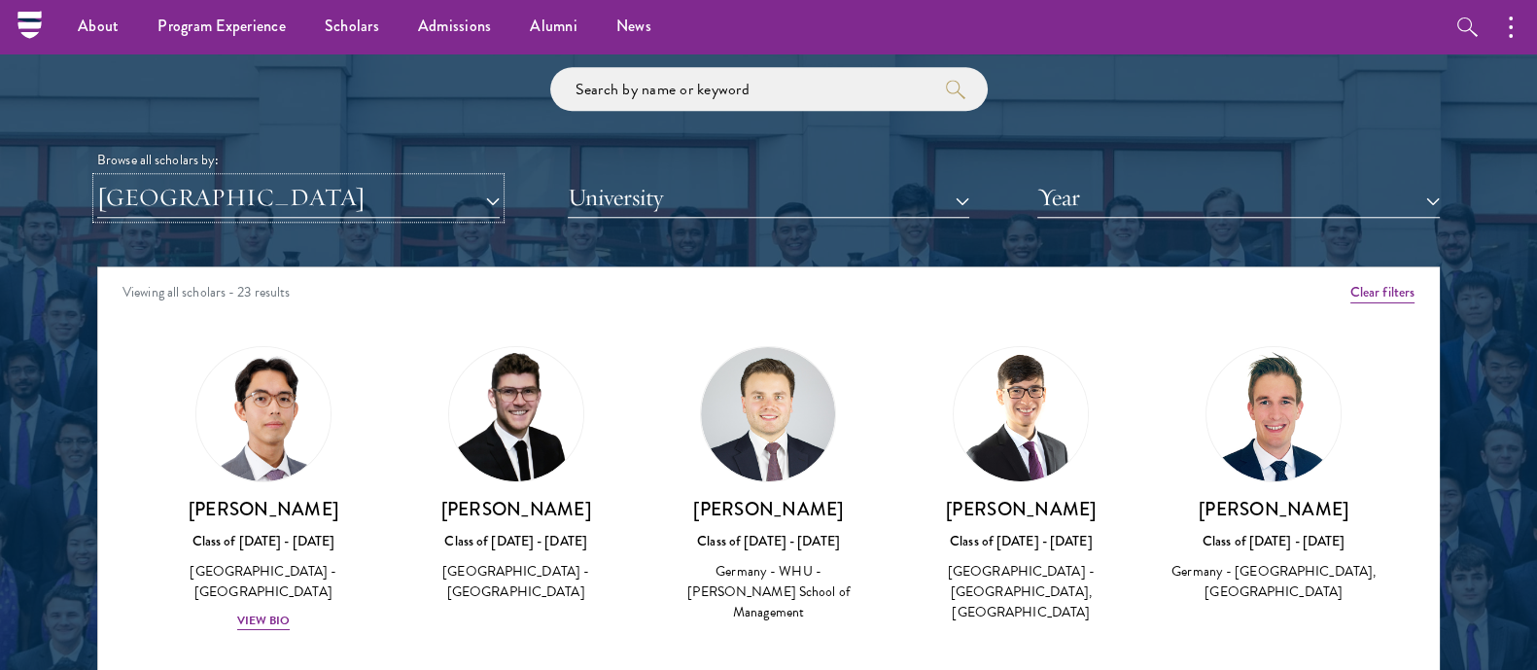
click at [377, 200] on button "[GEOGRAPHIC_DATA]" at bounding box center [298, 198] width 402 height 40
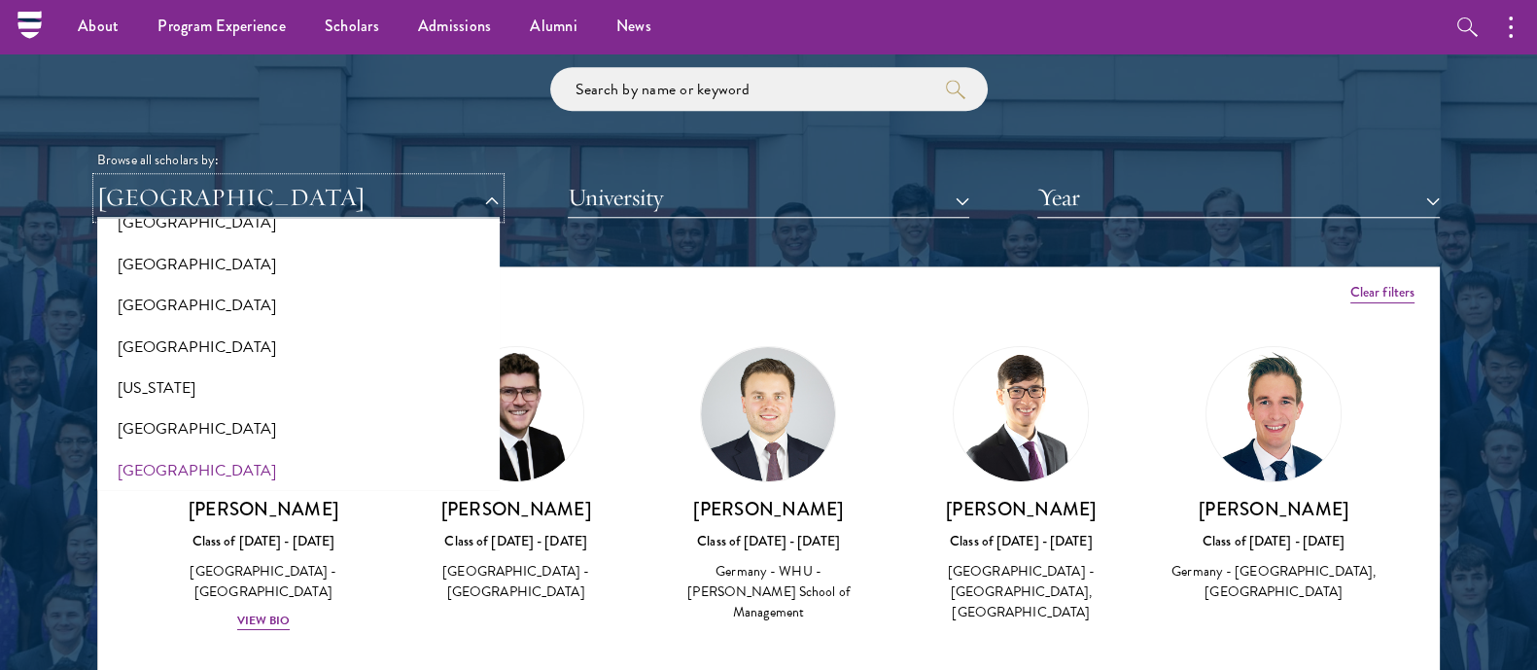
scroll to position [1018, 0]
click at [233, 343] on button "[GEOGRAPHIC_DATA]" at bounding box center [298, 348] width 391 height 41
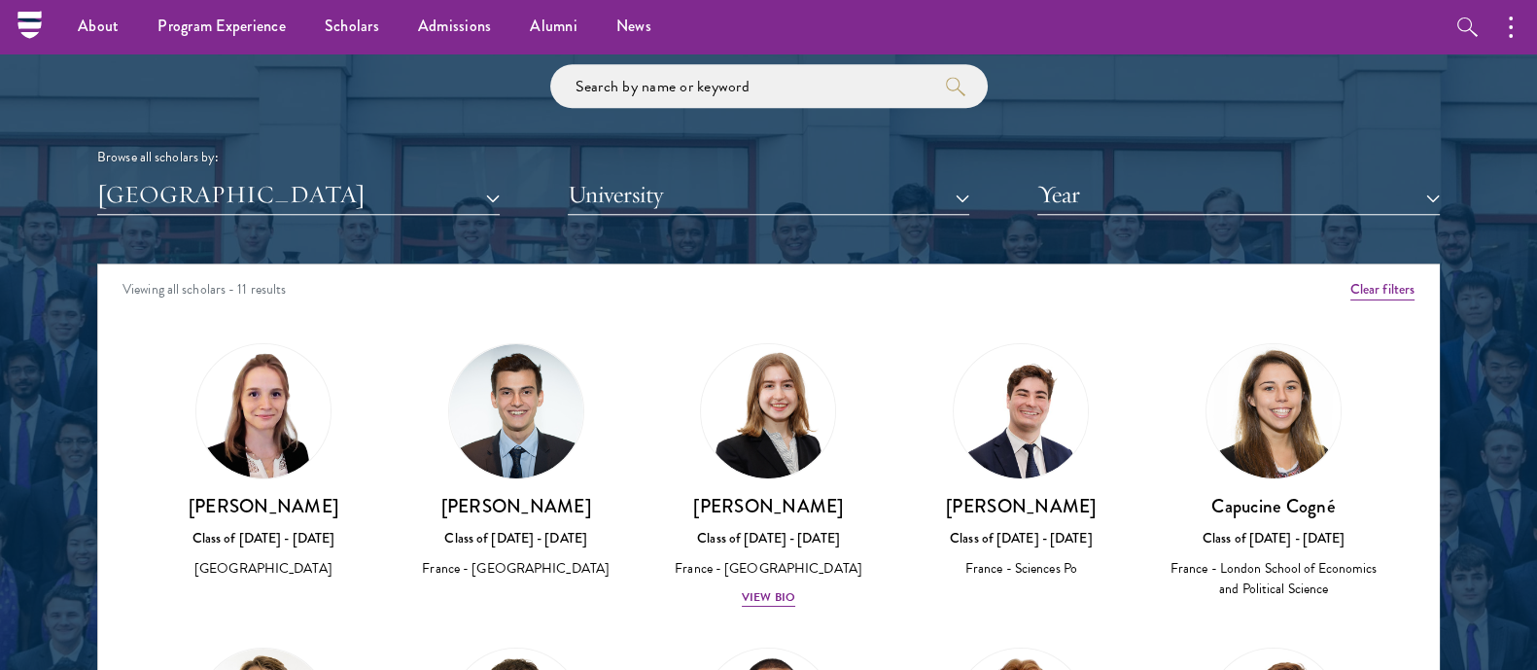
scroll to position [2312, 0]
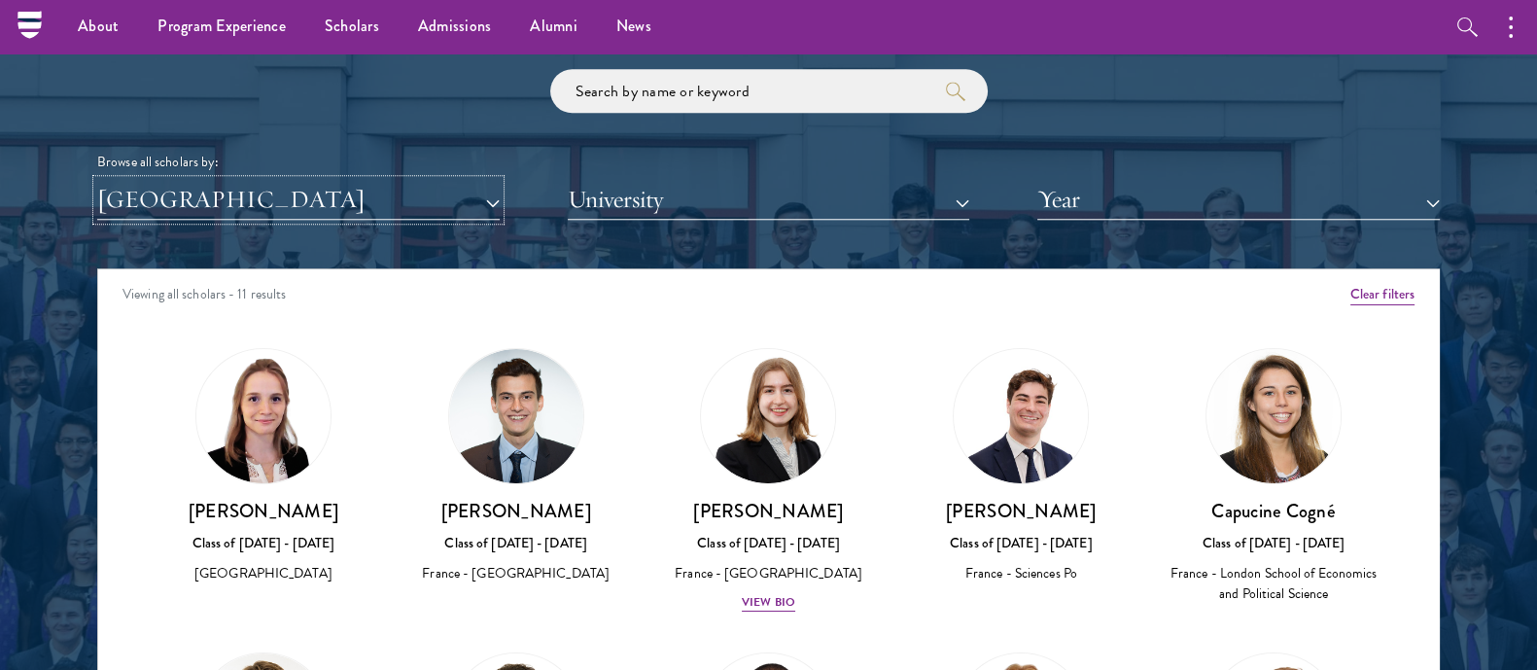
click at [454, 194] on button "[GEOGRAPHIC_DATA]" at bounding box center [298, 200] width 402 height 40
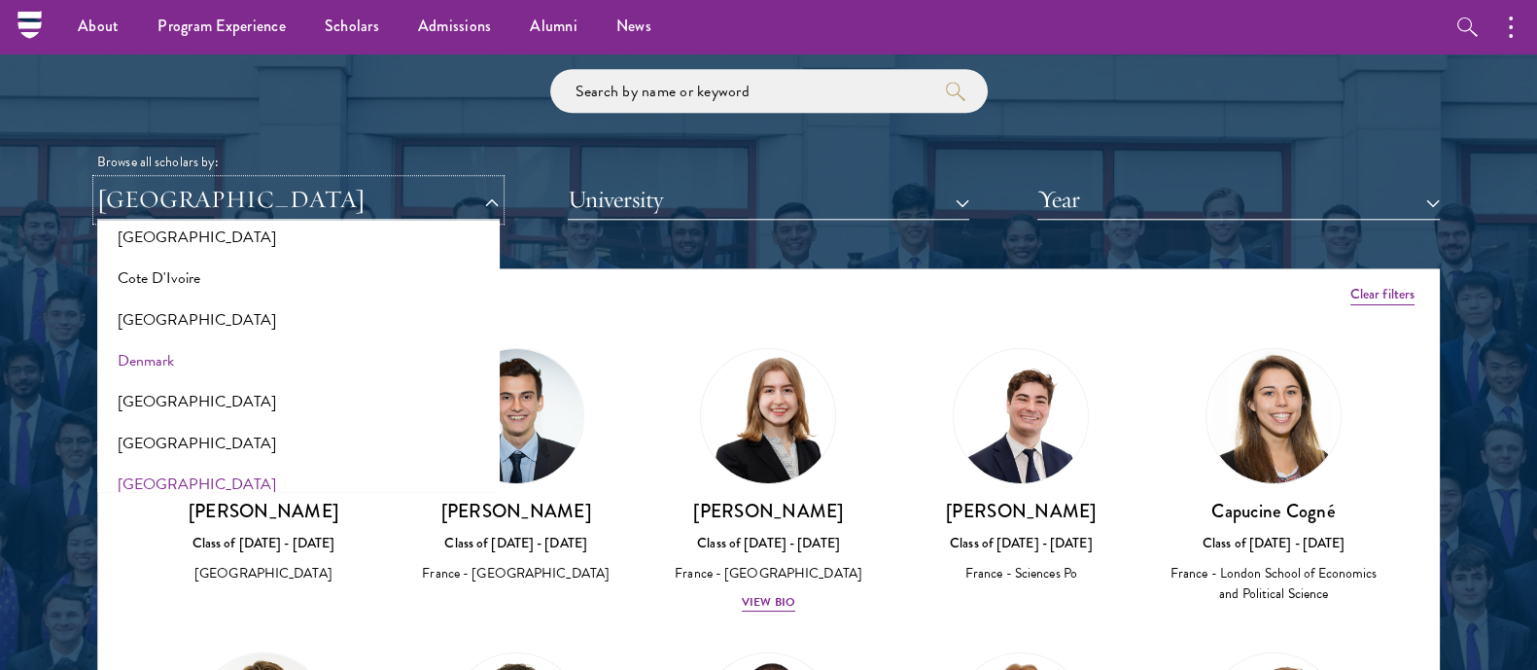
scroll to position [840, 0]
click at [160, 309] on button "[GEOGRAPHIC_DATA]" at bounding box center [298, 322] width 391 height 41
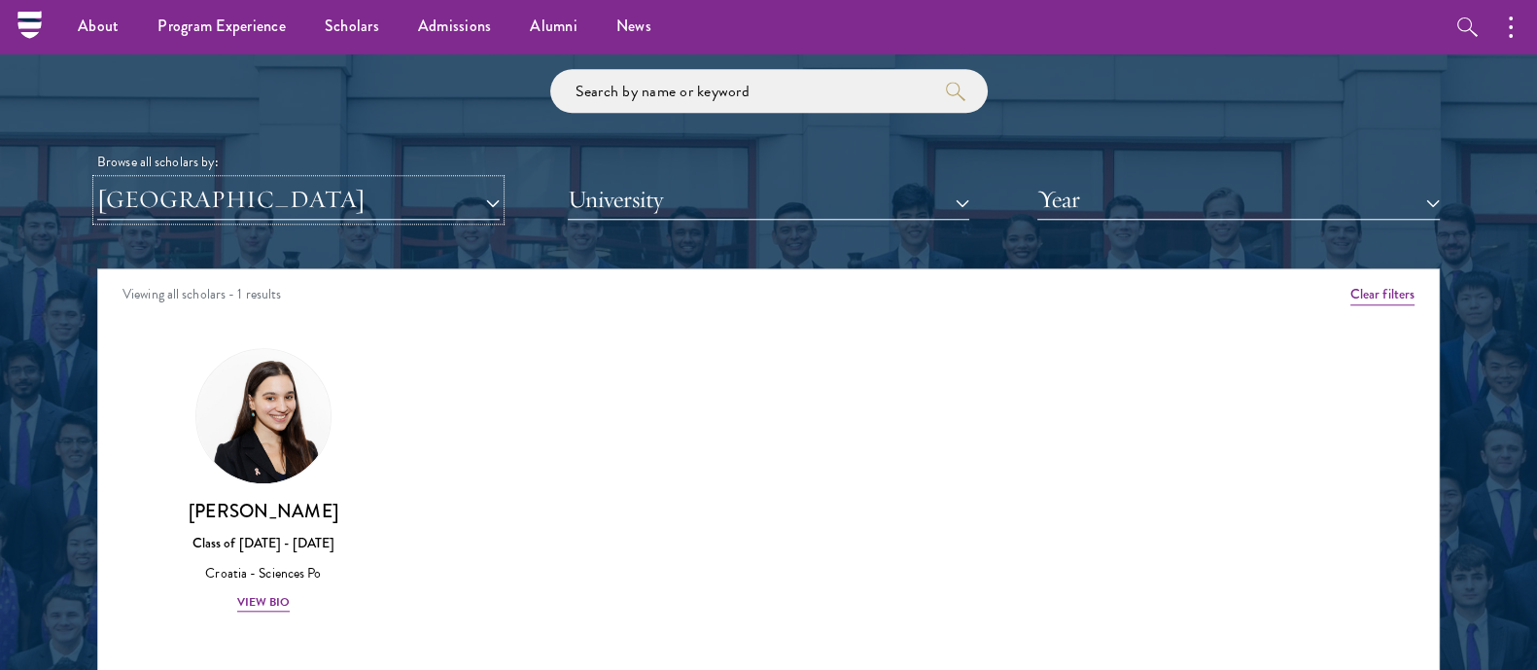
click at [183, 218] on button "[GEOGRAPHIC_DATA]" at bounding box center [298, 200] width 402 height 40
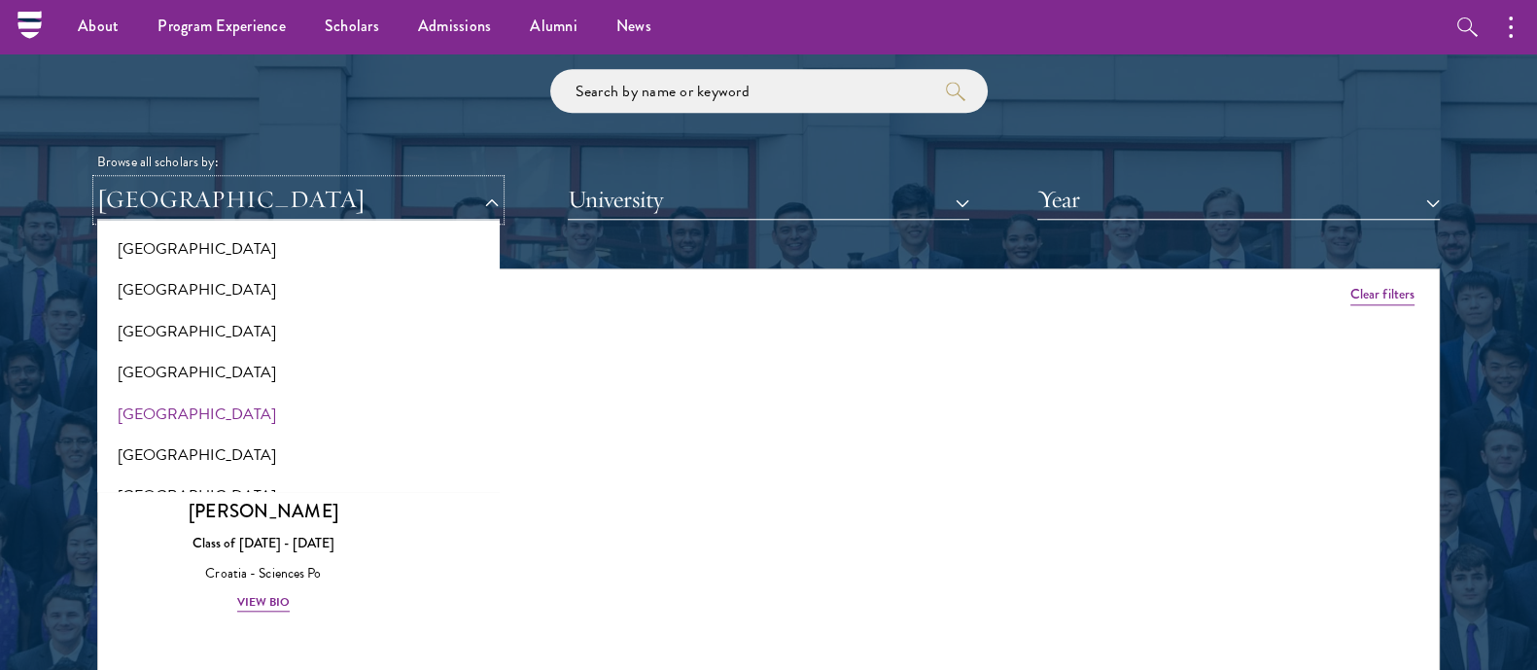
scroll to position [179, 0]
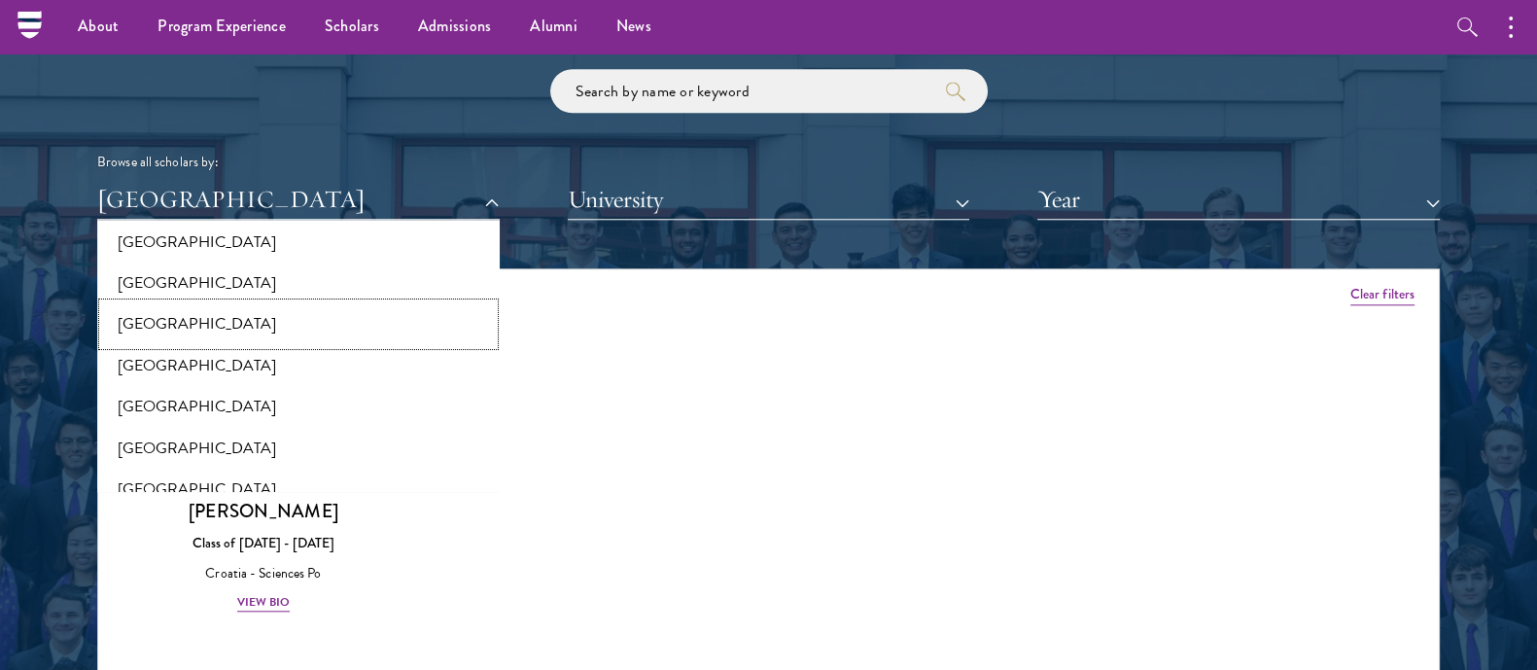
click at [156, 312] on button "[GEOGRAPHIC_DATA]" at bounding box center [298, 323] width 391 height 41
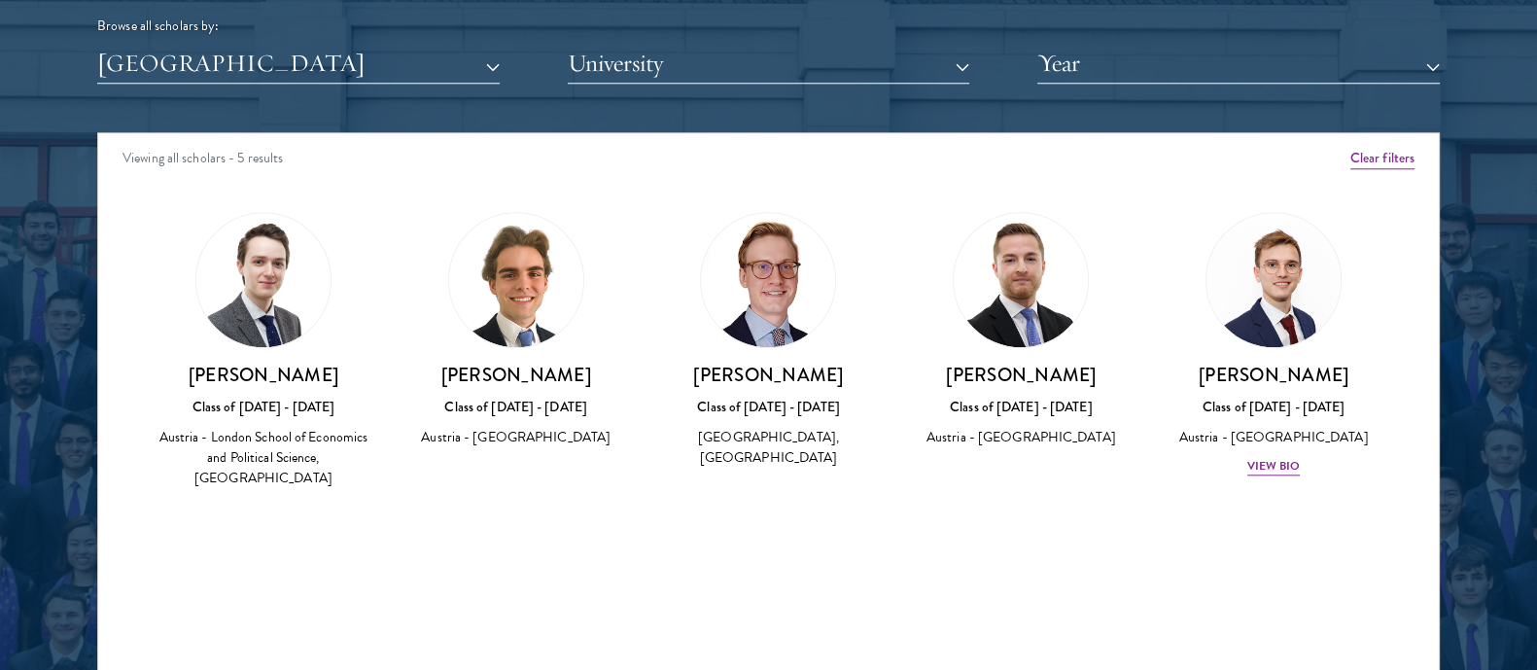
scroll to position [2448, 0]
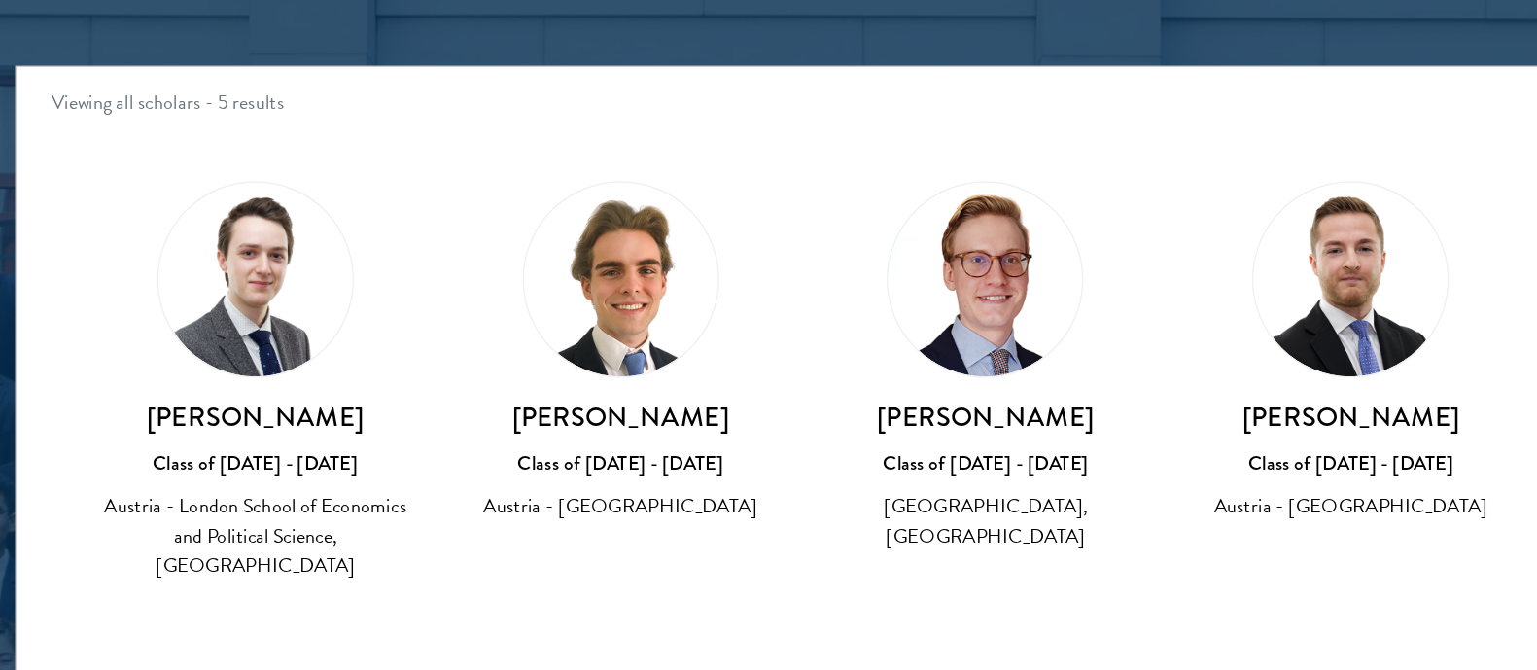
drag, startPoint x: 167, startPoint y: 367, endPoint x: 368, endPoint y: 373, distance: 201.3
click at [368, 373] on h3 "[PERSON_NAME]" at bounding box center [263, 375] width 214 height 24
copy h3 "[PERSON_NAME]"
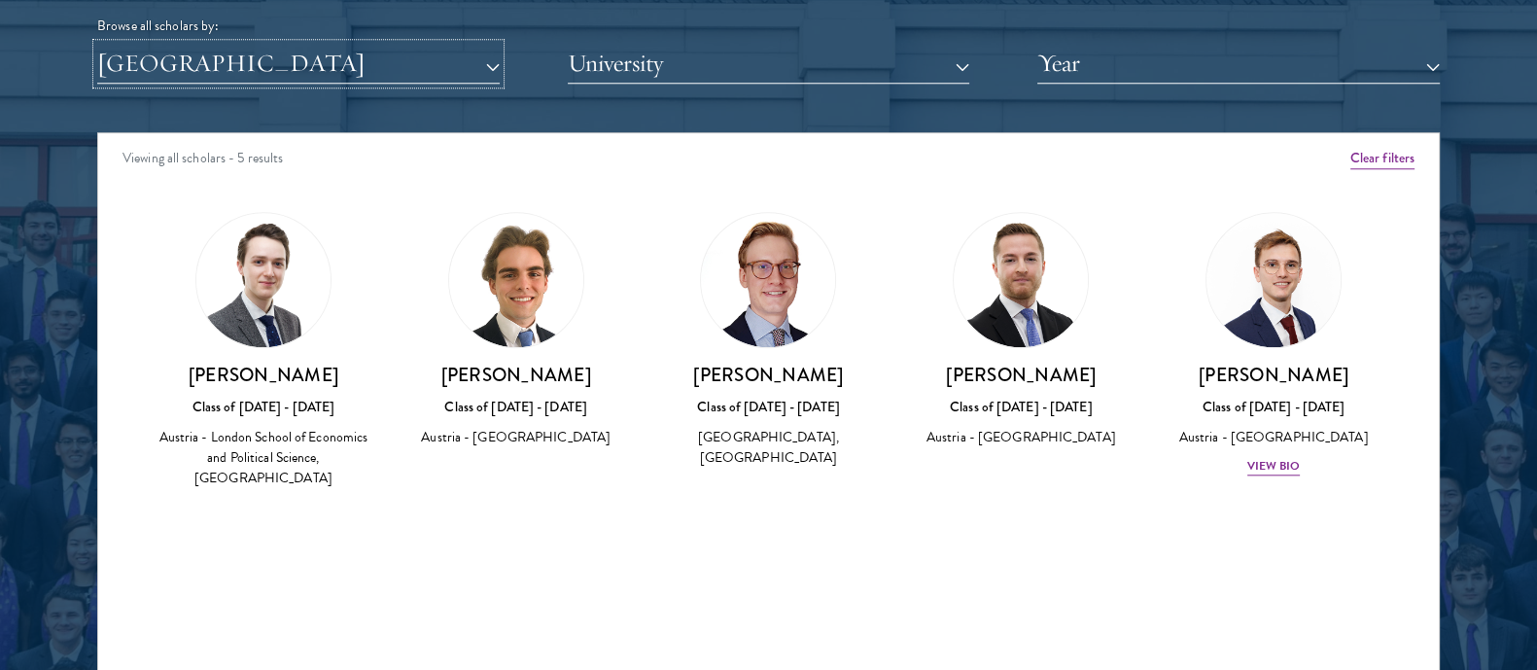
click at [141, 76] on button "[GEOGRAPHIC_DATA]" at bounding box center [298, 64] width 402 height 40
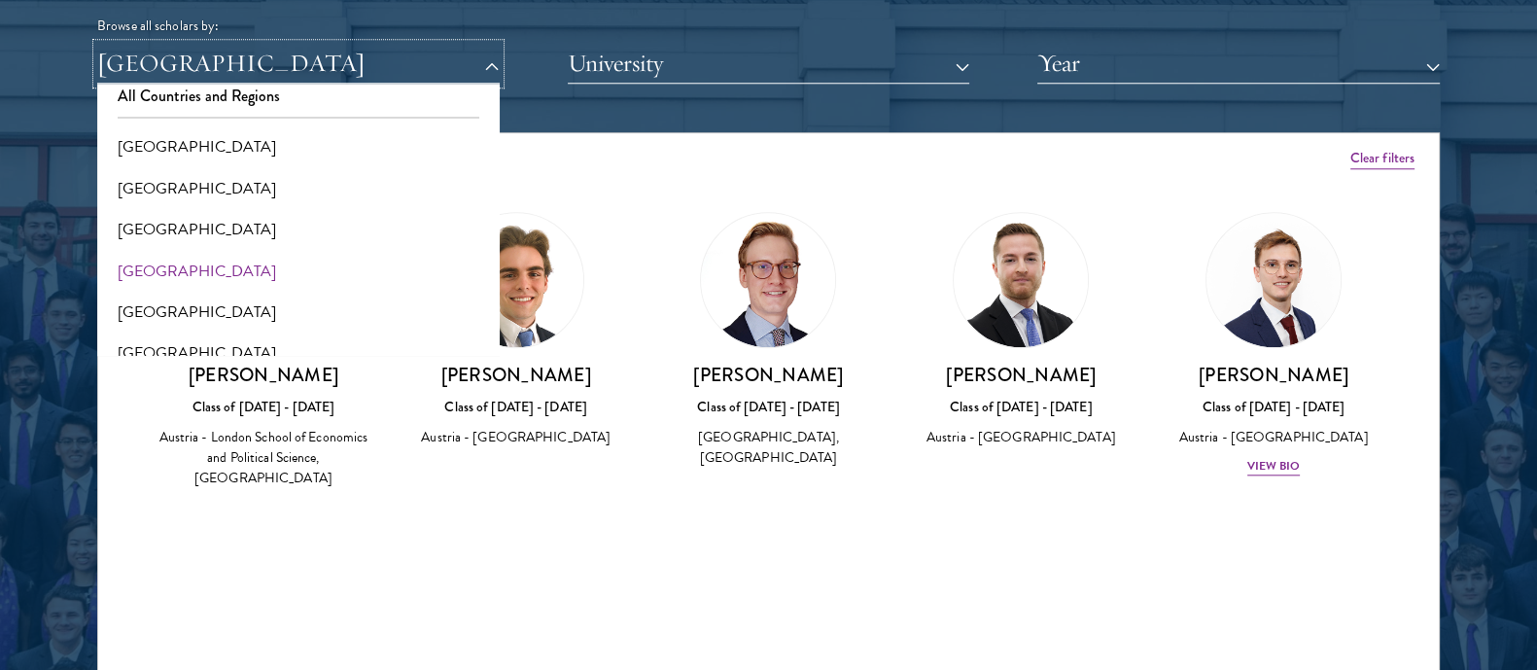
scroll to position [0, 0]
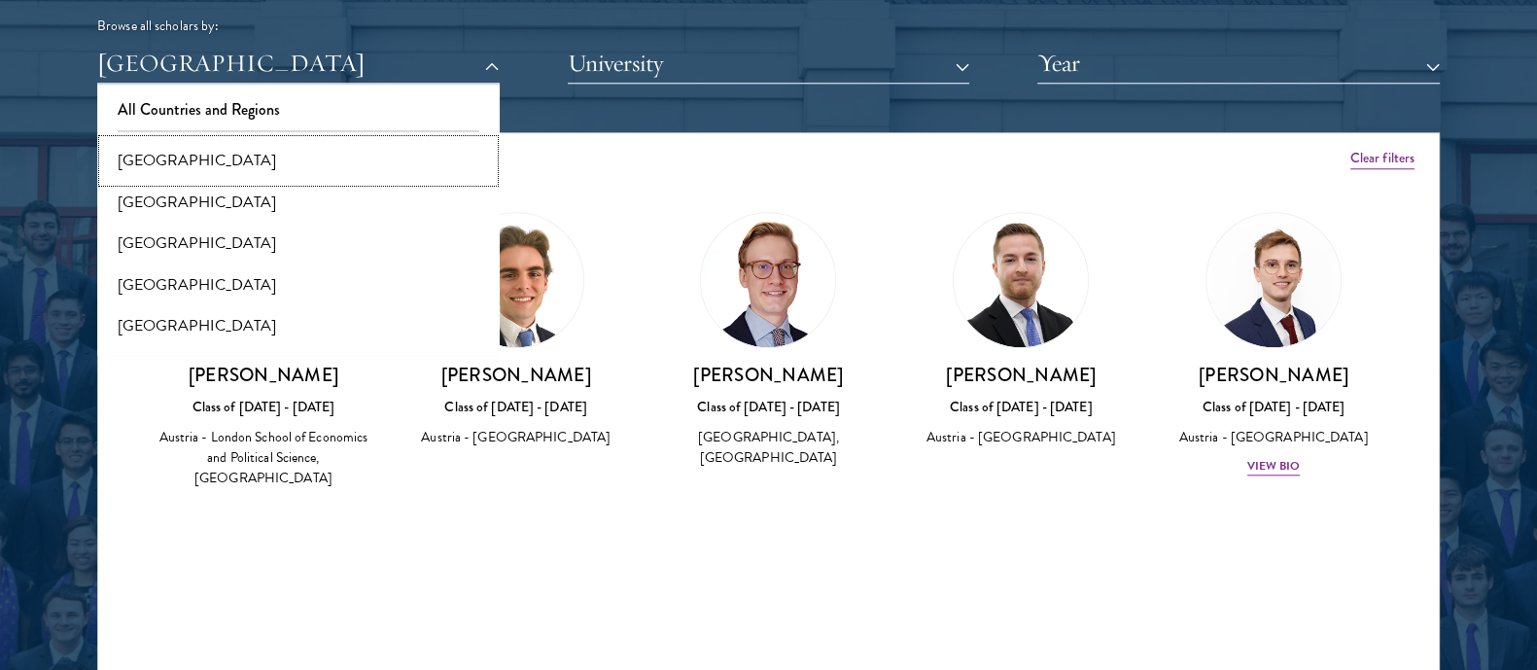
click at [178, 148] on button "[GEOGRAPHIC_DATA]" at bounding box center [298, 160] width 391 height 41
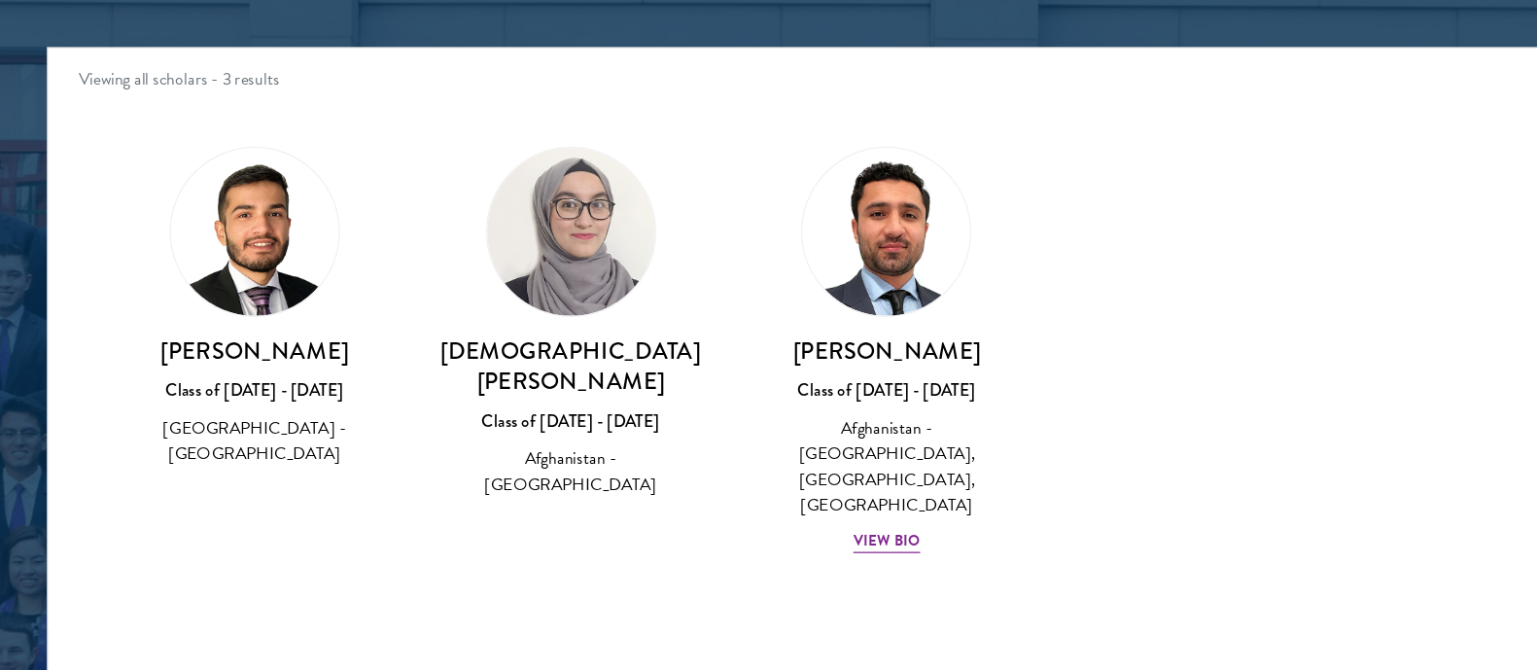
scroll to position [2448, 0]
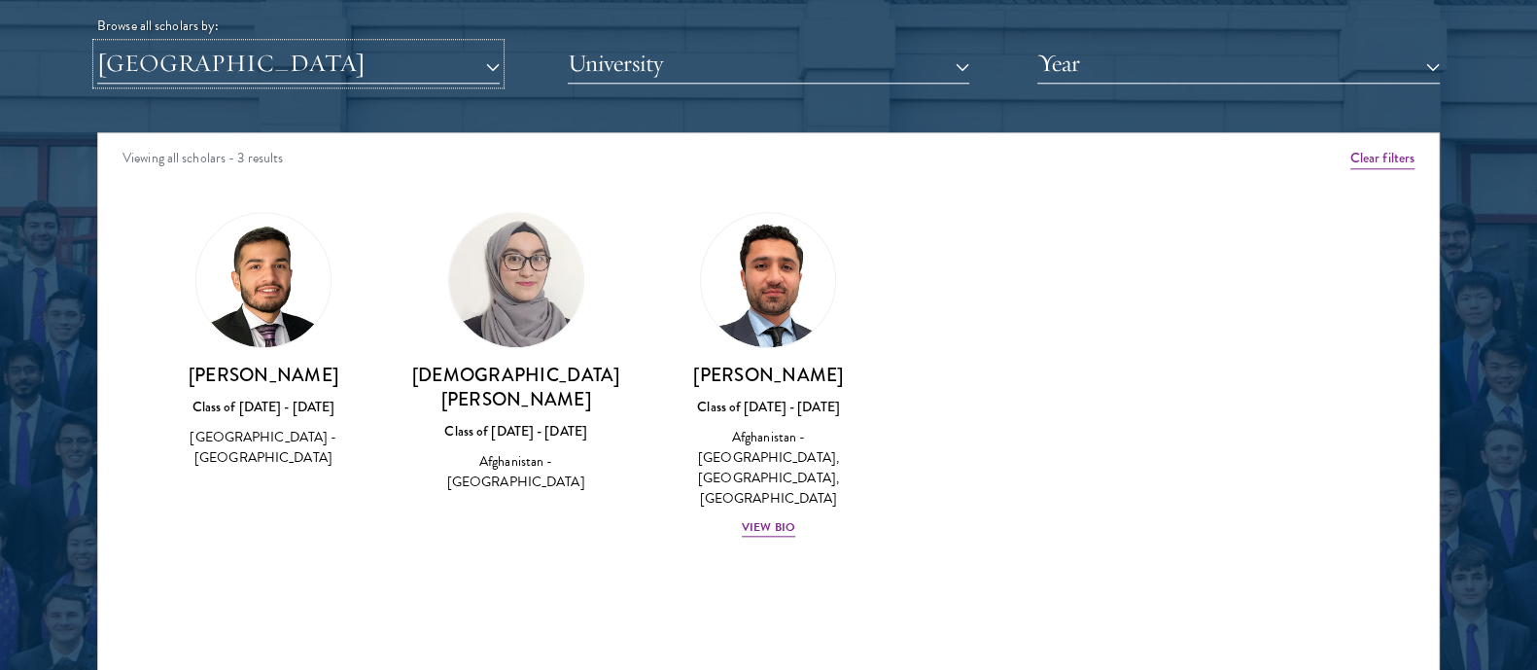
click at [316, 70] on button "[GEOGRAPHIC_DATA]" at bounding box center [298, 64] width 402 height 40
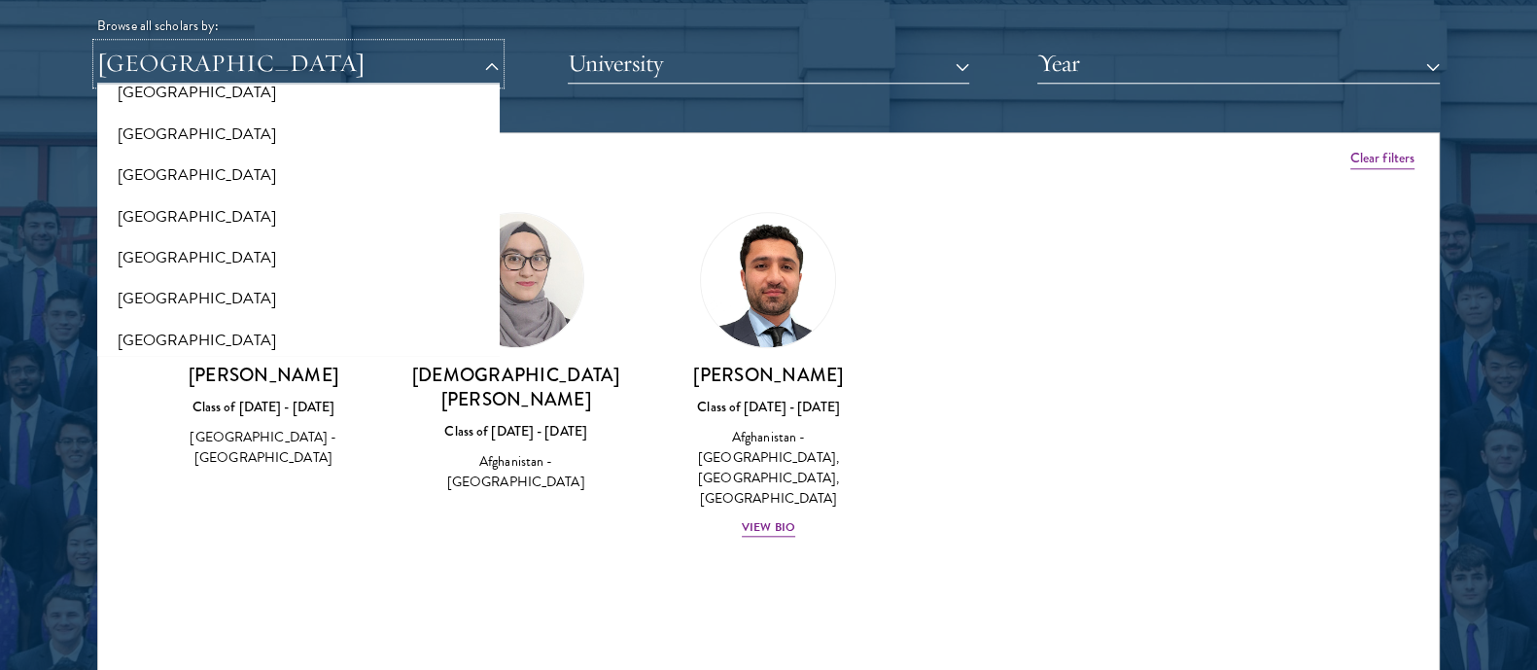
scroll to position [0, 0]
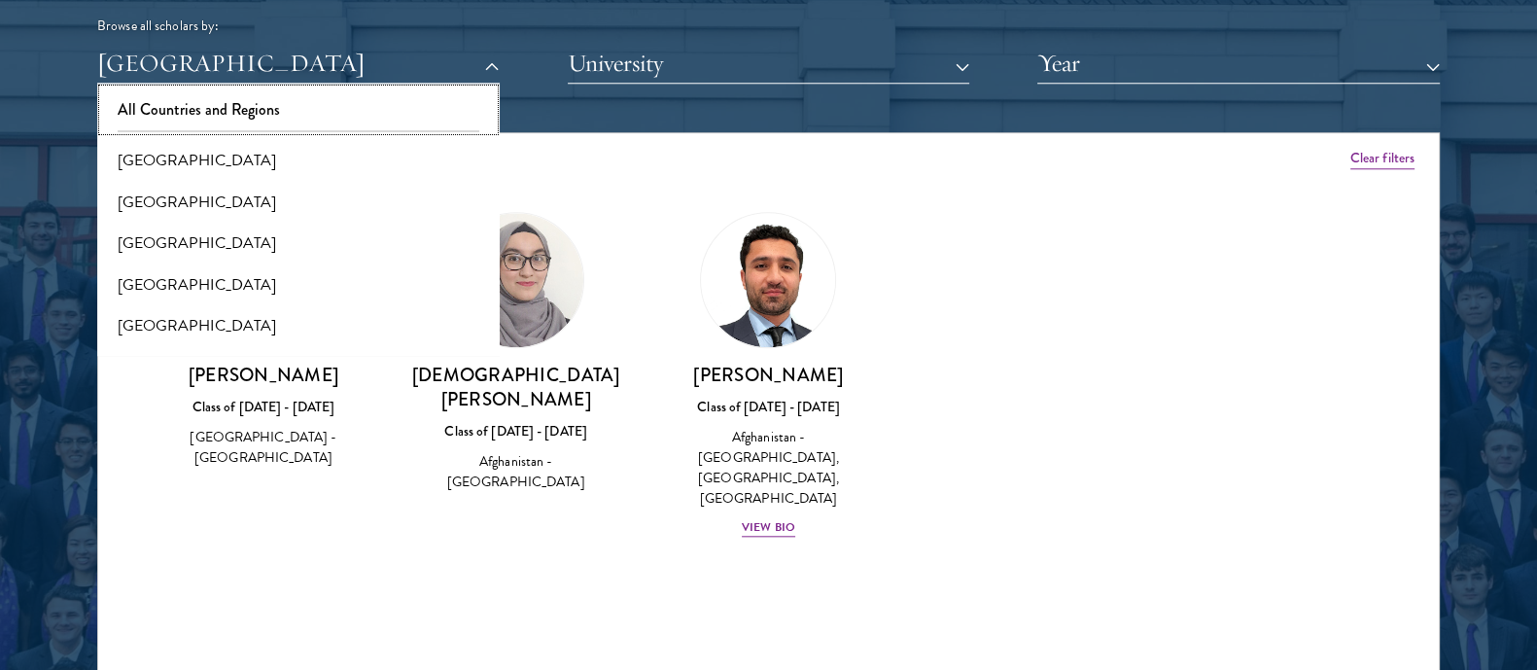
click at [351, 107] on button "All Countries and Regions" at bounding box center [298, 109] width 391 height 41
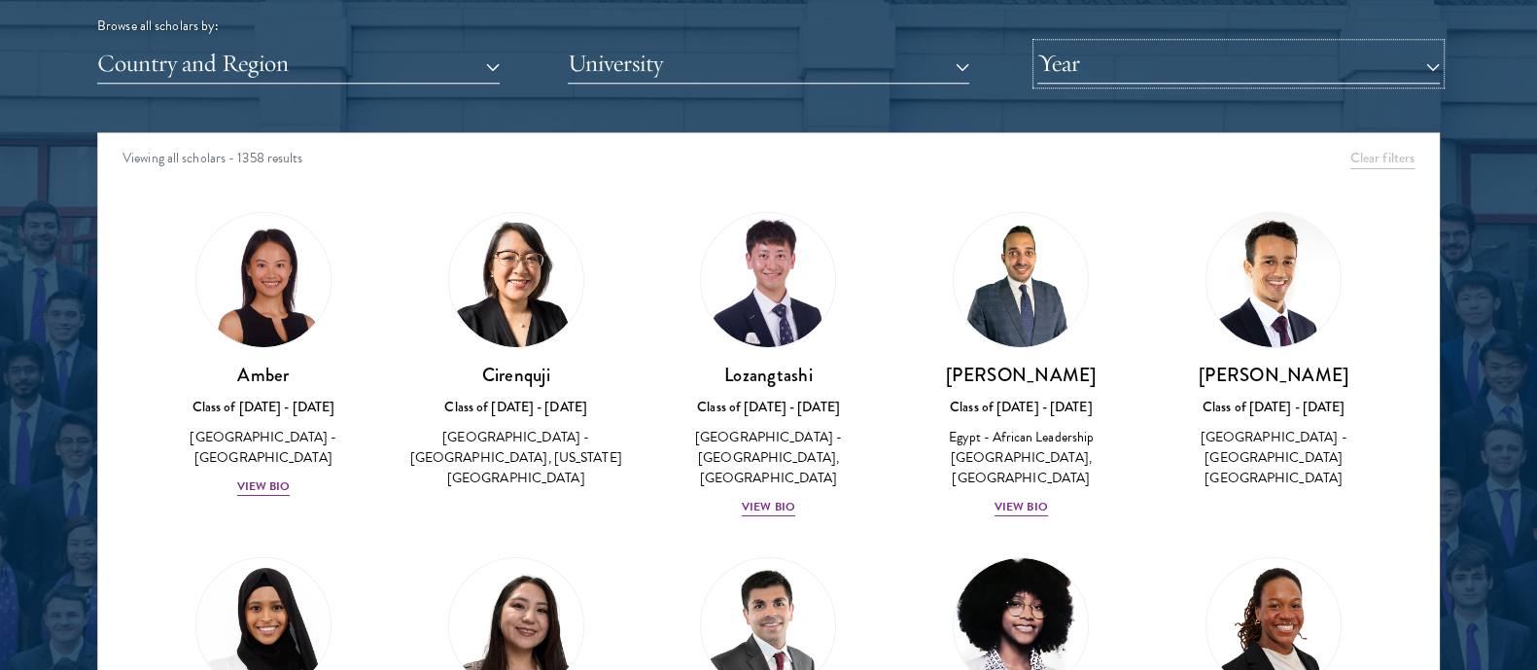
click at [1137, 55] on button "Year" at bounding box center [1238, 64] width 402 height 40
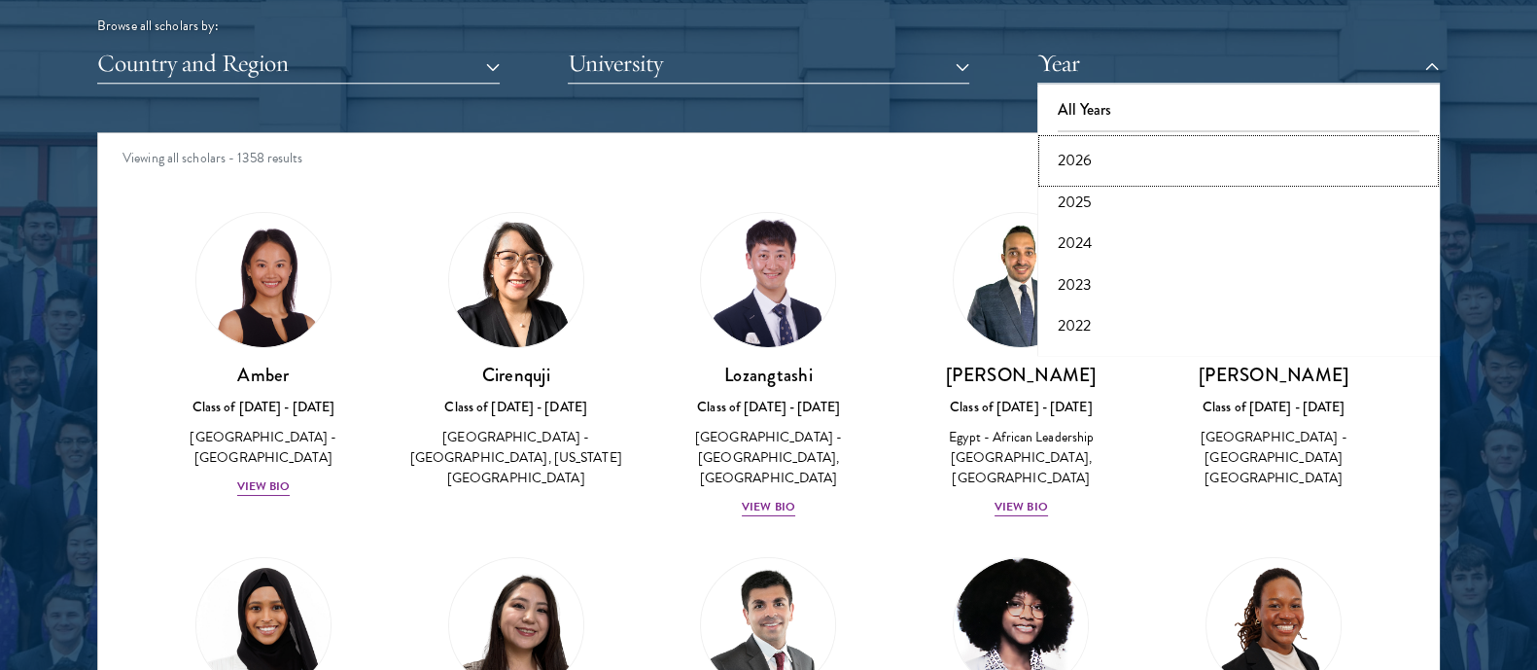
click at [1089, 169] on button "2026" at bounding box center [1238, 160] width 391 height 41
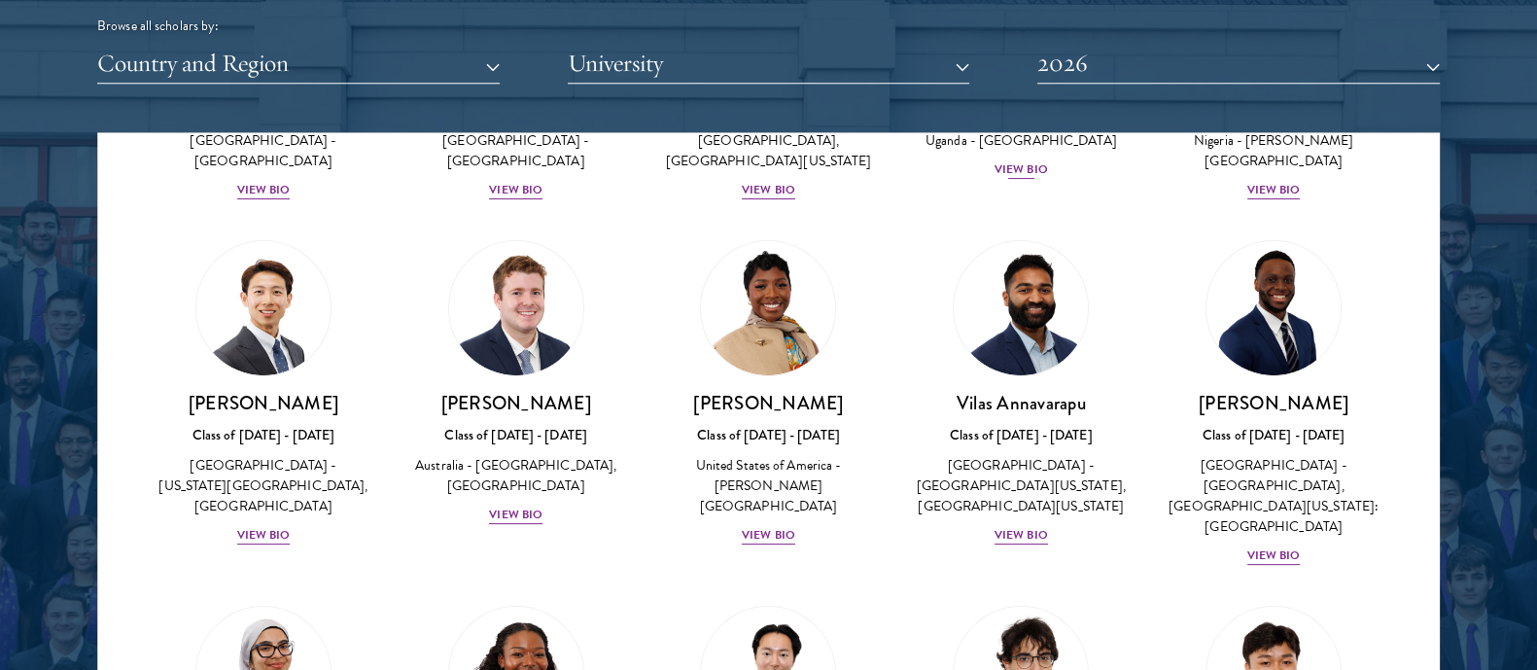
scroll to position [646, 0]
click at [496, 523] on div "View Bio" at bounding box center [515, 513] width 53 height 18
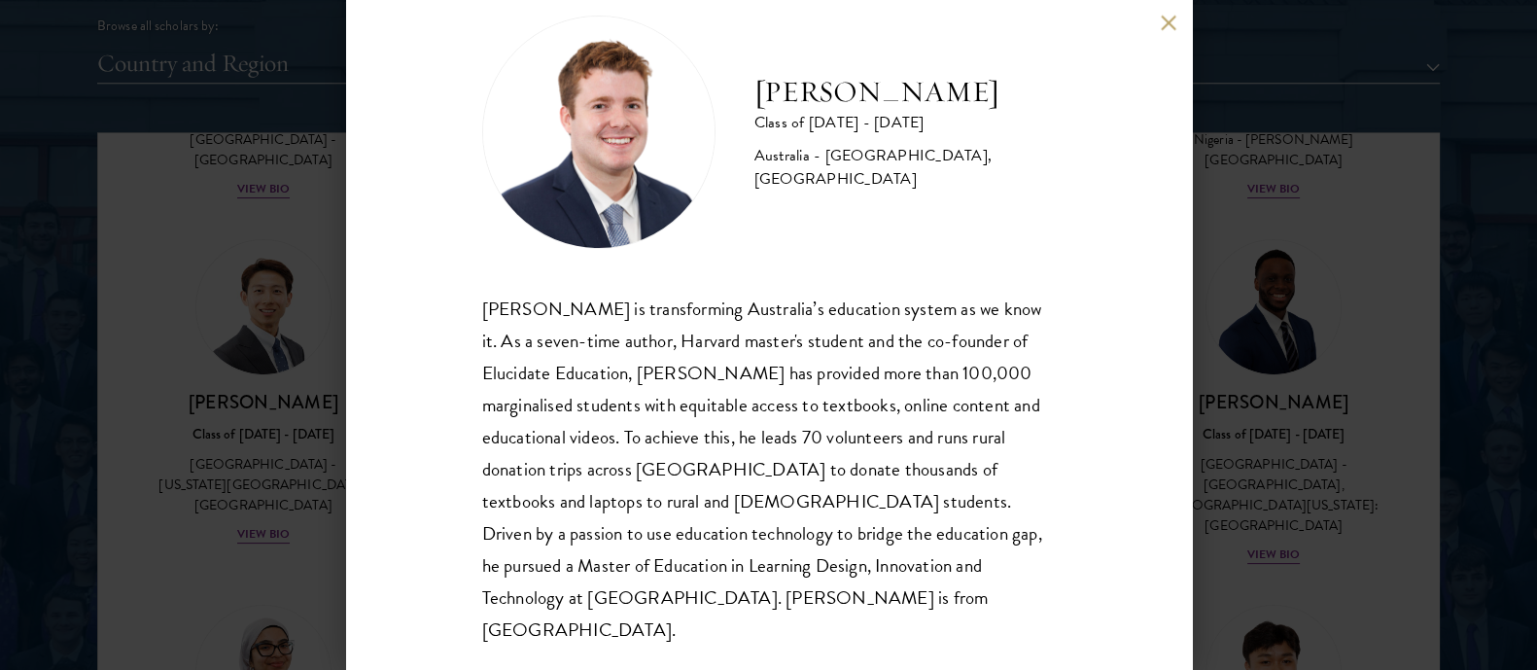
scroll to position [44, 0]
click at [58, 364] on div "[PERSON_NAME] Class of [DATE] - [DATE] [GEOGRAPHIC_DATA] - [GEOGRAPHIC_DATA], […" at bounding box center [768, 335] width 1537 height 670
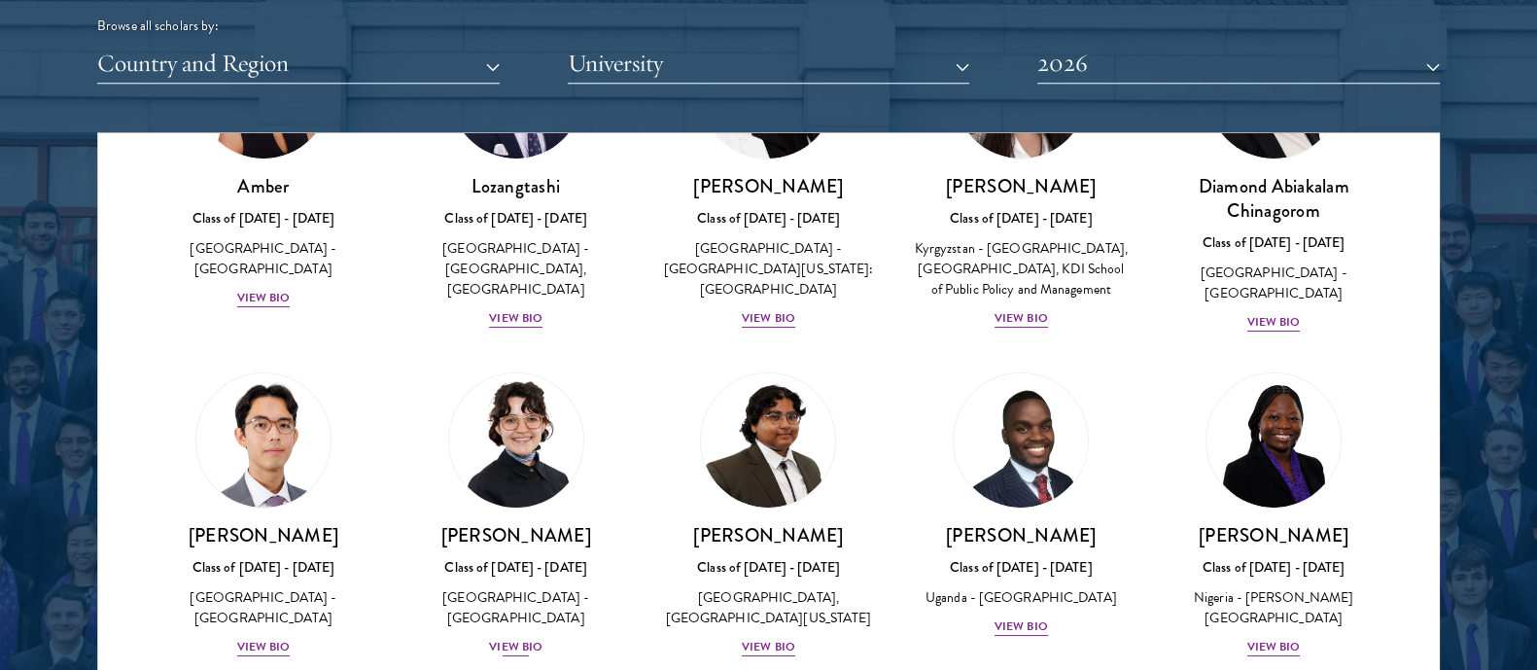
scroll to position [170, 0]
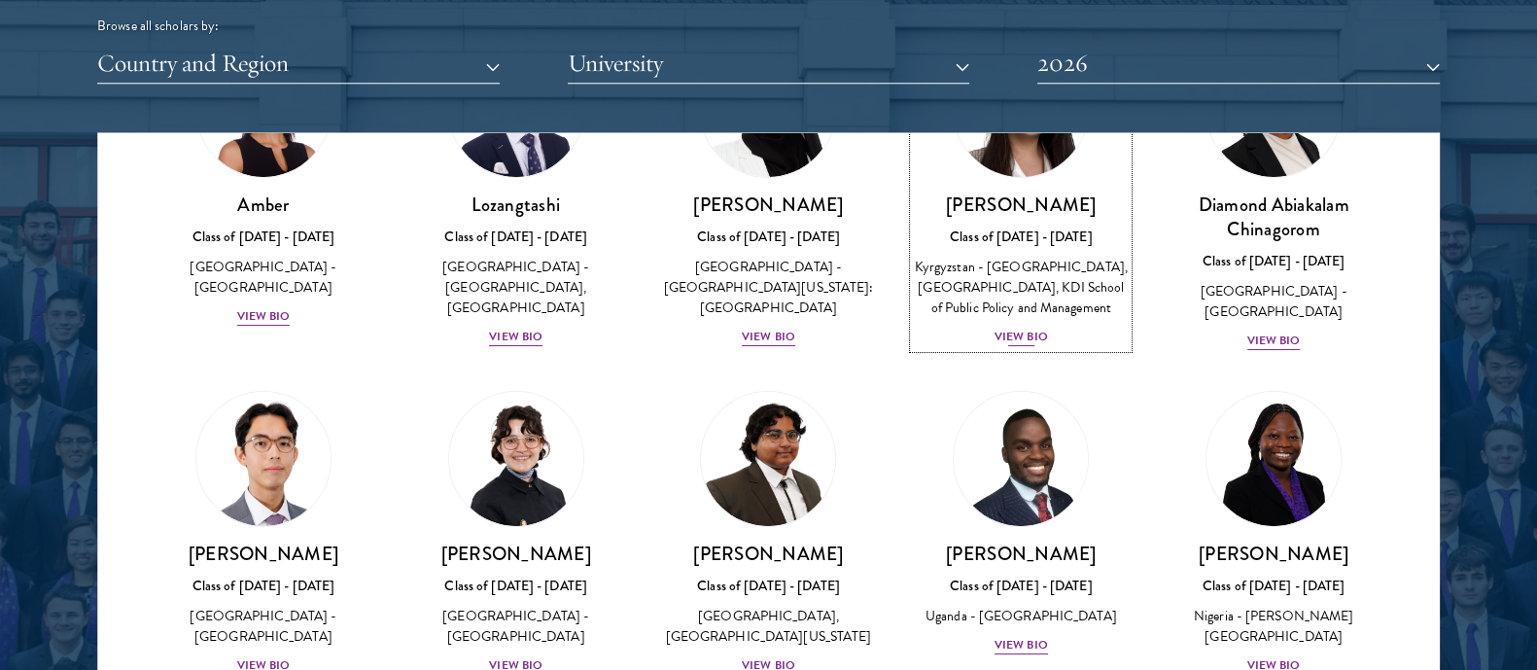
click at [1020, 346] on div "View Bio" at bounding box center [1020, 337] width 53 height 18
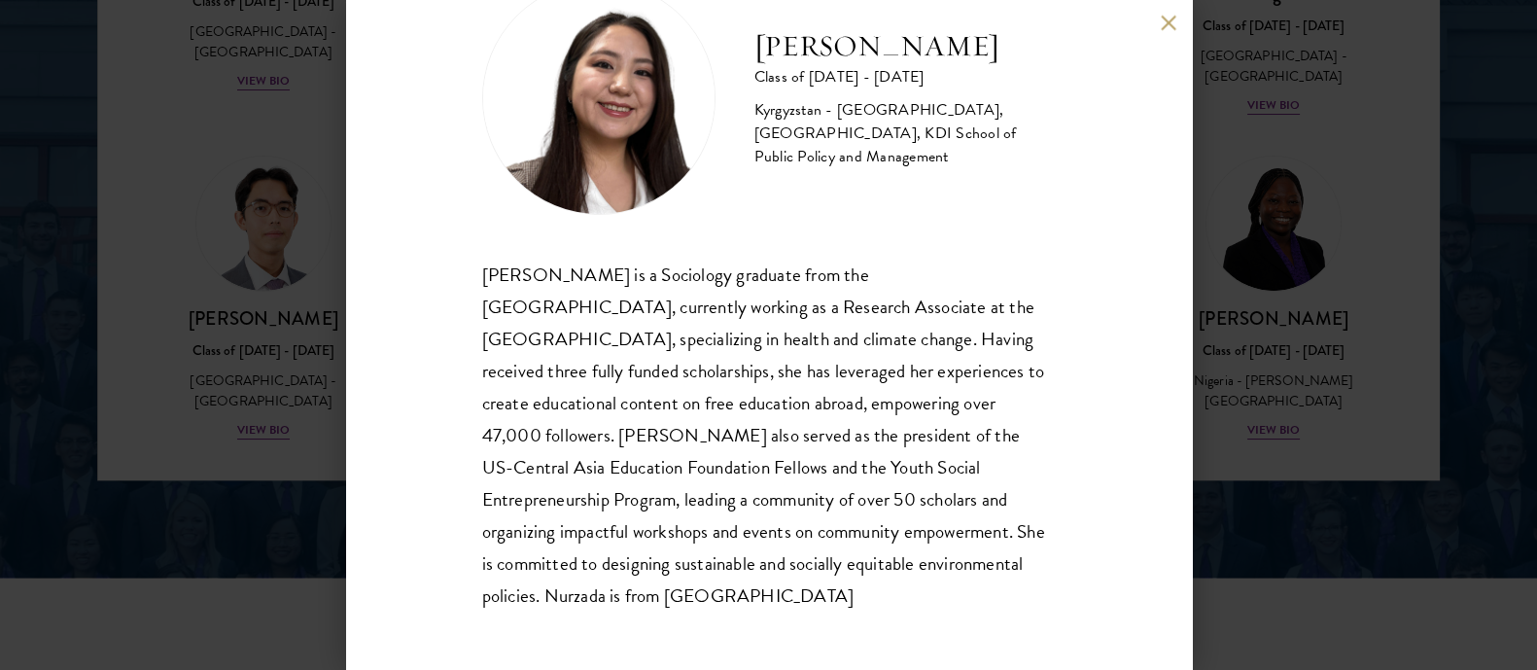
scroll to position [2686, 0]
click at [1513, 347] on div "Nurzada Abdivalieva Class of [DATE] - [DATE] [GEOGRAPHIC_DATA] - [GEOGRAPHIC_DA…" at bounding box center [768, 335] width 1537 height 670
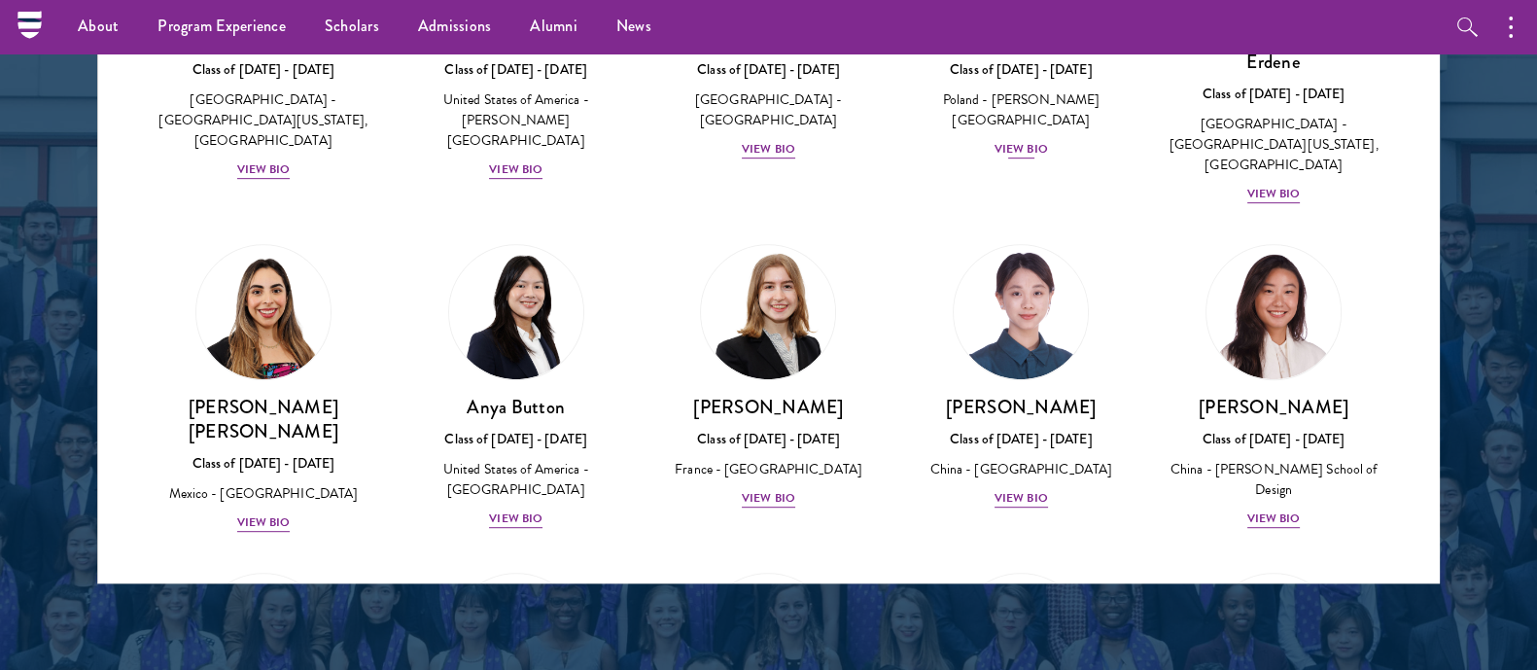
scroll to position [1243, 0]
click at [769, 490] on div "View Bio" at bounding box center [768, 499] width 53 height 18
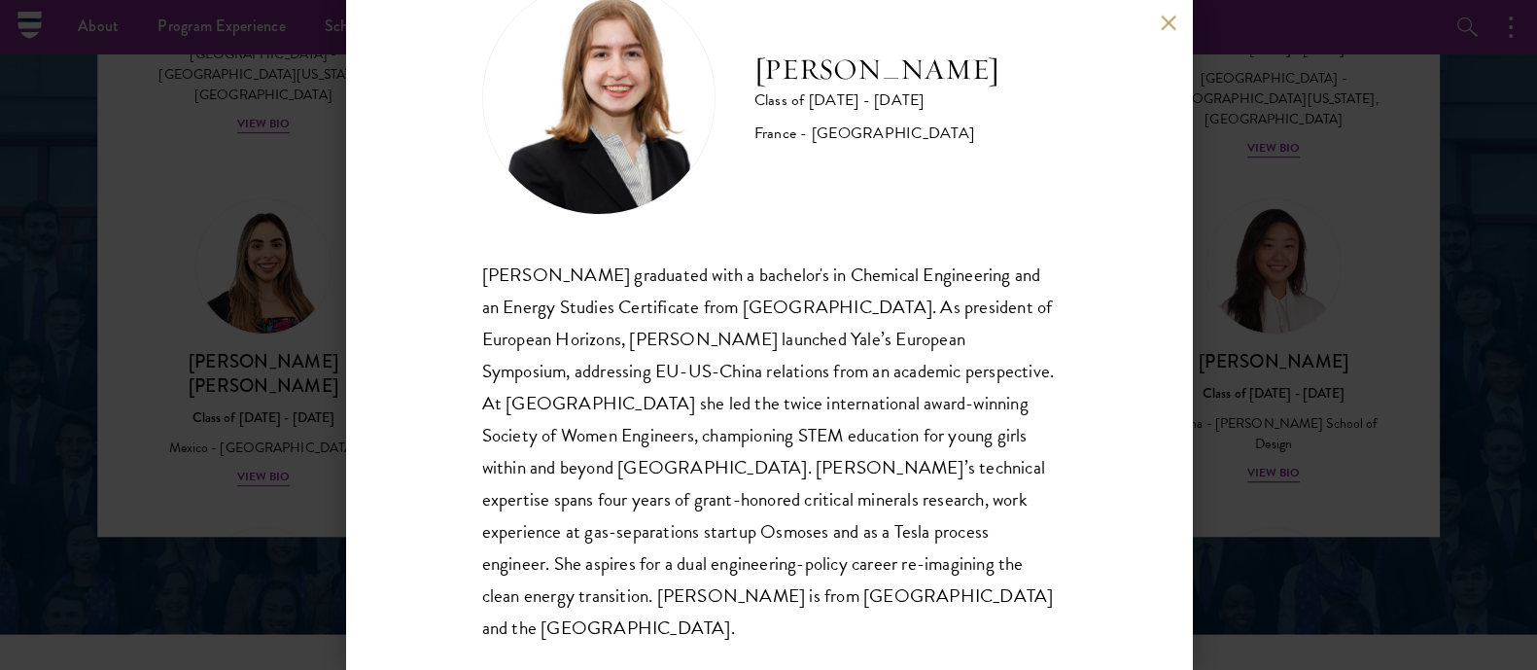
scroll to position [2626, 0]
click at [1508, 381] on div "[PERSON_NAME] Class of [DATE] - [DATE] [GEOGRAPHIC_DATA] - [GEOGRAPHIC_DATA] [P…" at bounding box center [768, 335] width 1537 height 670
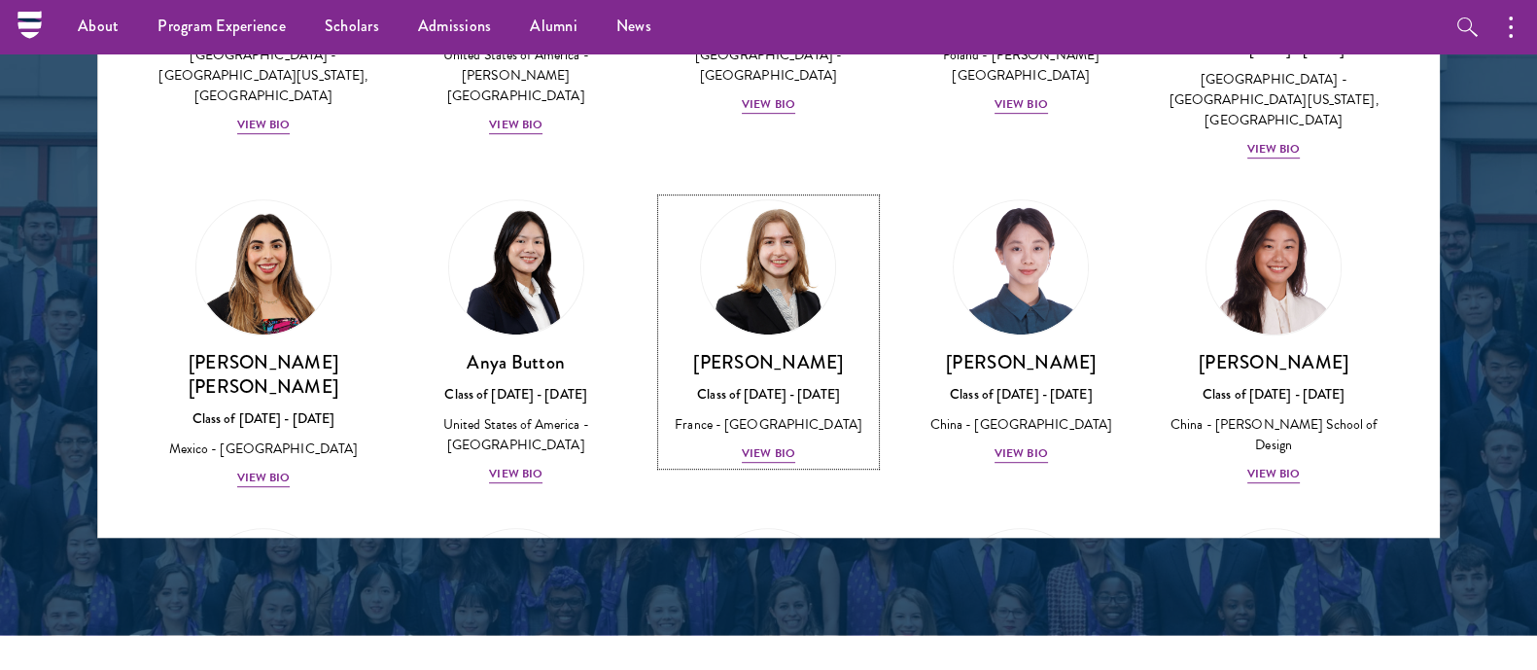
scroll to position [1300, 0]
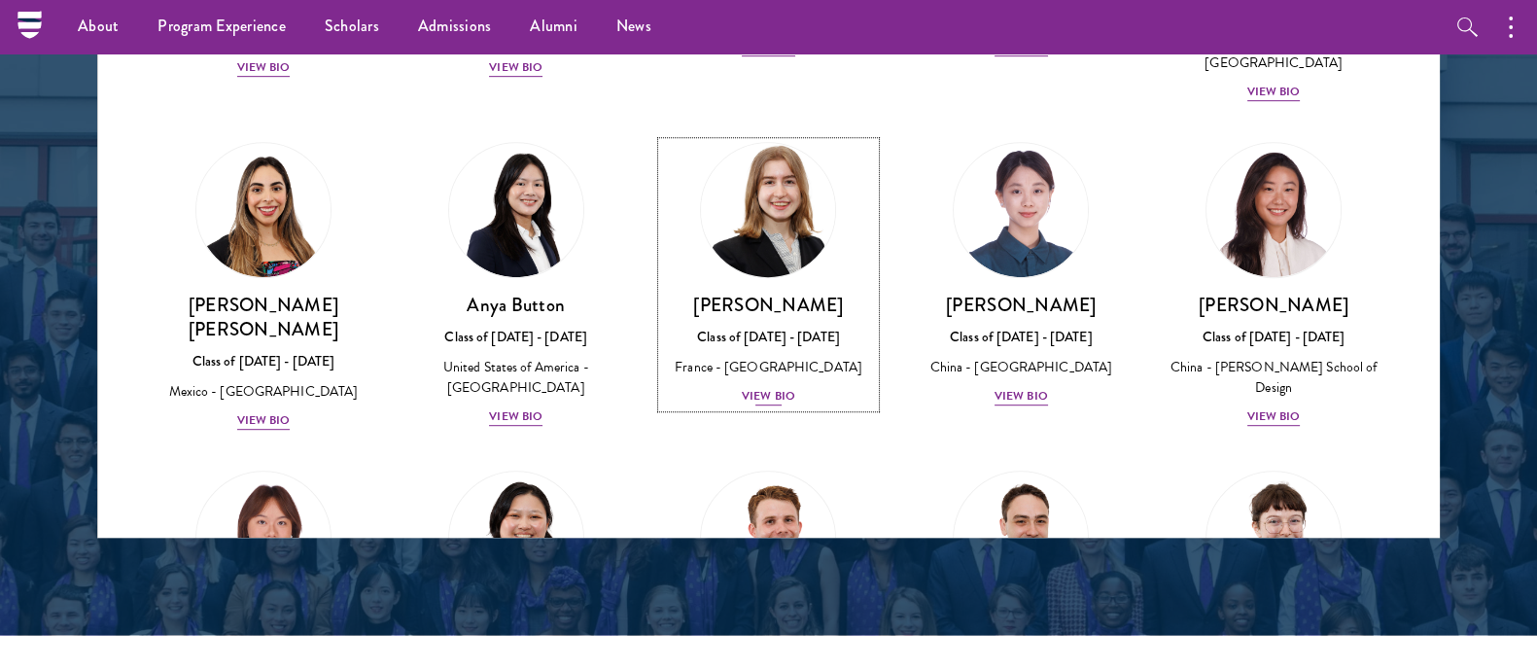
click at [746, 387] on div "View Bio" at bounding box center [768, 396] width 53 height 18
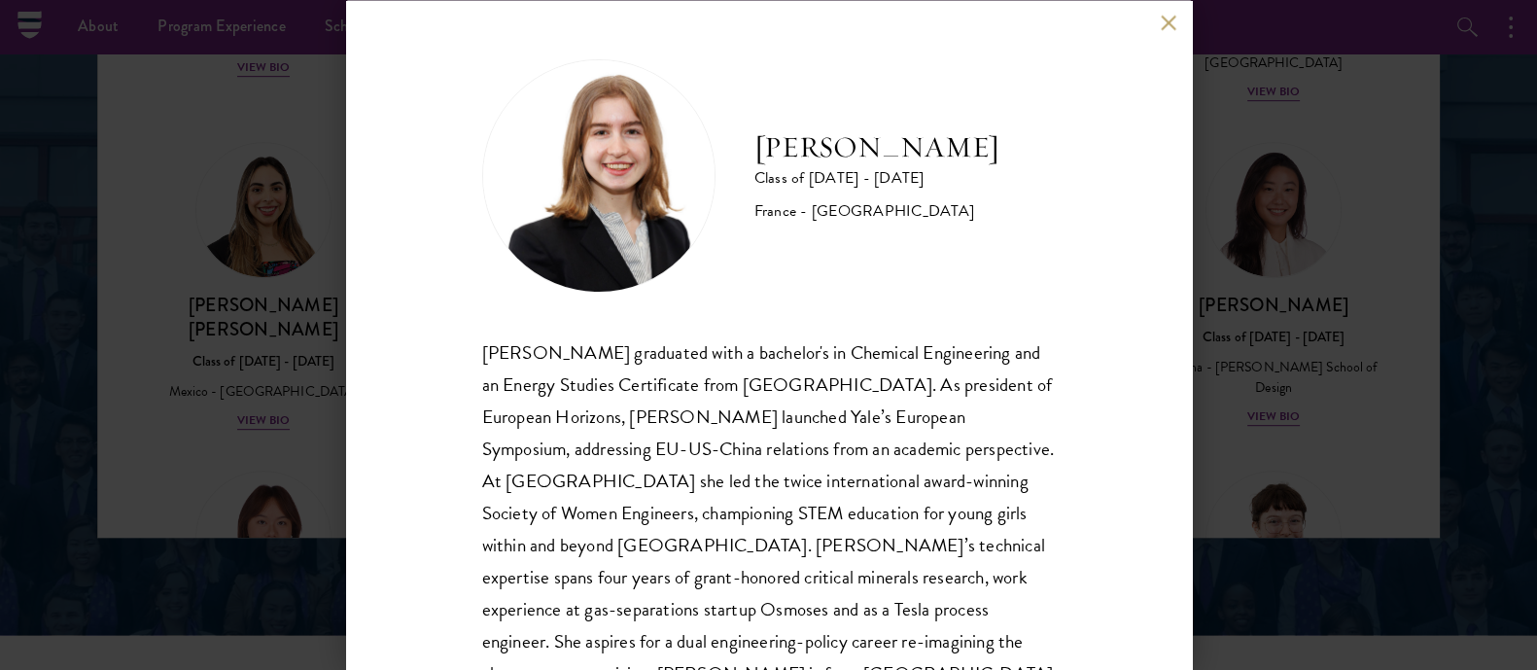
scroll to position [77, 0]
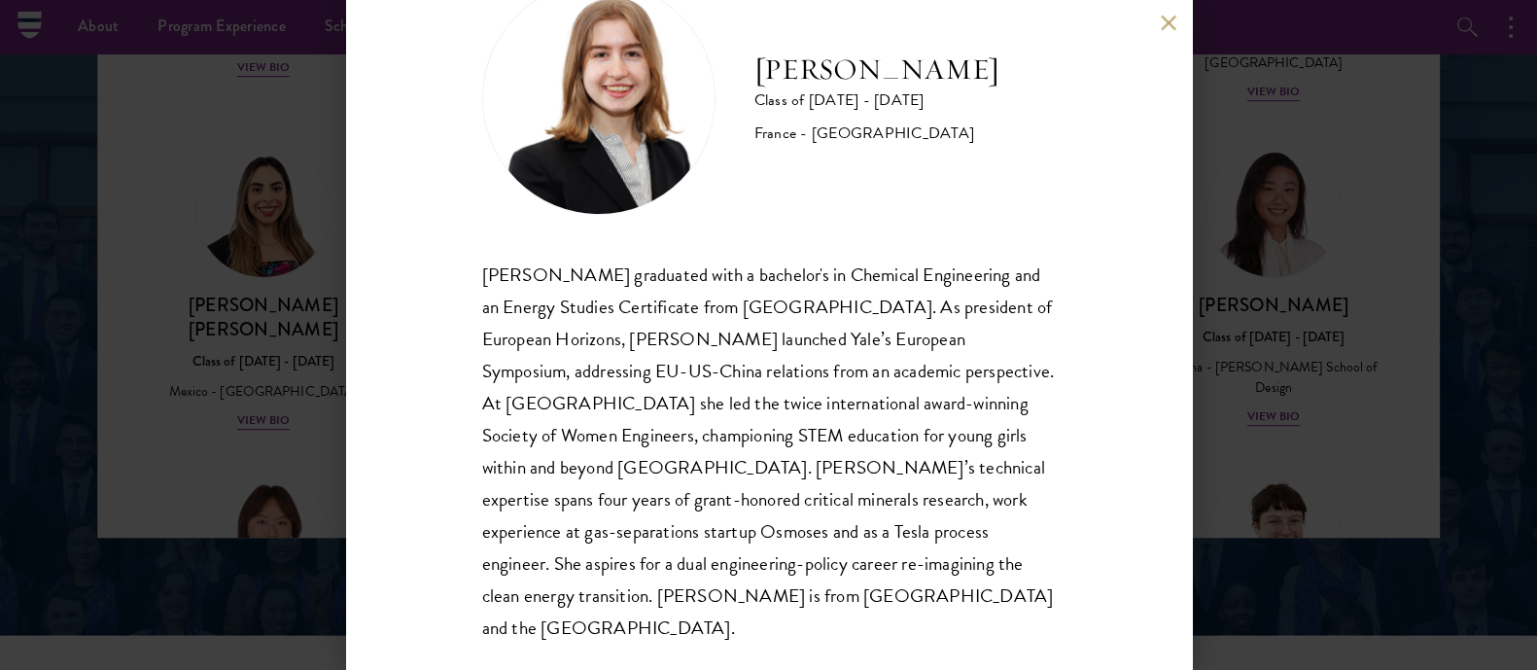
click at [1467, 292] on div "[PERSON_NAME] Class of [DATE] - [DATE] [GEOGRAPHIC_DATA] - [GEOGRAPHIC_DATA] [P…" at bounding box center [768, 335] width 1537 height 670
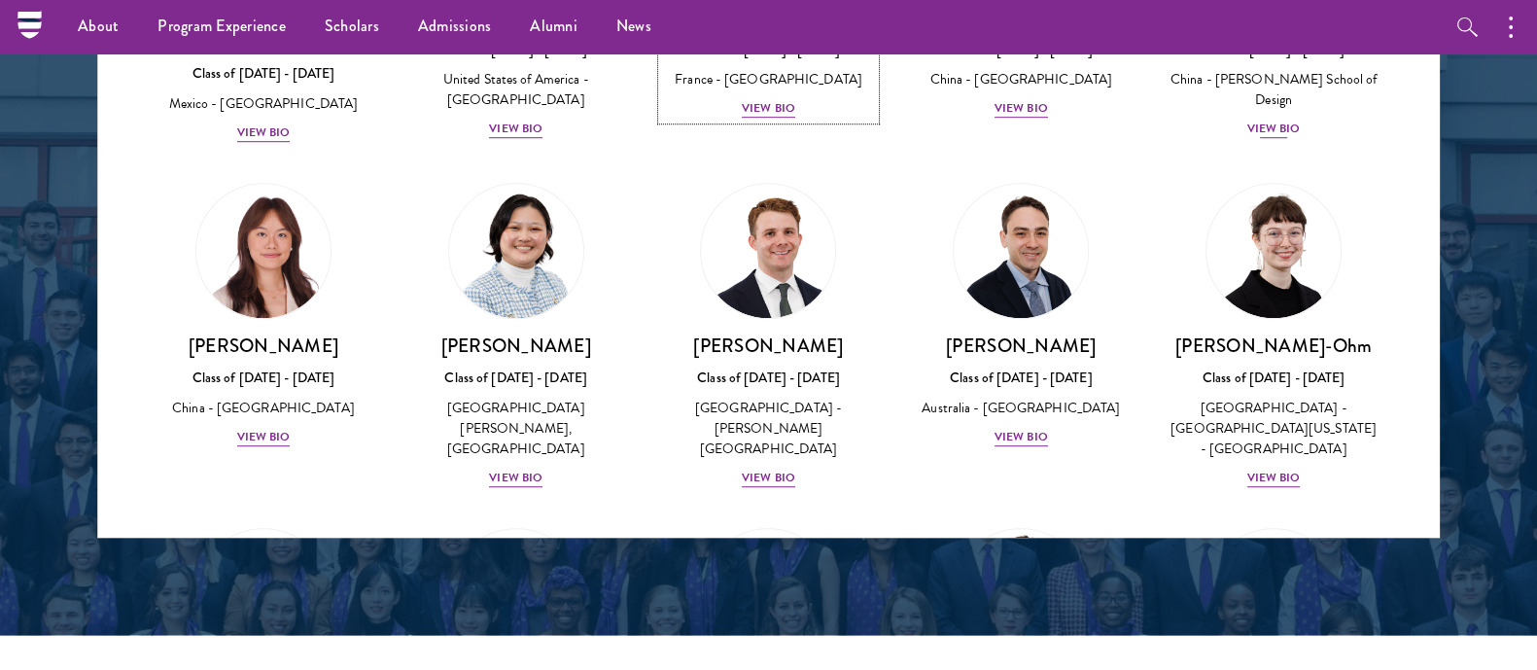
scroll to position [1603, 0]
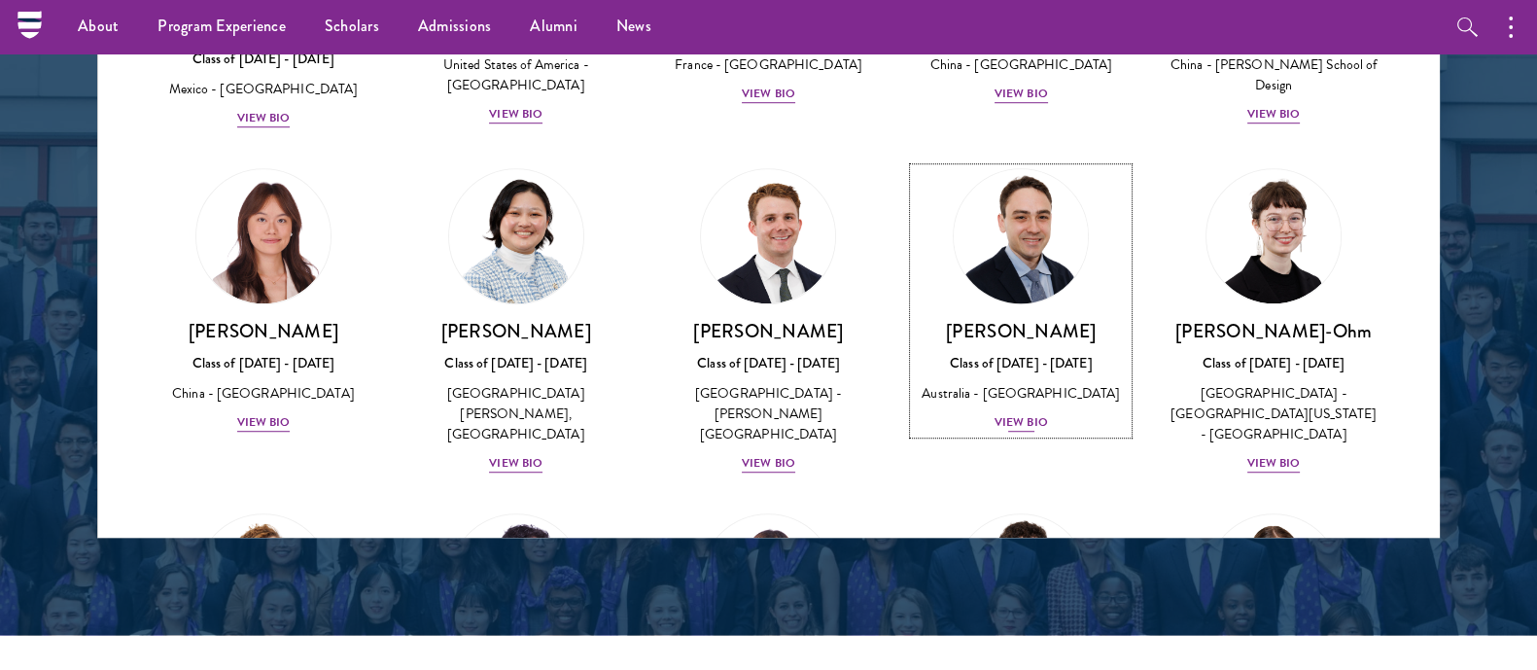
click at [994, 413] on div "View Bio" at bounding box center [1020, 422] width 53 height 18
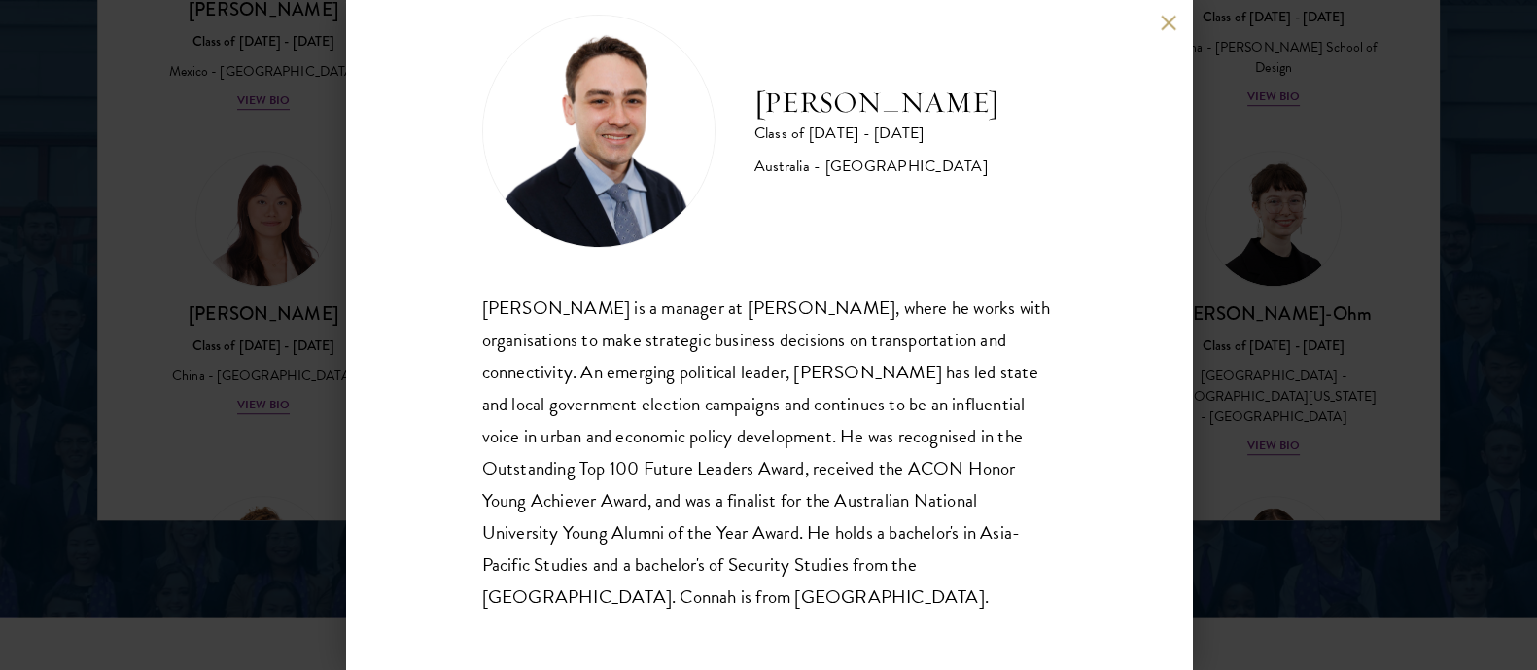
scroll to position [2648, 0]
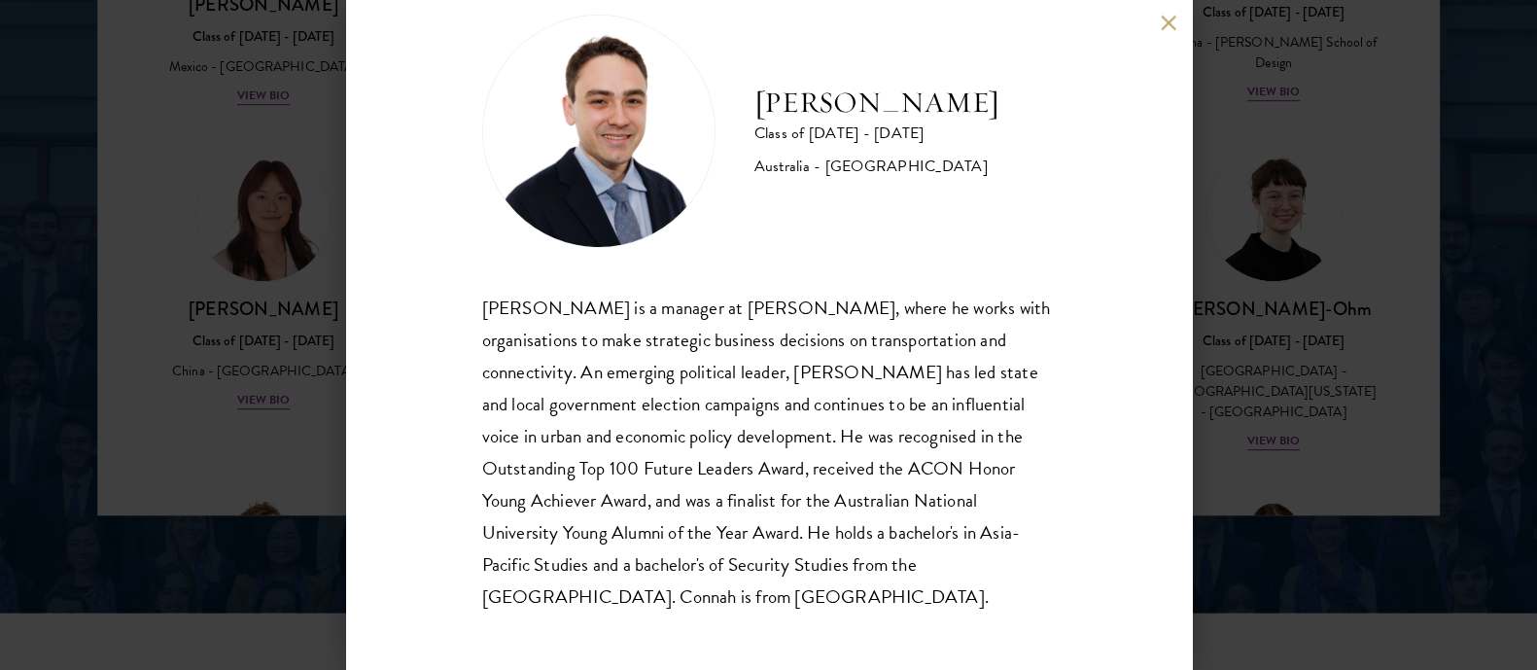
click at [835, 107] on h2 "[PERSON_NAME]" at bounding box center [876, 103] width 245 height 39
copy div "[PERSON_NAME]"
click at [1163, 19] on button at bounding box center [1168, 23] width 17 height 17
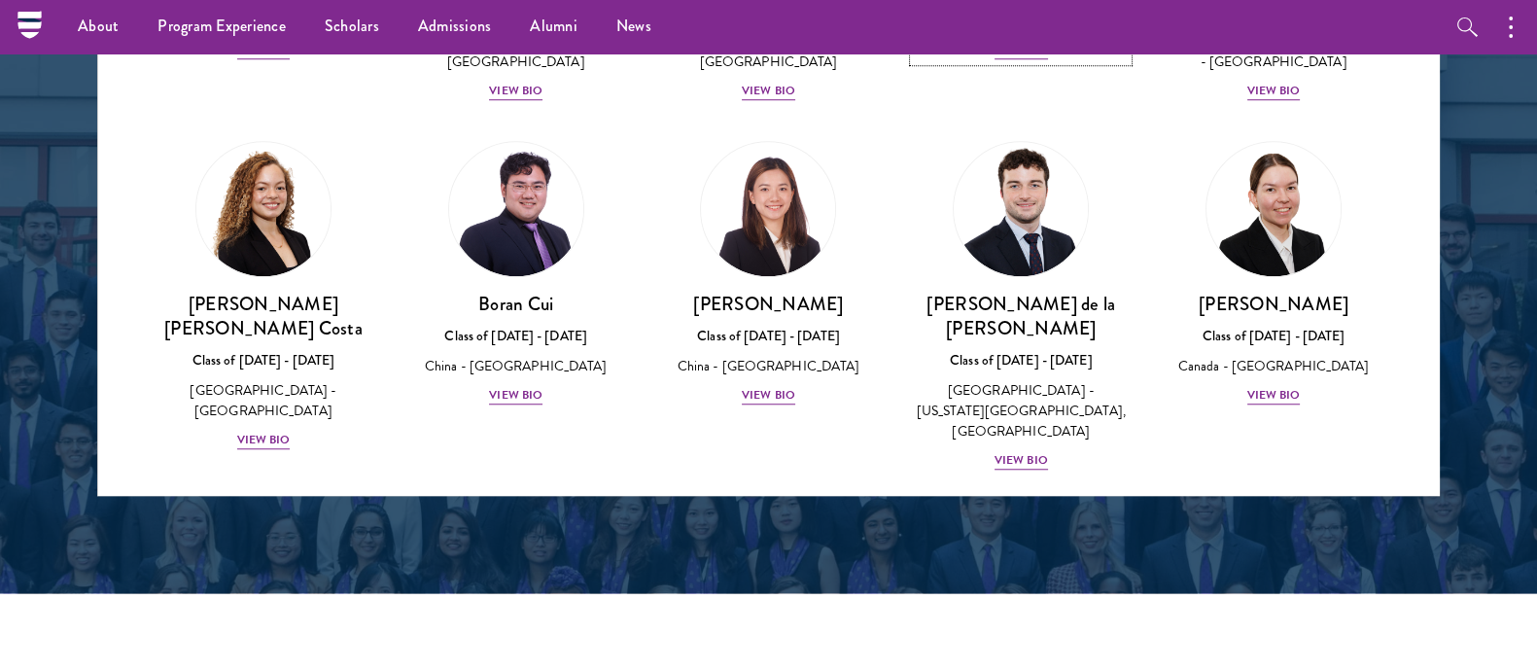
scroll to position [2626, 0]
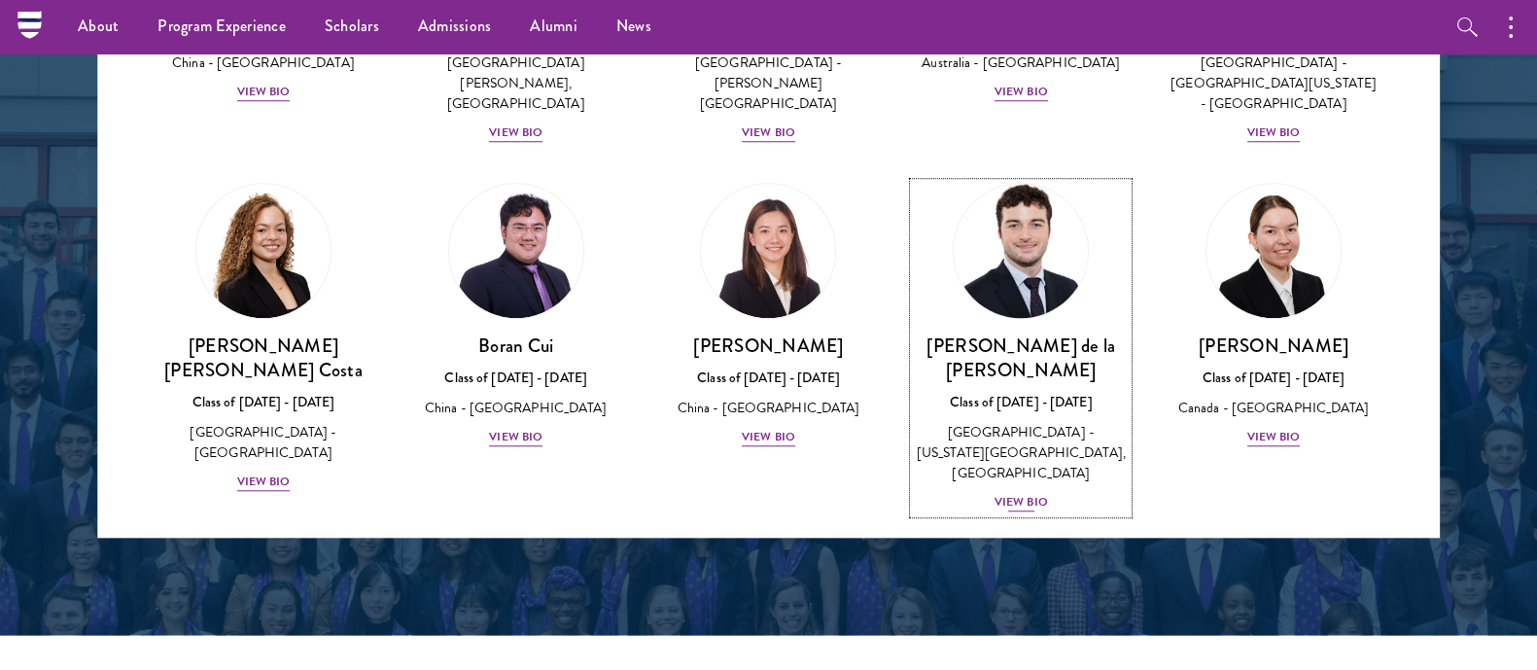
click at [996, 493] on div "View Bio" at bounding box center [1020, 502] width 53 height 18
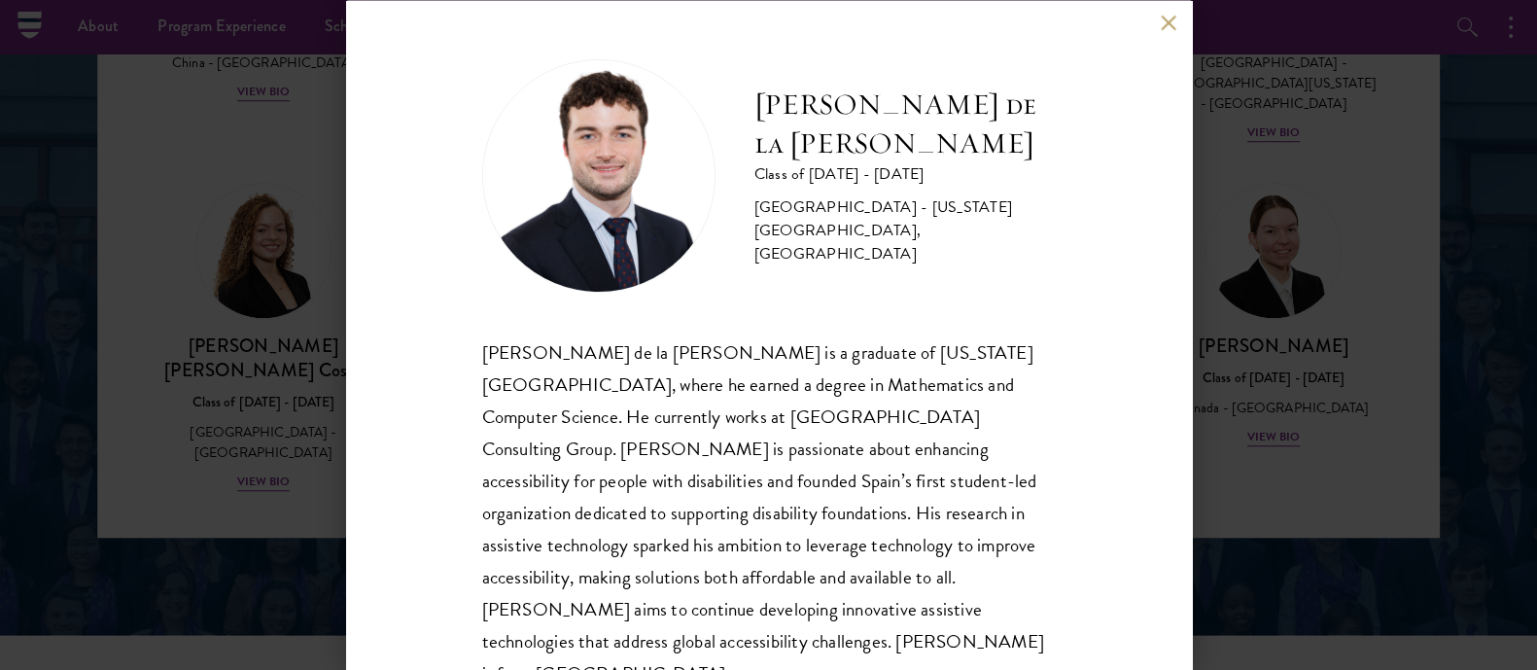
click at [844, 146] on h2 "[PERSON_NAME] de la [PERSON_NAME]" at bounding box center [904, 124] width 301 height 78
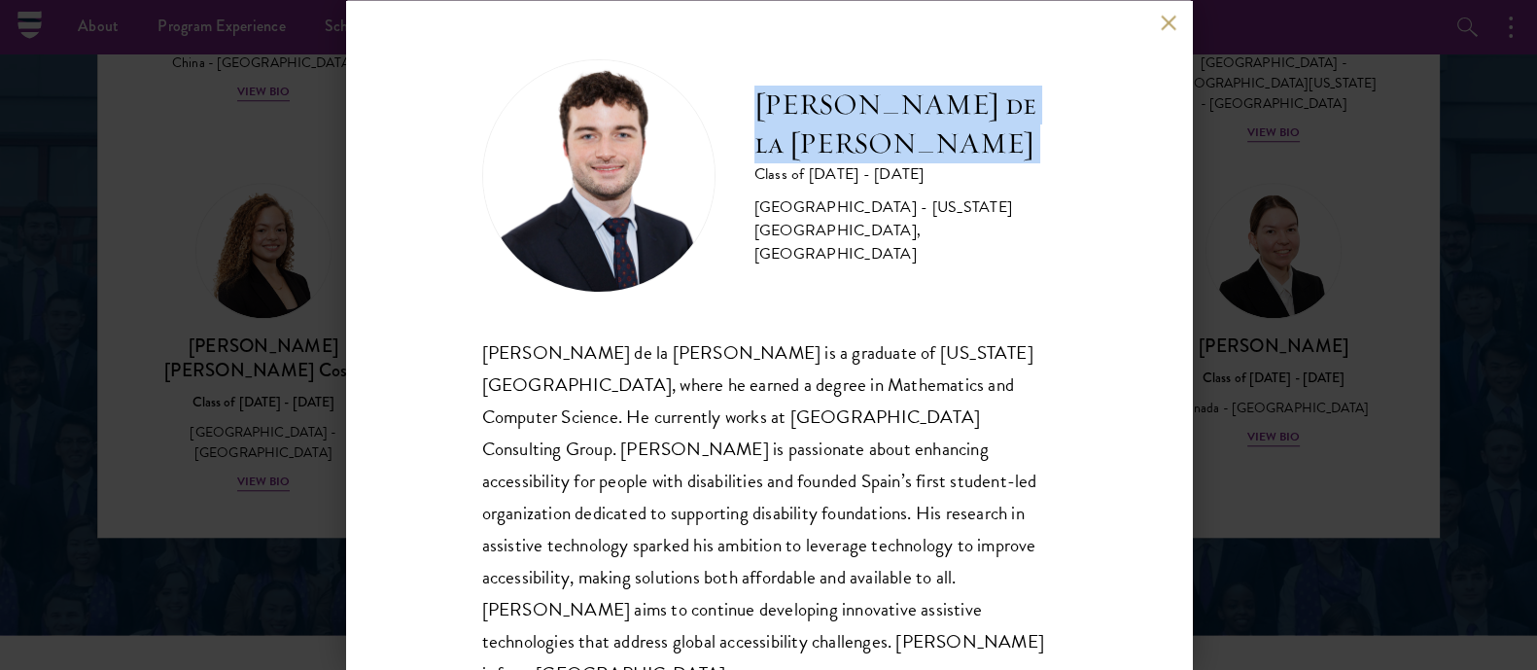
click at [844, 146] on h2 "[PERSON_NAME] de la [PERSON_NAME]" at bounding box center [904, 124] width 301 height 78
copy div "[PERSON_NAME] de la [PERSON_NAME]"
click at [1168, 21] on button at bounding box center [1168, 23] width 17 height 17
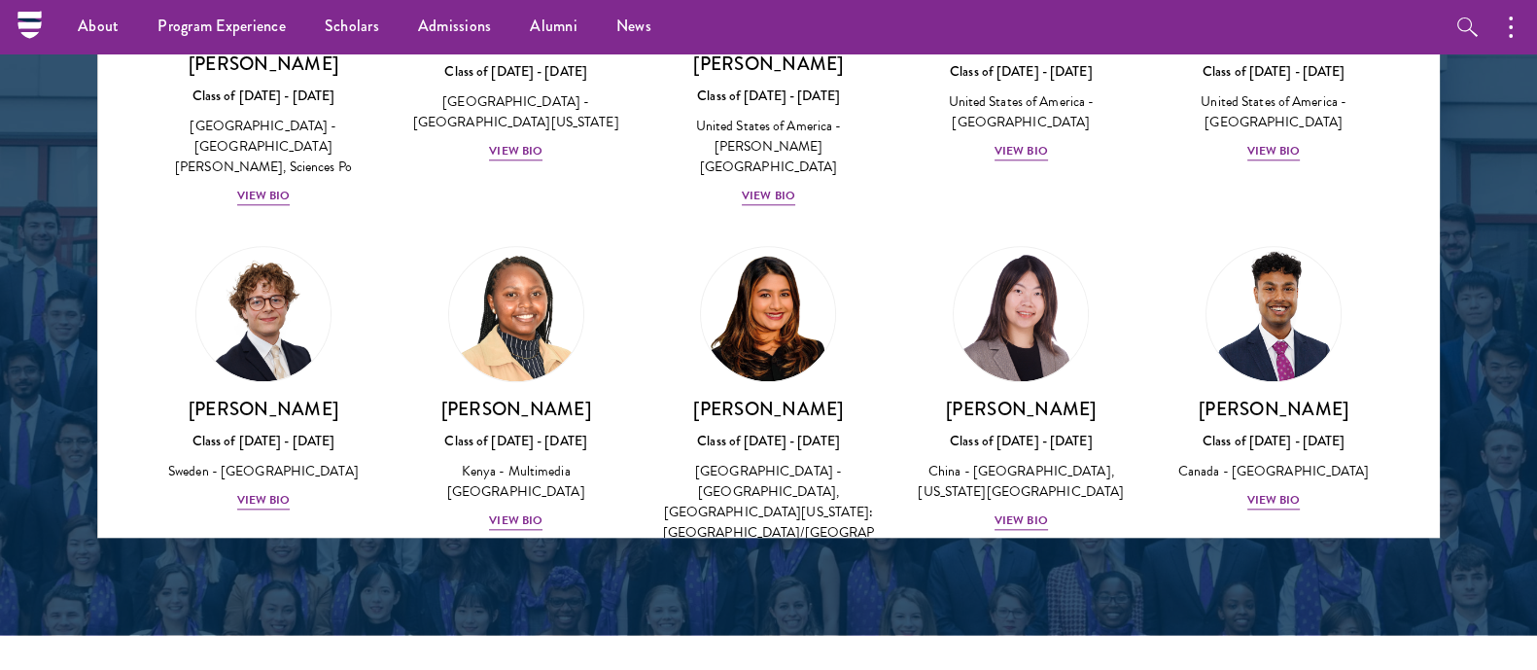
scroll to position [2610, 0]
click at [273, 396] on h3 "[PERSON_NAME]" at bounding box center [263, 408] width 214 height 24
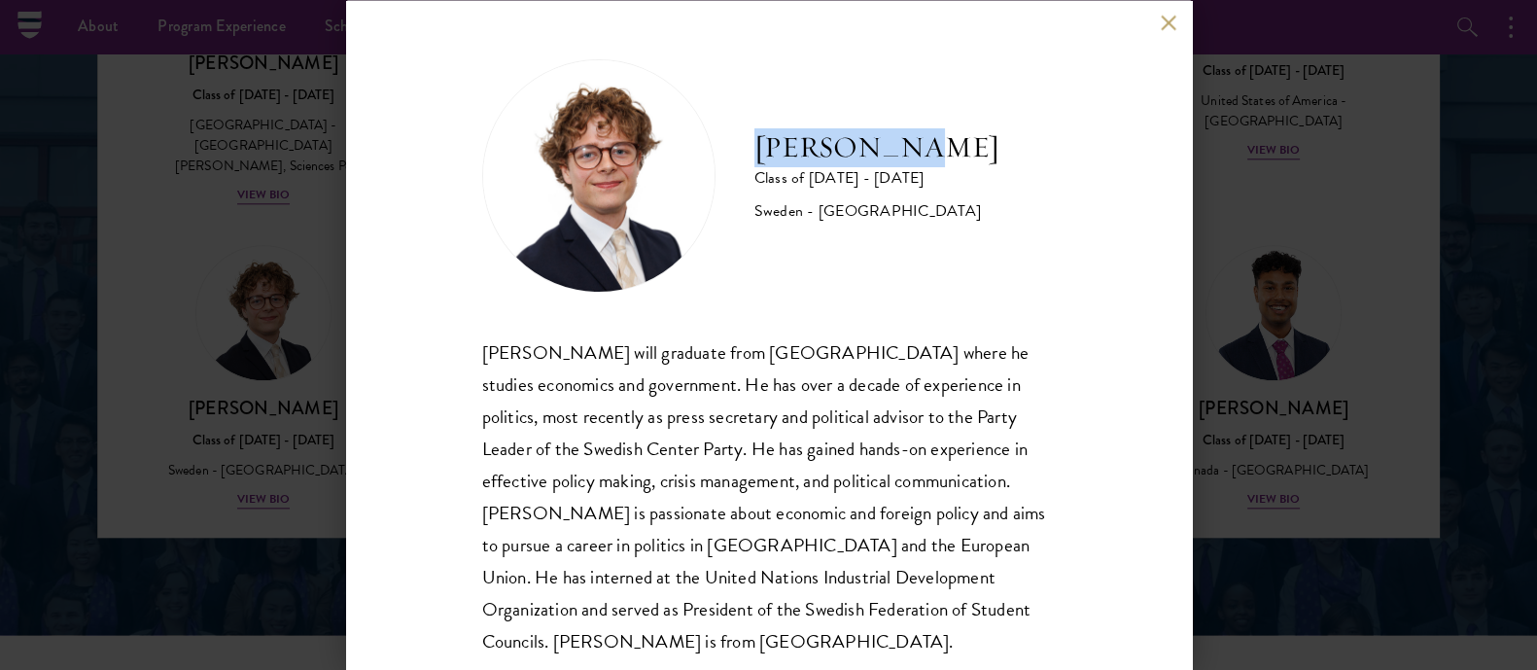
drag, startPoint x: 751, startPoint y: 140, endPoint x: 933, endPoint y: 132, distance: 181.9
click at [933, 132] on div "[PERSON_NAME] Class of [DATE] - [DATE] [GEOGRAPHIC_DATA] - [GEOGRAPHIC_DATA]" at bounding box center [768, 174] width 573 height 233
copy h2 "[PERSON_NAME]"
click at [1166, 21] on button at bounding box center [1168, 23] width 17 height 17
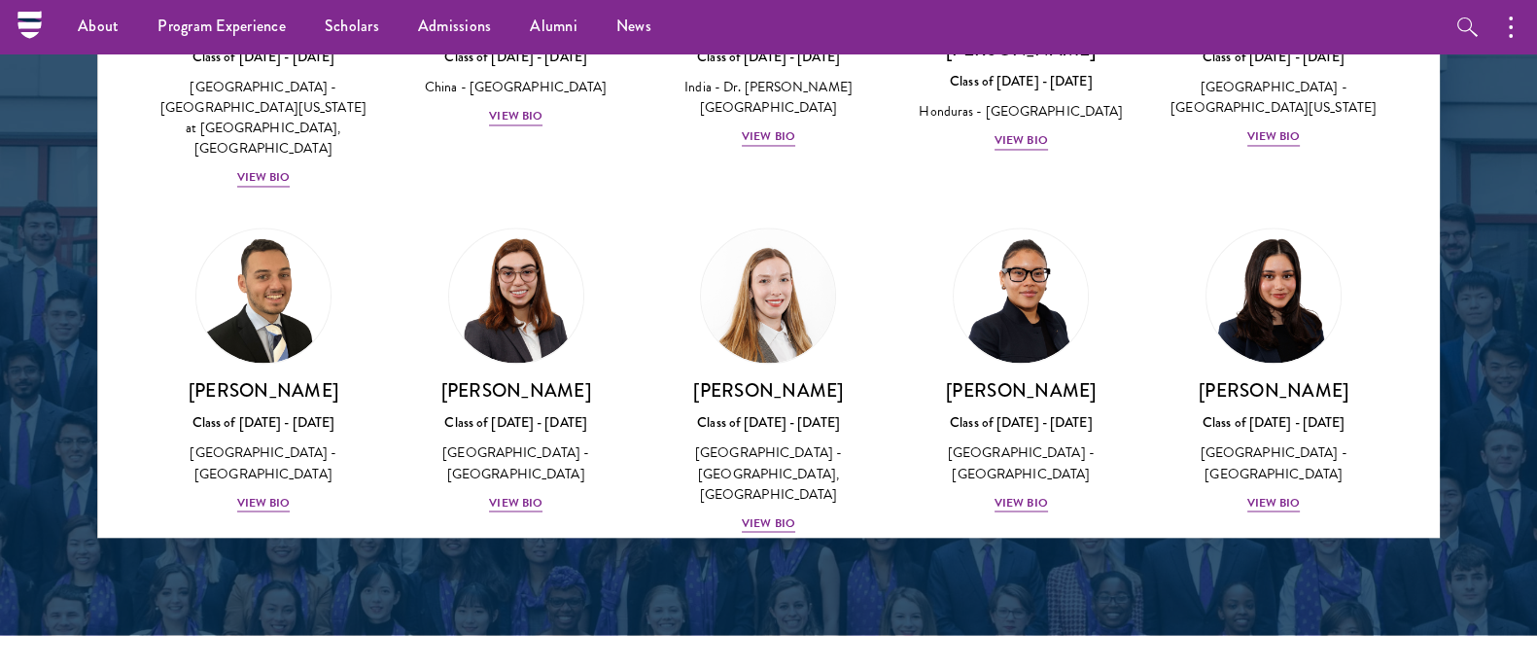
scroll to position [4092, 0]
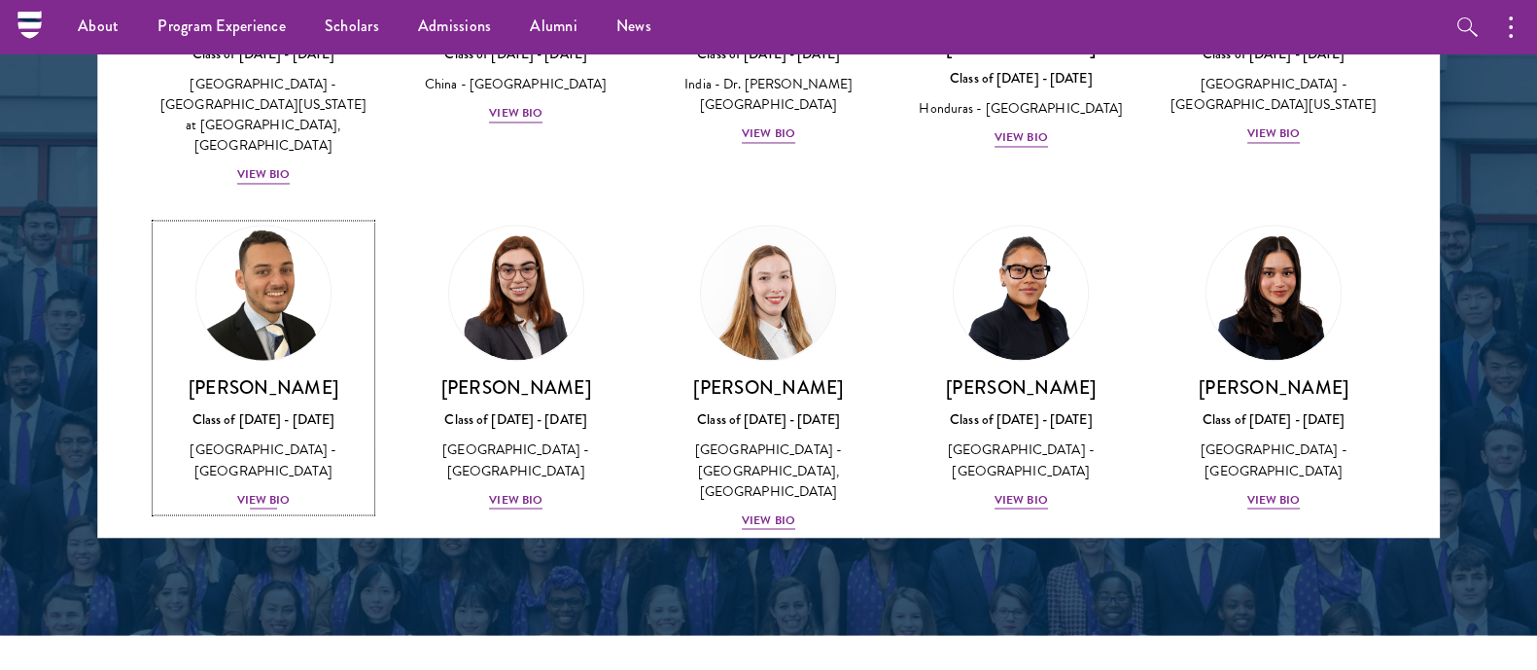
click at [248, 490] on div "View Bio" at bounding box center [263, 499] width 53 height 18
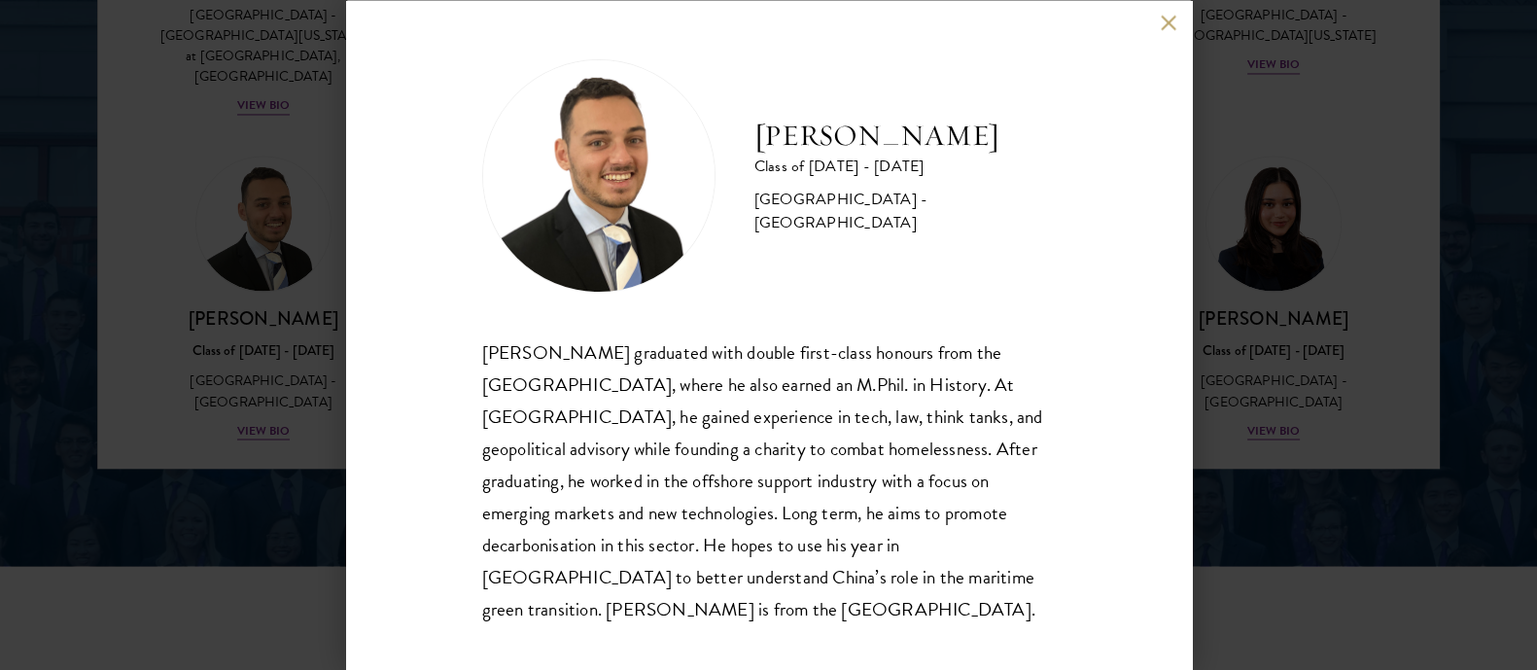
scroll to position [2697, 0]
click at [796, 155] on h2 "[PERSON_NAME]" at bounding box center [904, 135] width 301 height 39
copy div "[PERSON_NAME]"
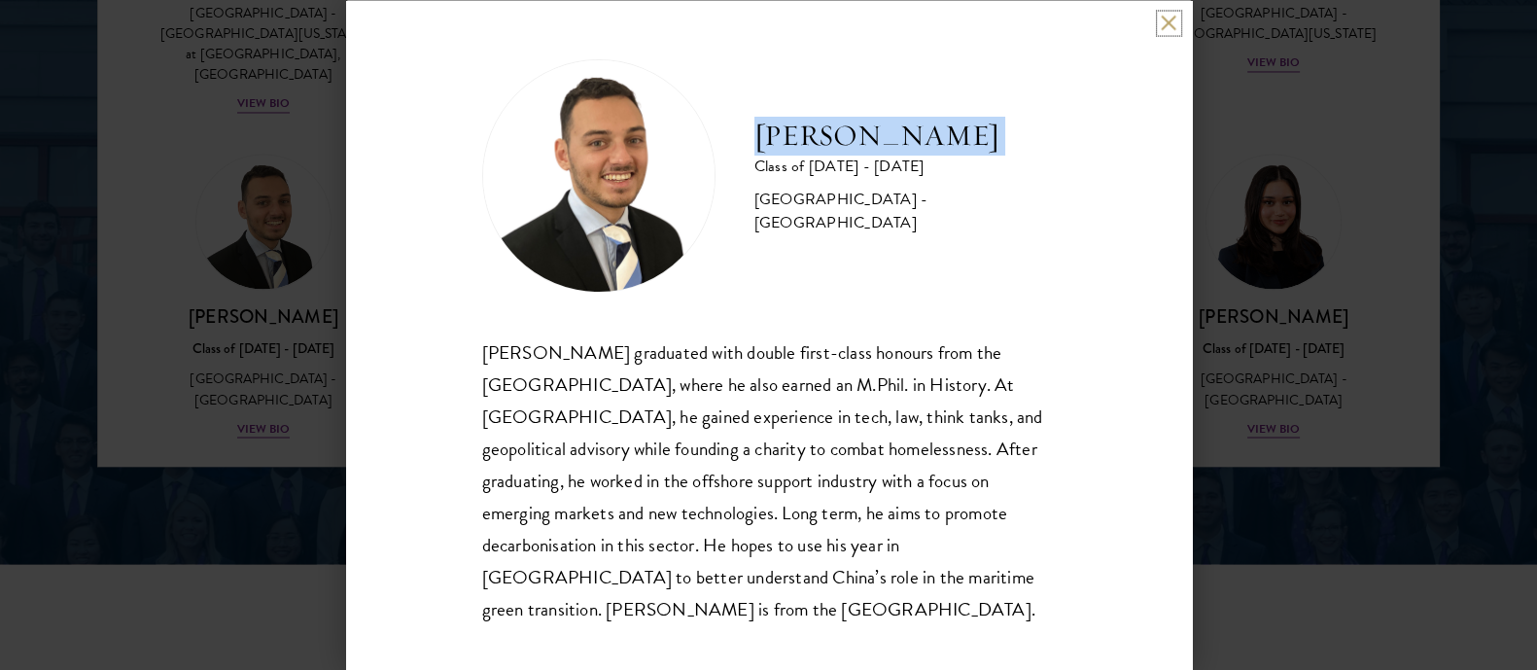
click at [1164, 28] on button at bounding box center [1168, 23] width 17 height 17
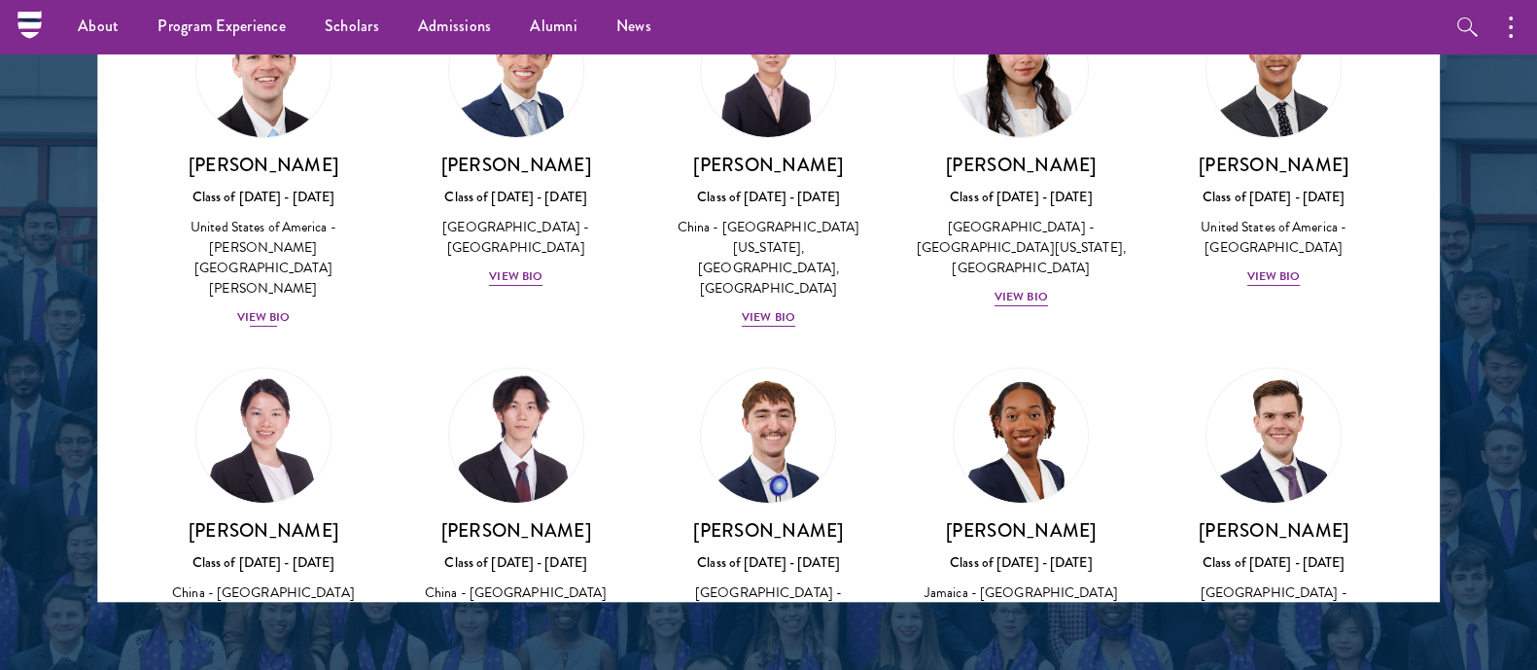
scroll to position [9281, 0]
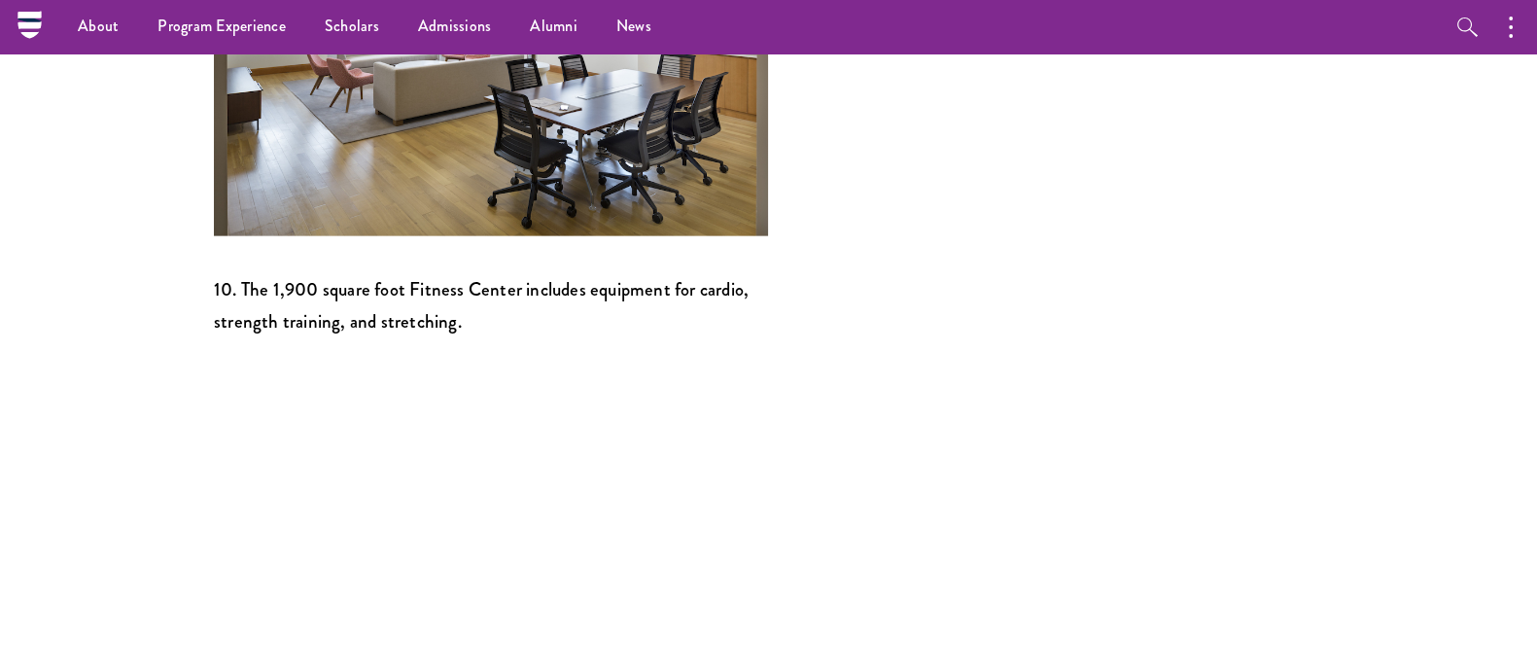
scroll to position [5602, 0]
